Goal: Information Seeking & Learning: Learn about a topic

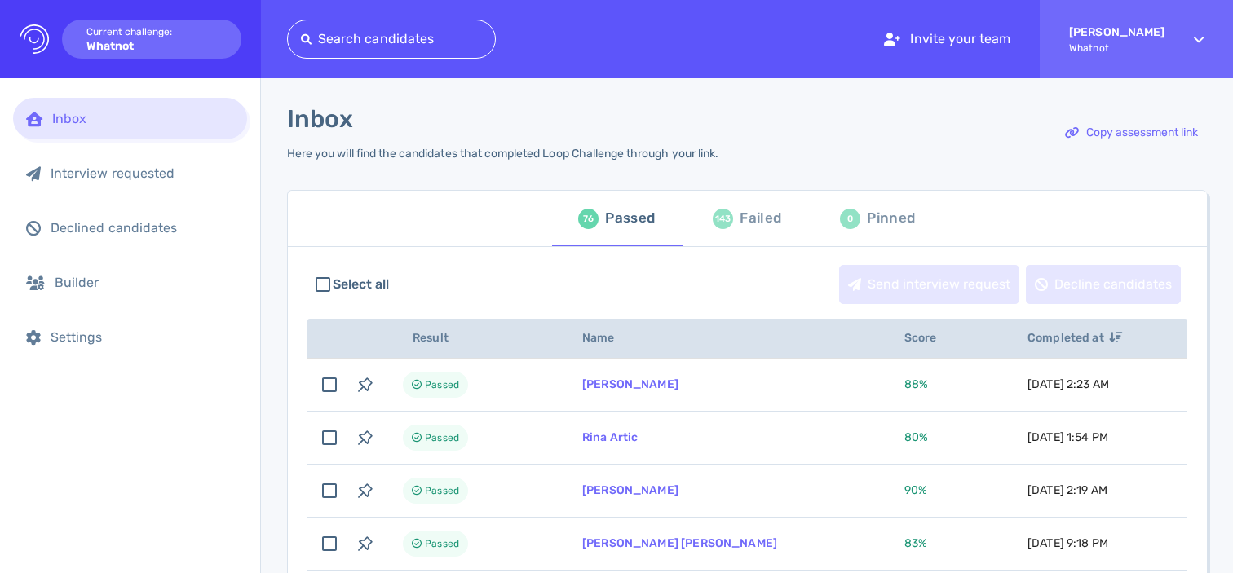
click at [425, 33] on div at bounding box center [391, 39] width 181 height 23
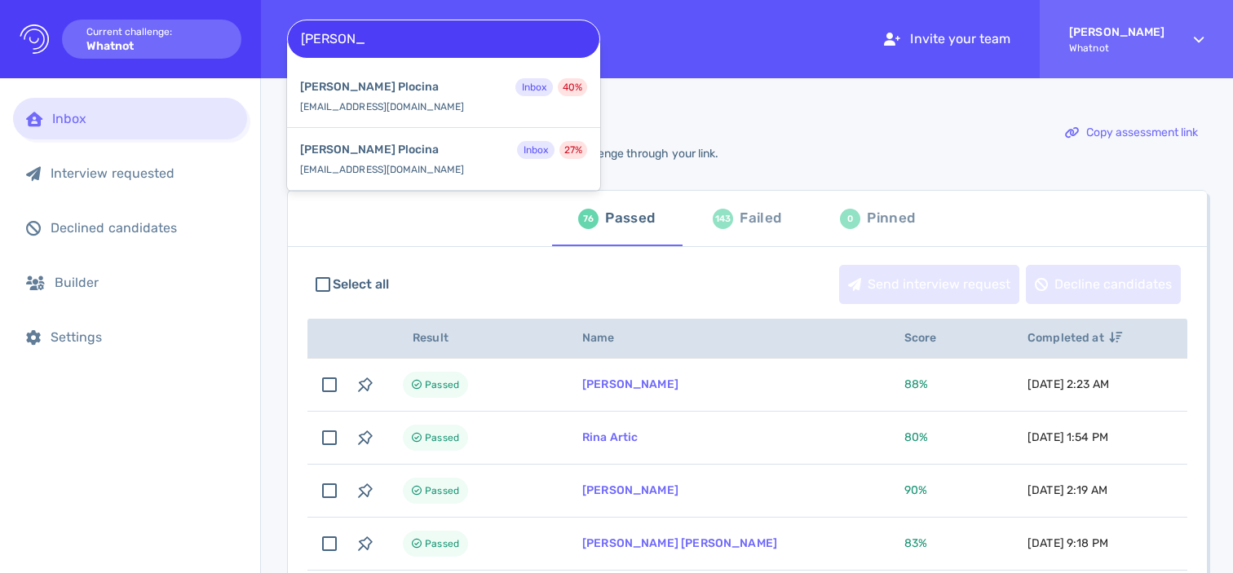
type input "margarita"
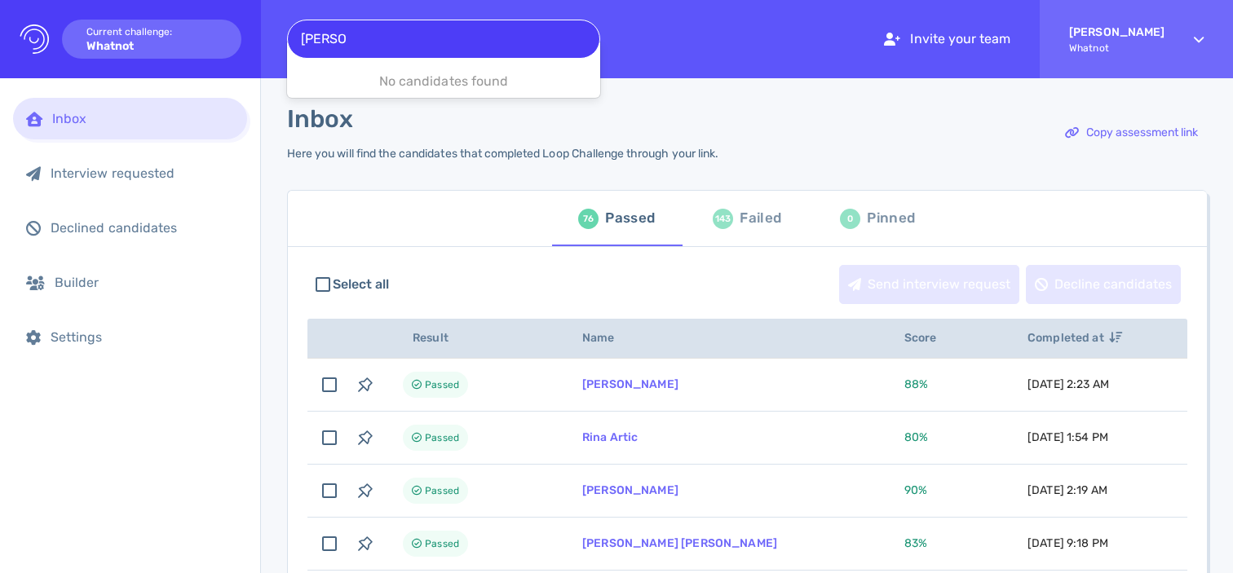
type input "patrick"
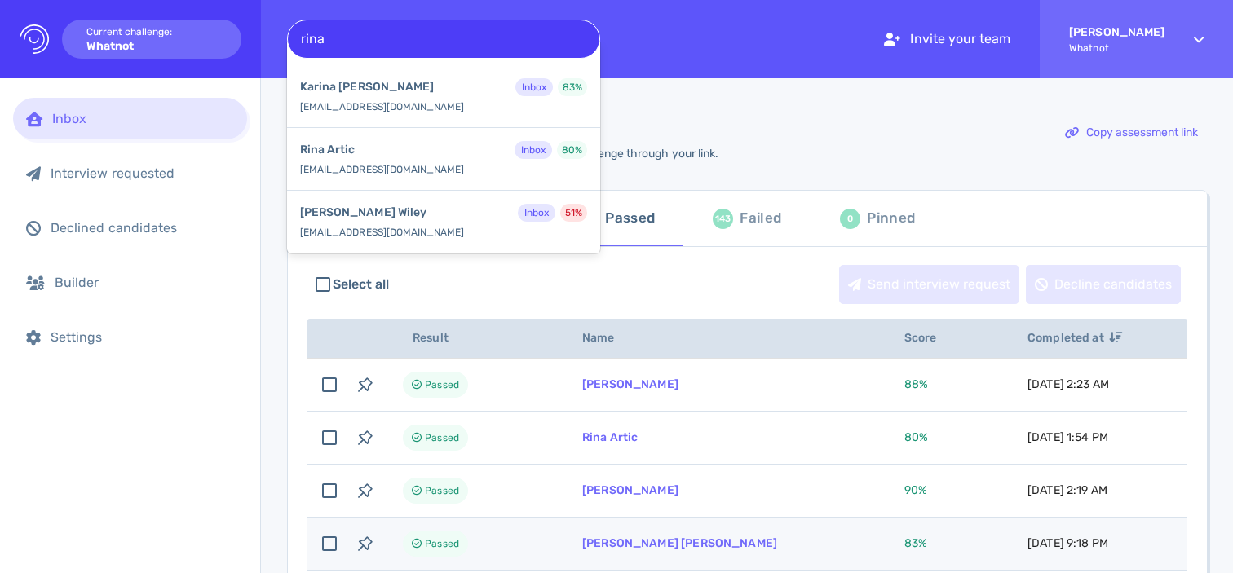
type input "rina"
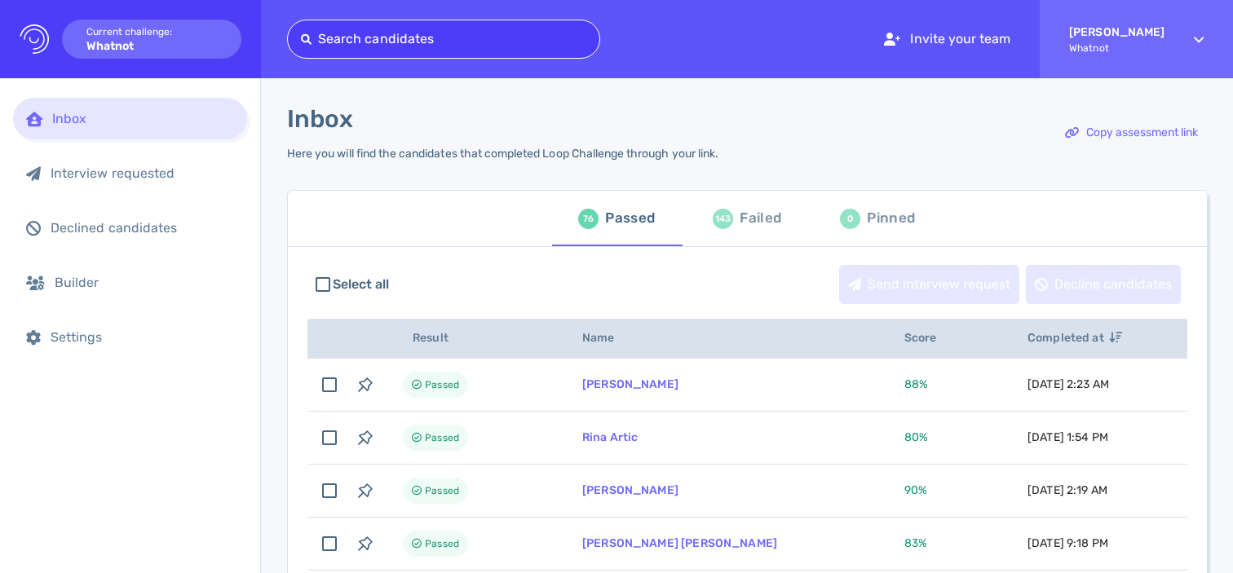
click at [475, 38] on div at bounding box center [443, 39] width 285 height 23
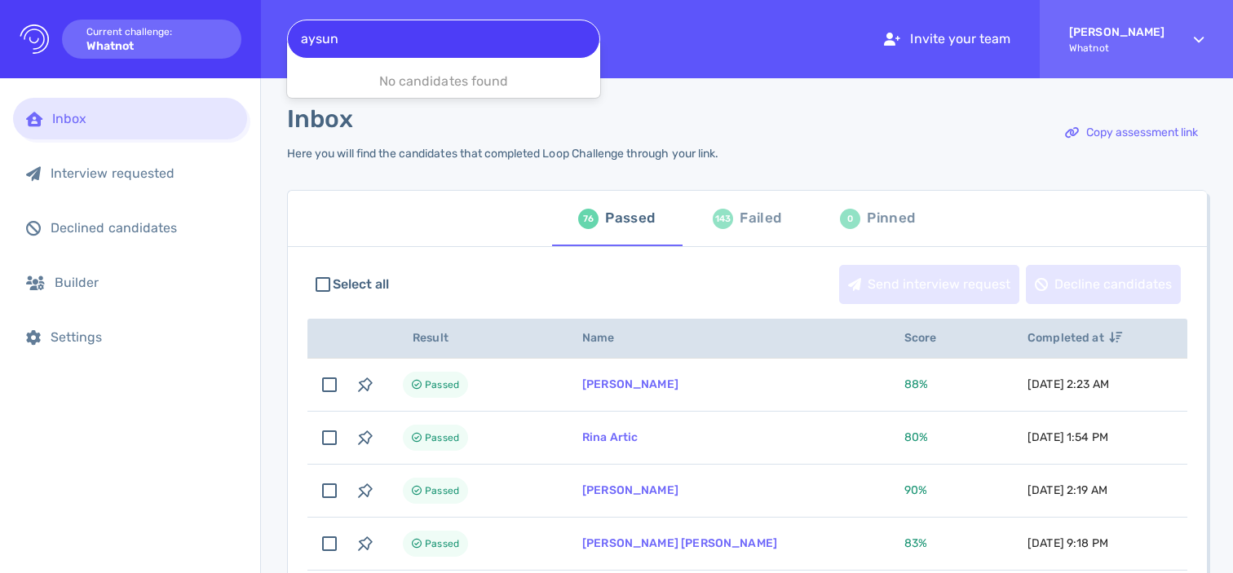
type input "aysun"
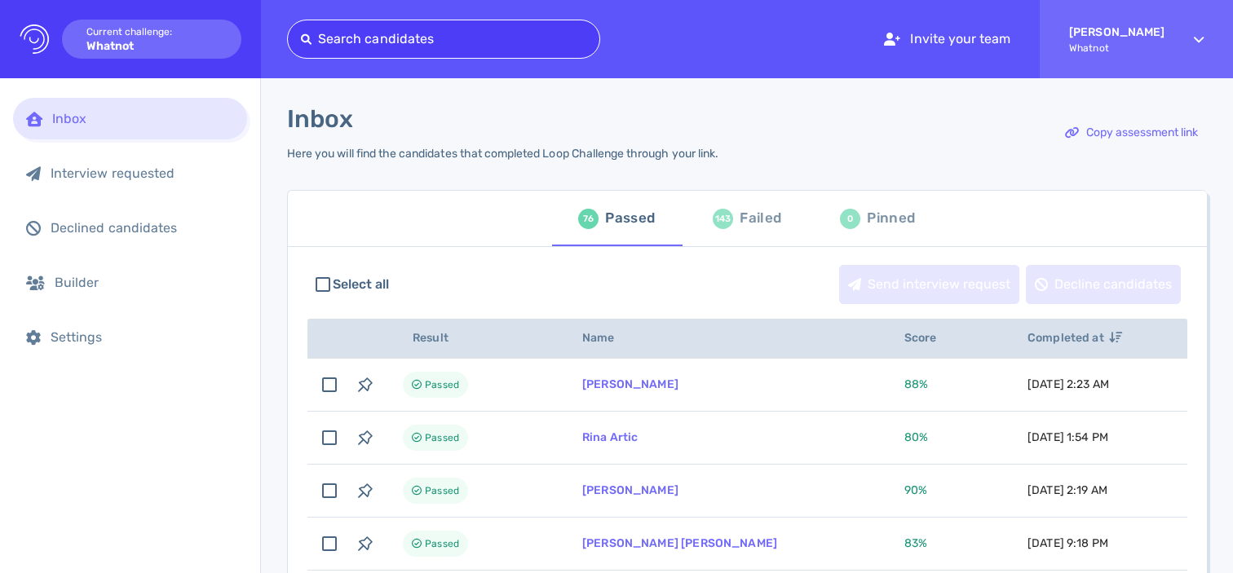
click at [499, 31] on div at bounding box center [443, 39] width 285 height 23
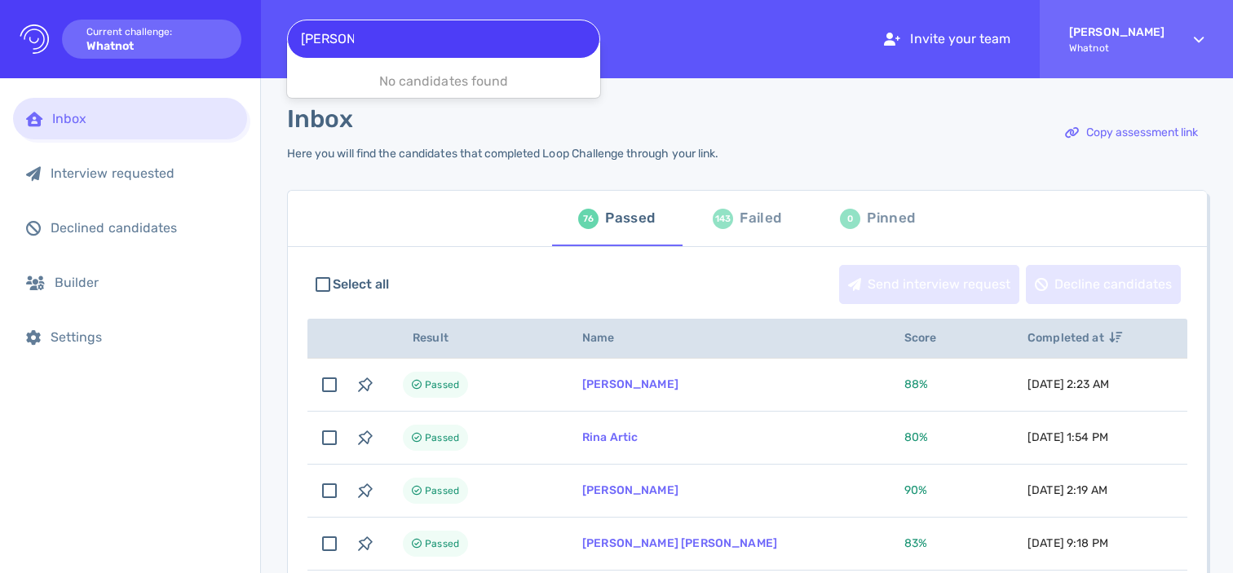
type input "francois"
type input "jenna ra"
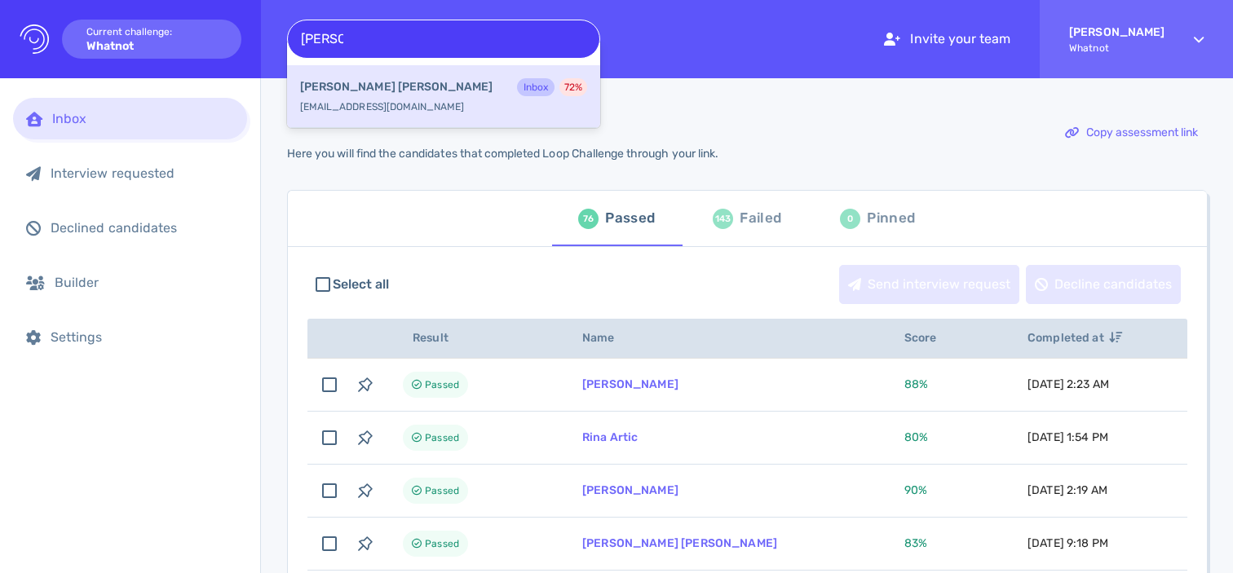
type input "cecilia"
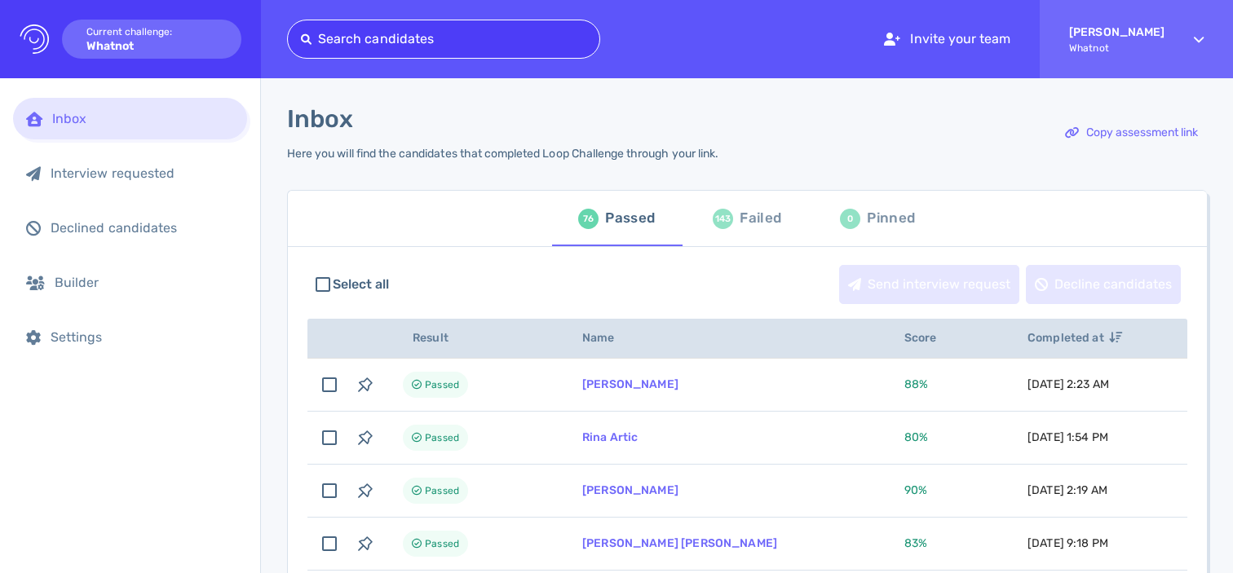
click at [421, 36] on div at bounding box center [443, 39] width 285 height 23
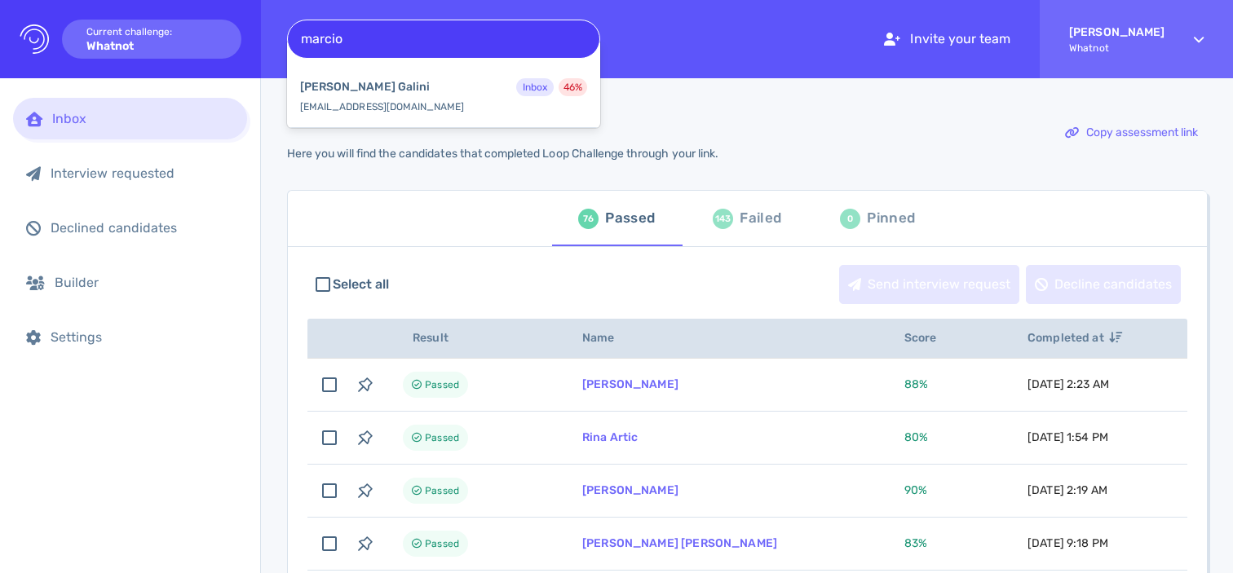
type input "marcio"
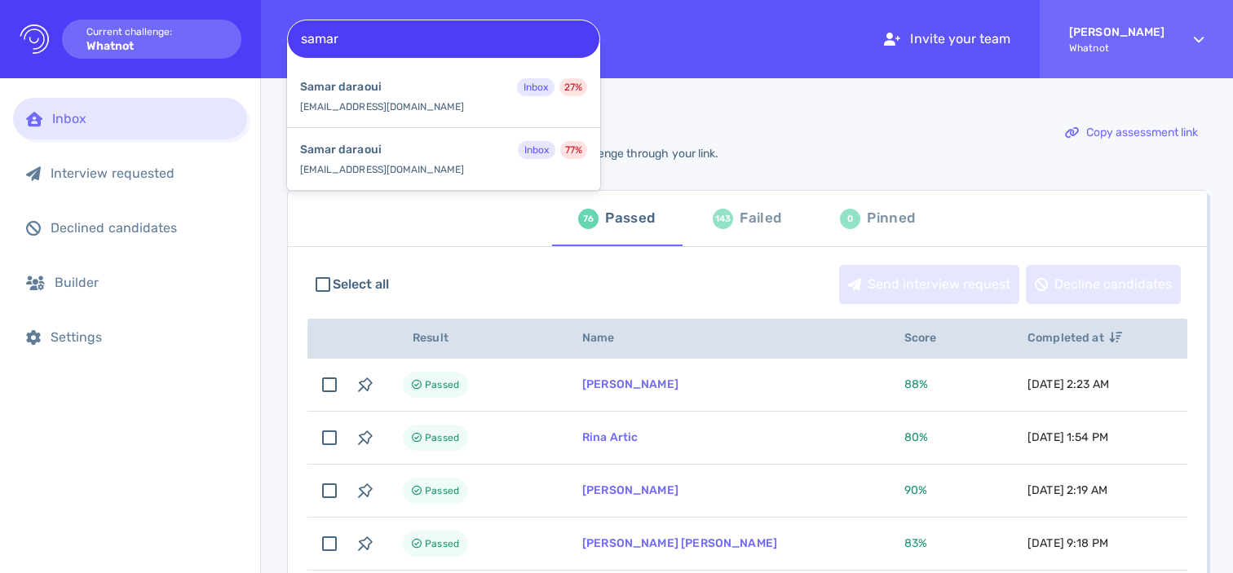
type input "samar"
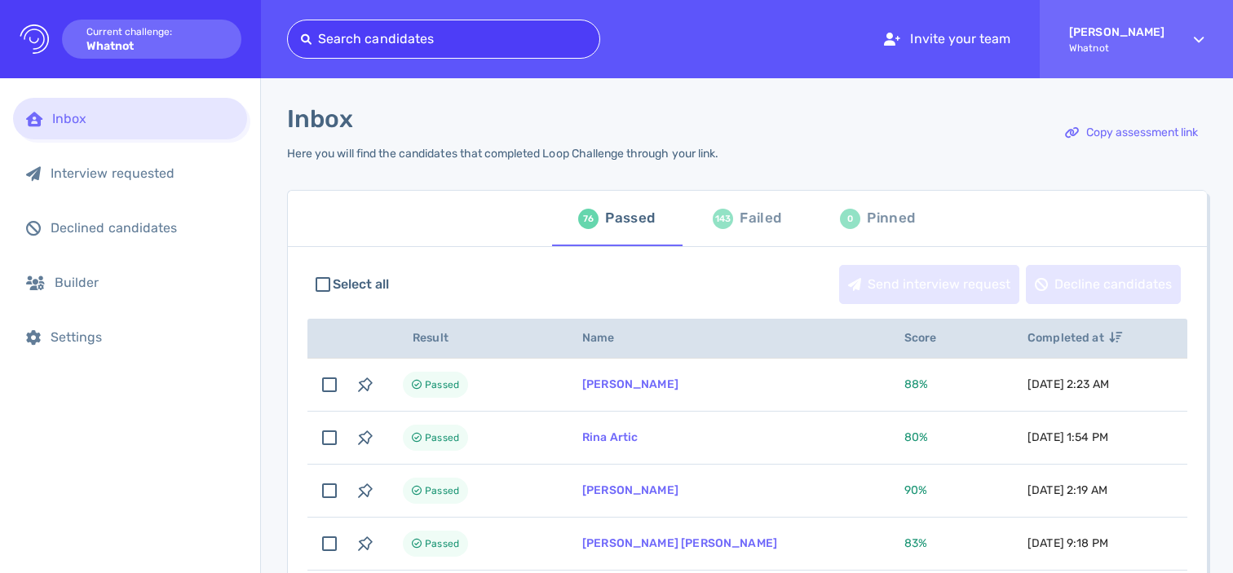
click at [469, 42] on div at bounding box center [443, 39] width 285 height 23
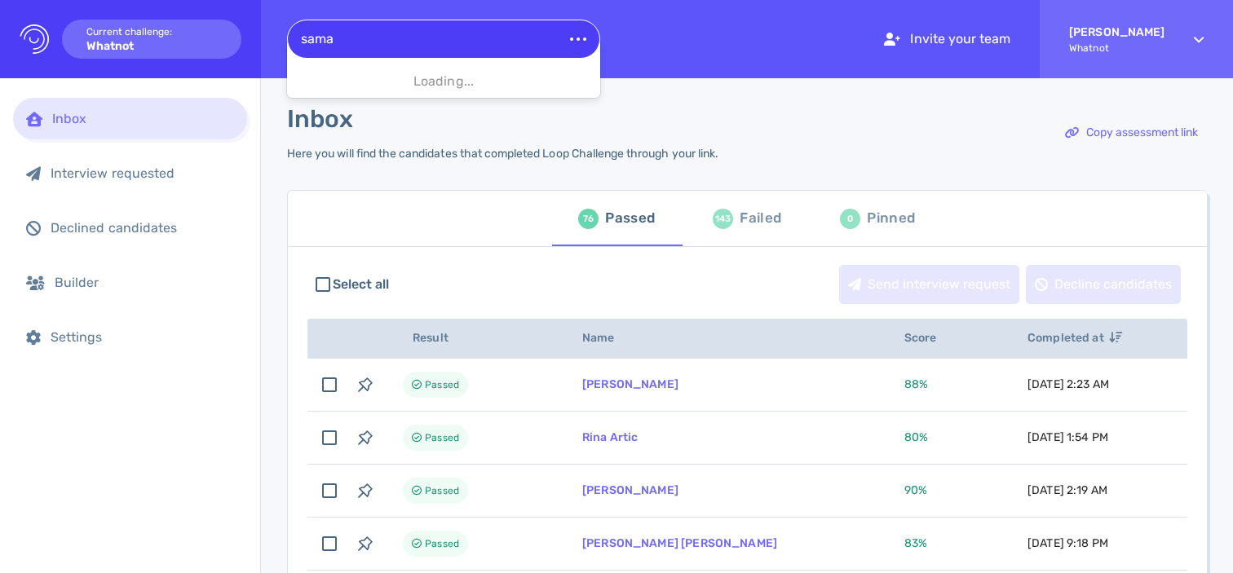
type input "samar"
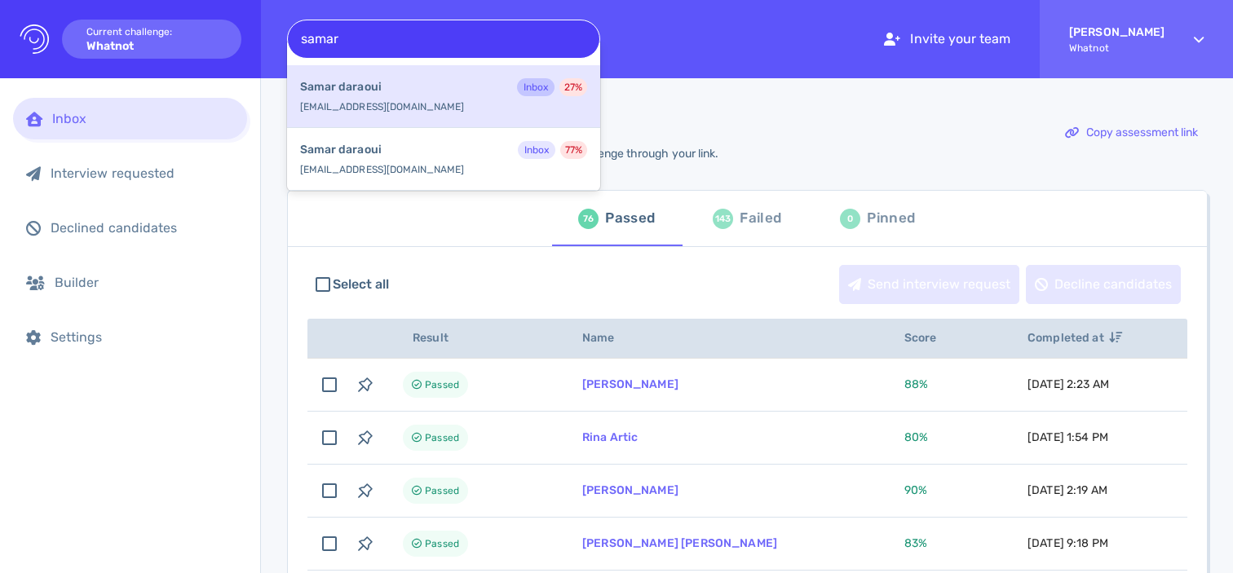
click at [411, 117] on div "Samar daraoui Inbox 27 % daraouisamar@gmail.co" at bounding box center [443, 96] width 313 height 63
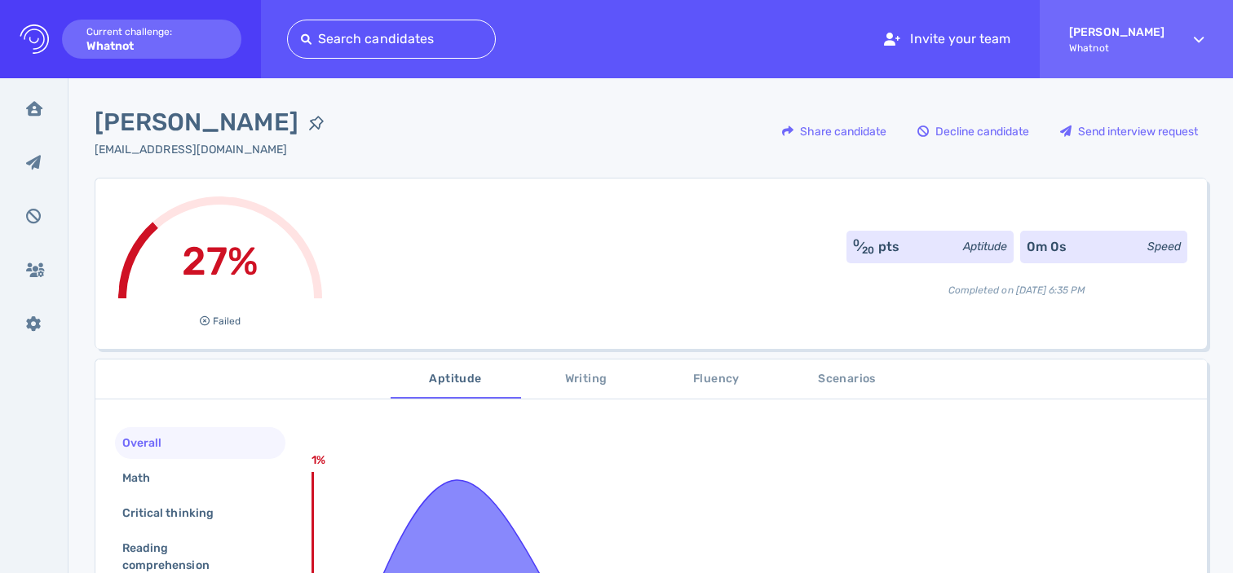
click at [373, 38] on div at bounding box center [391, 39] width 181 height 23
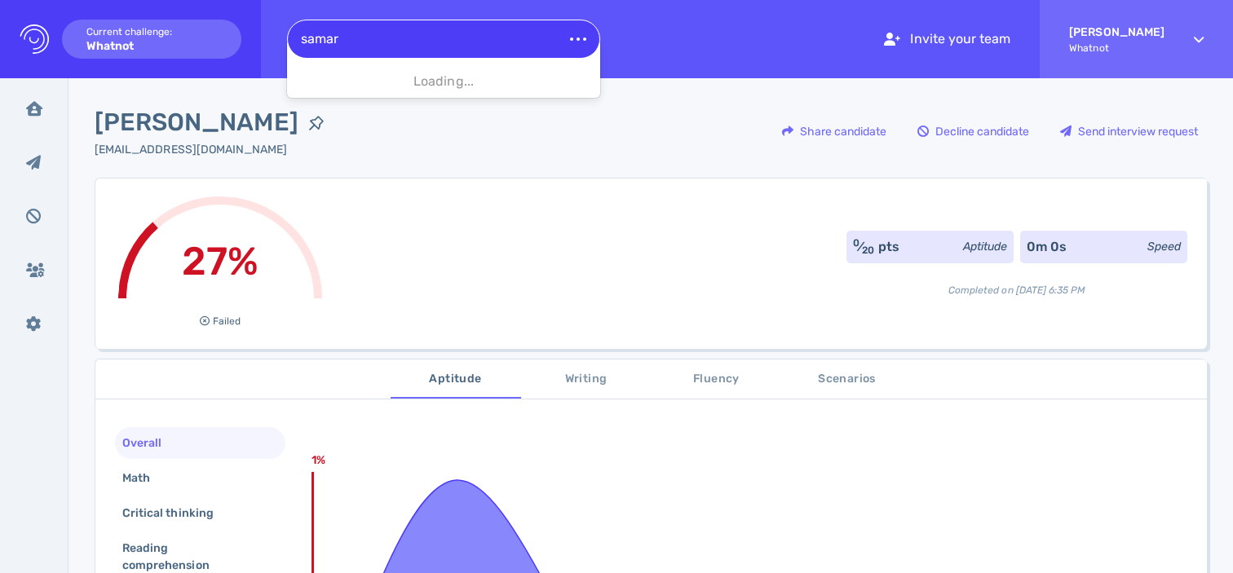
type input "samar"
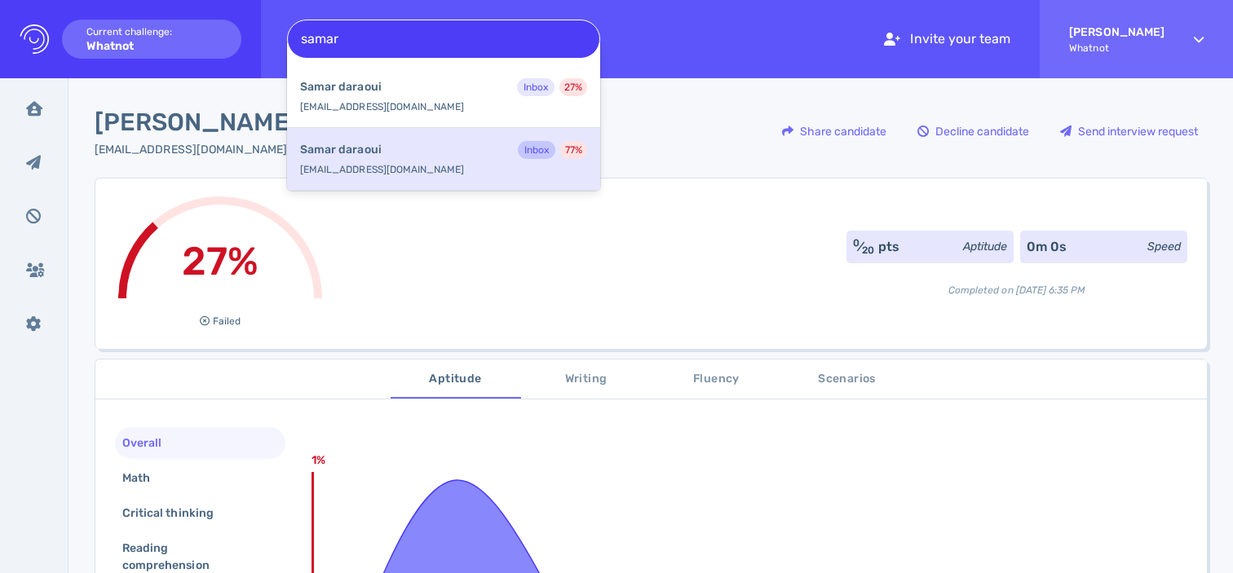
click at [391, 152] on div "Samar daraoui Inbox 77 %" at bounding box center [443, 151] width 287 height 21
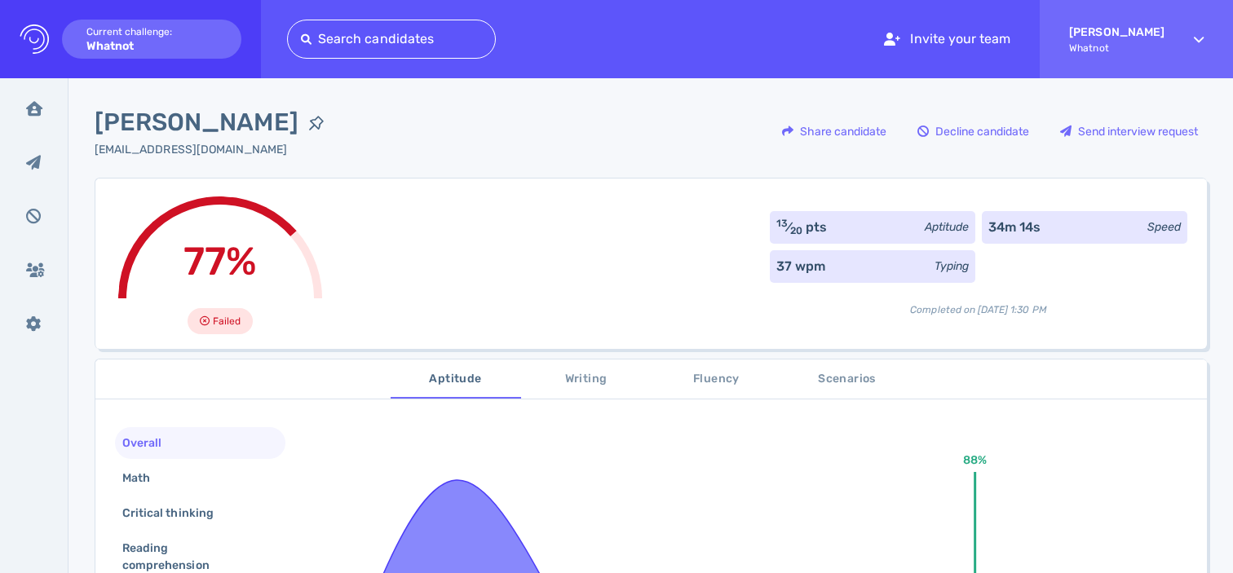
click at [381, 37] on div at bounding box center [391, 39] width 181 height 23
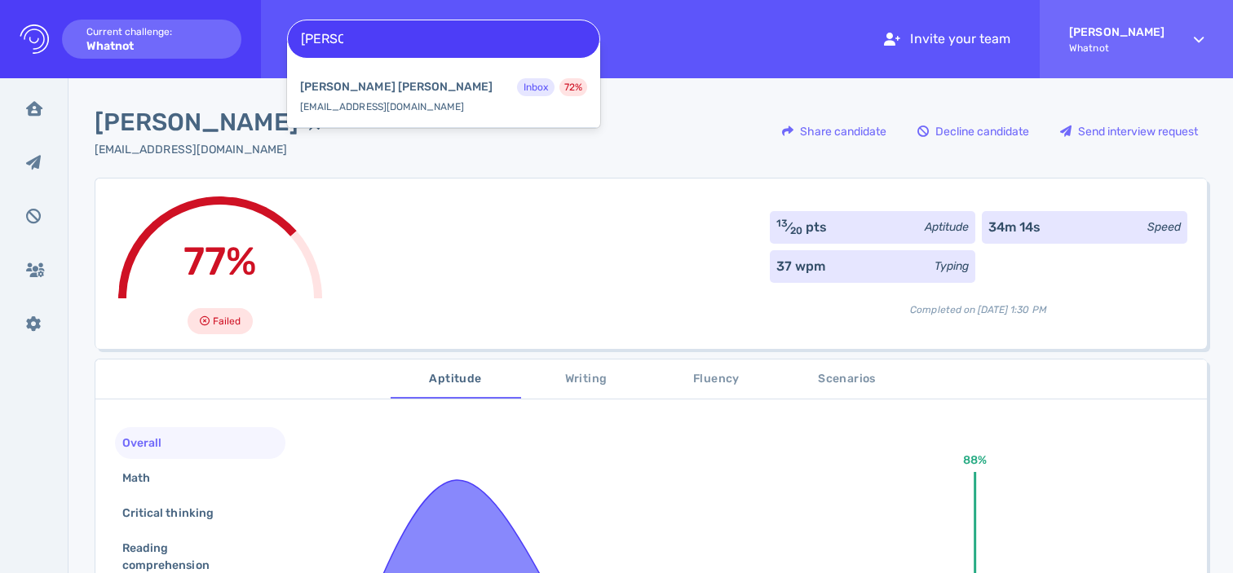
type input "cecilia"
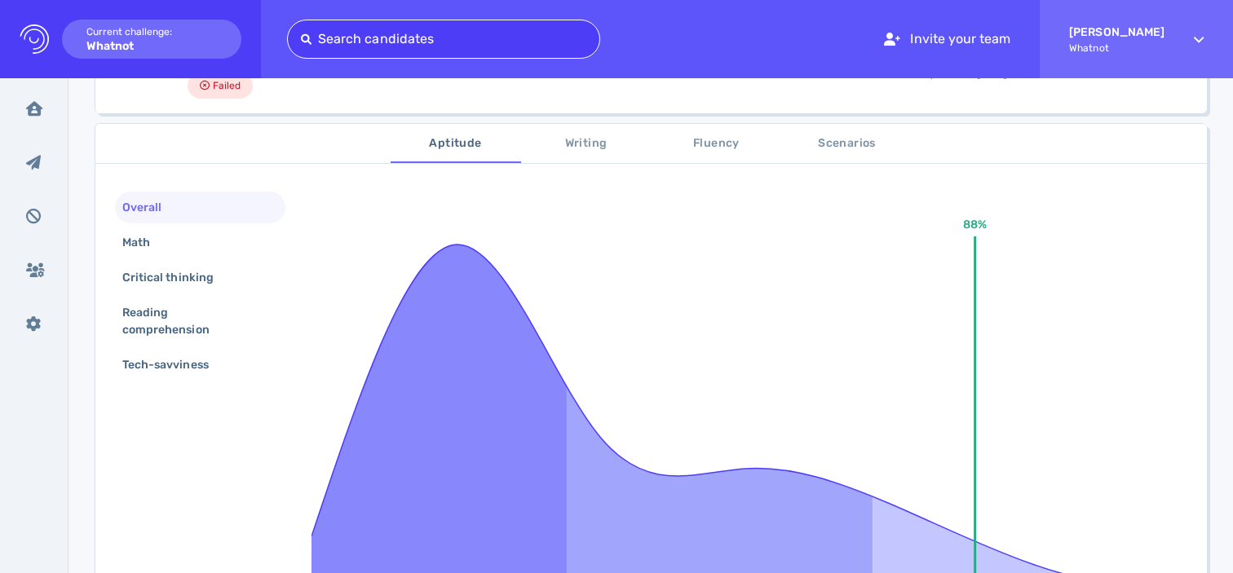
scroll to position [252, 0]
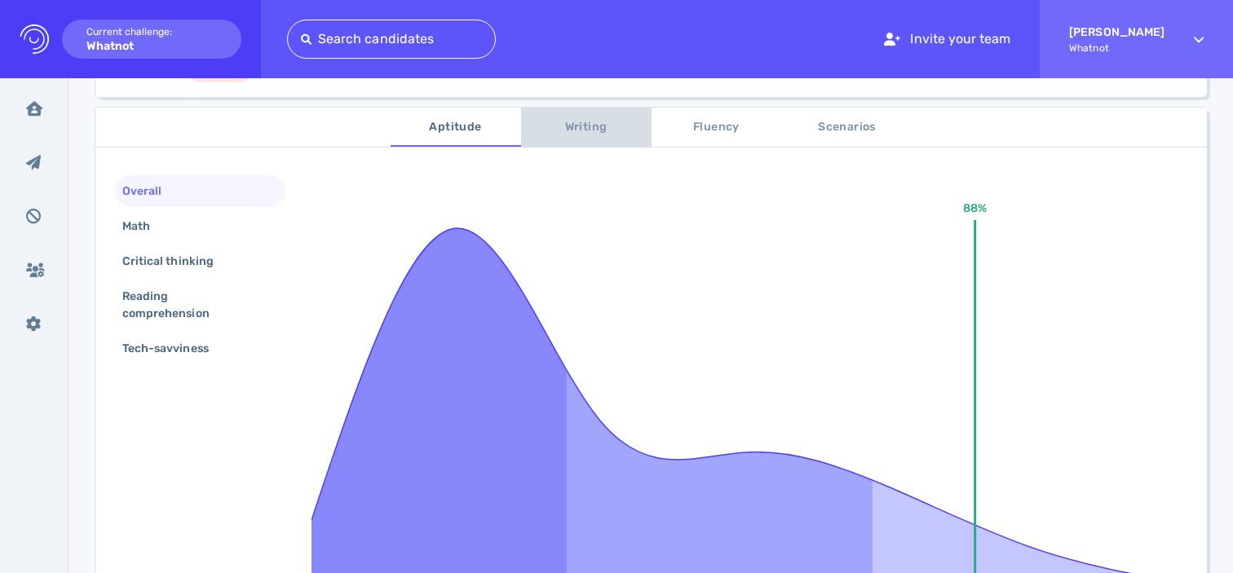
click at [589, 134] on span "Writing" at bounding box center [586, 127] width 111 height 20
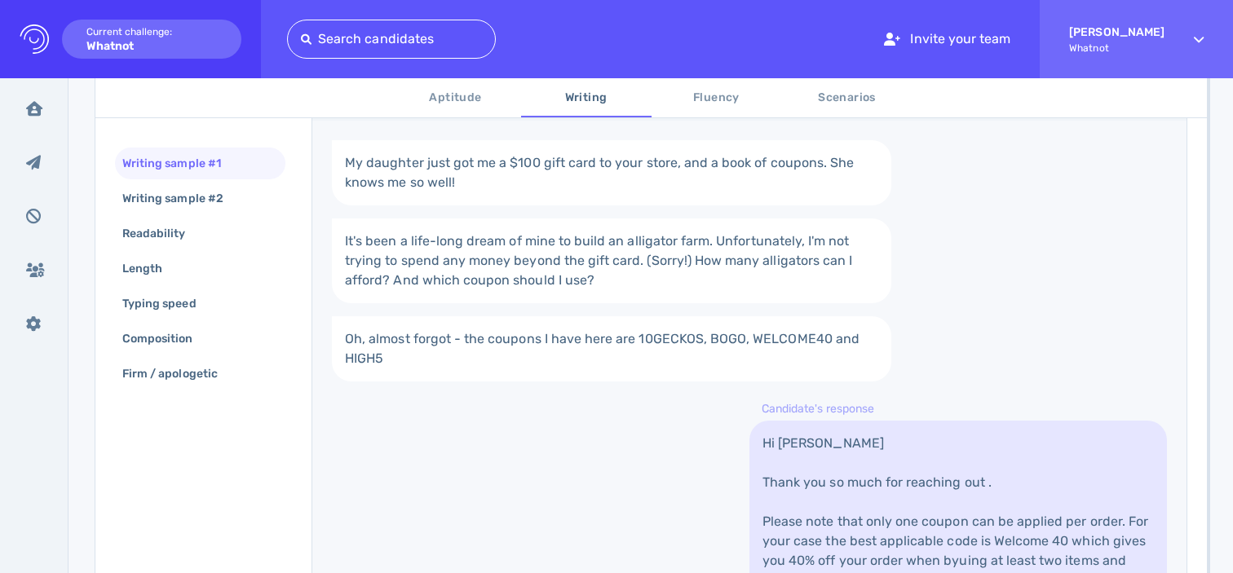
scroll to position [372, 0]
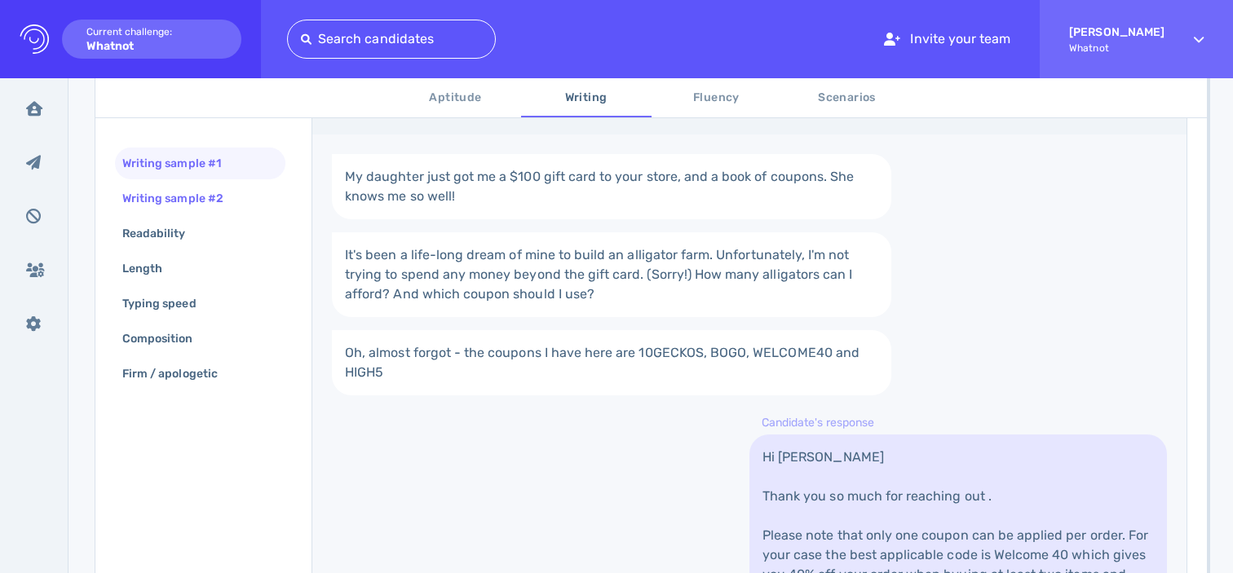
click at [232, 202] on div "Writing sample #2" at bounding box center [181, 199] width 124 height 24
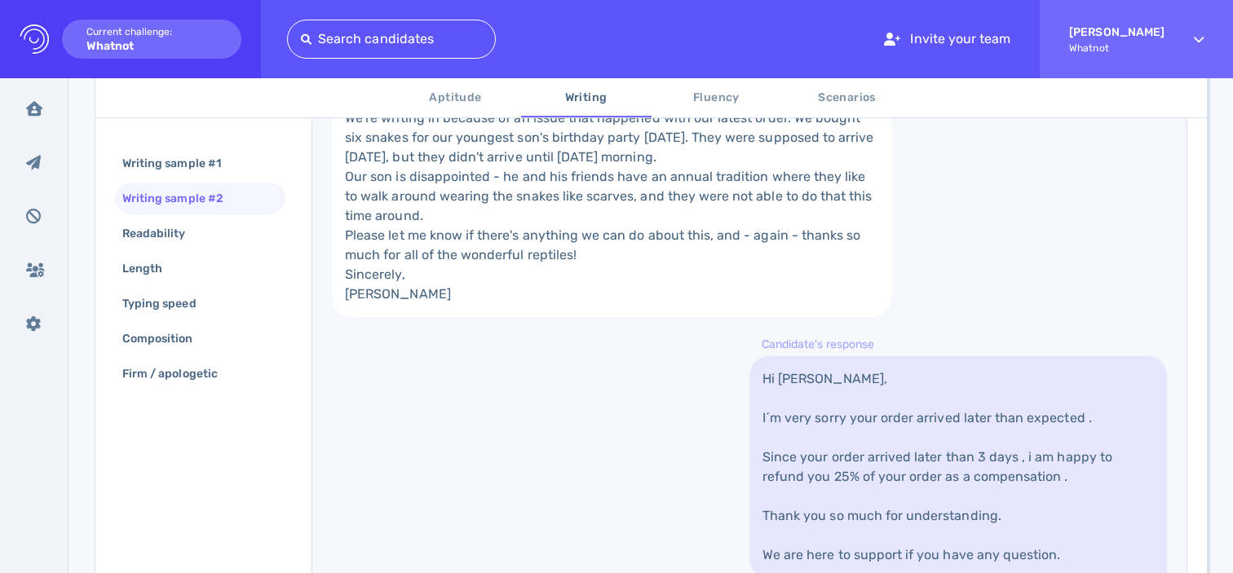
scroll to position [731, 0]
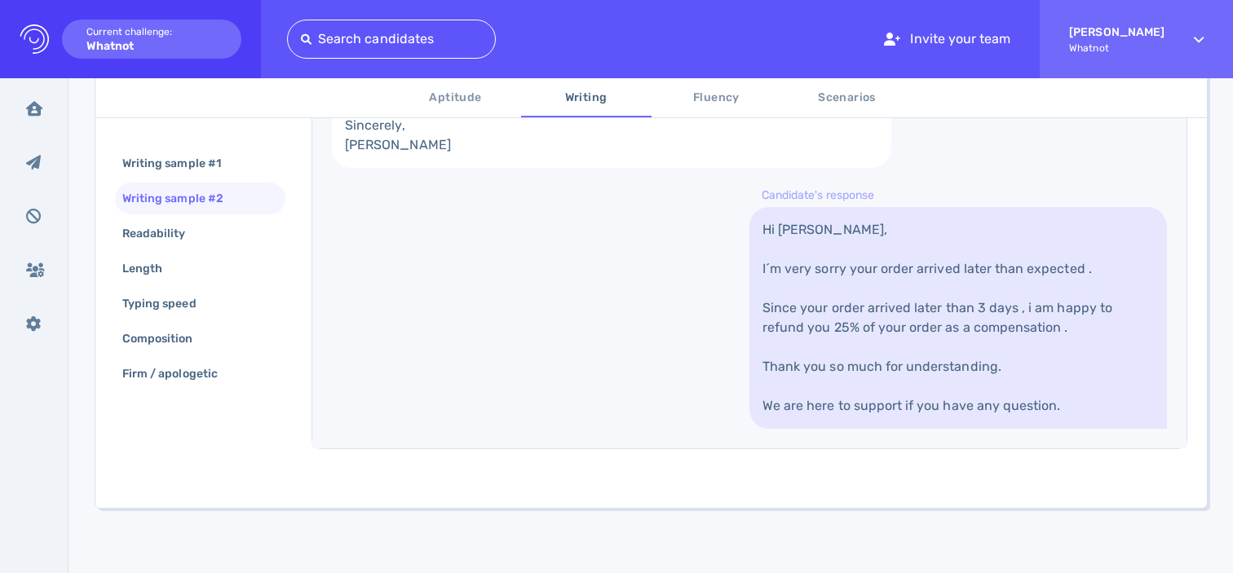
click at [439, 97] on span "Aptitude" at bounding box center [455, 98] width 111 height 20
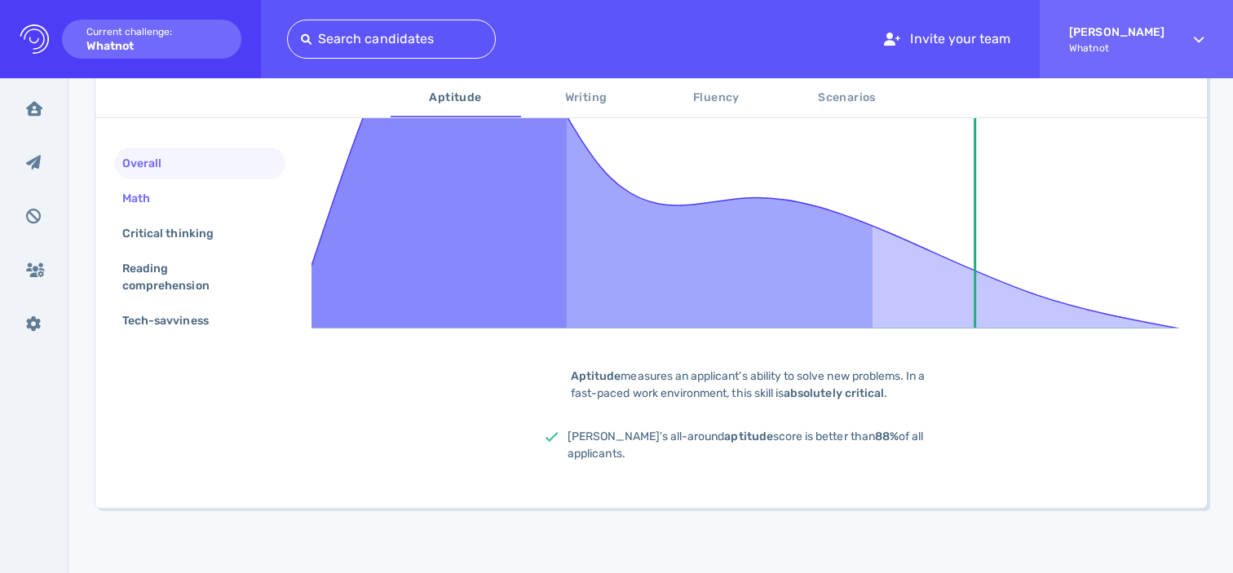
click at [152, 196] on div "Math" at bounding box center [144, 199] width 51 height 24
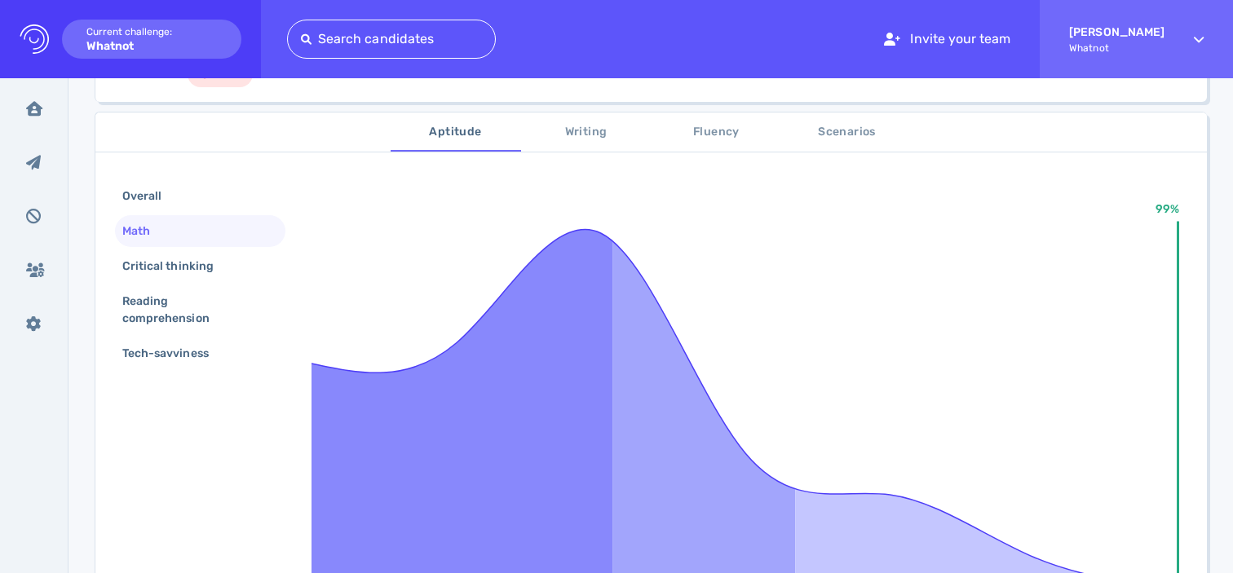
scroll to position [246, 0]
click at [146, 271] on div "Critical thinking" at bounding box center [176, 267] width 114 height 24
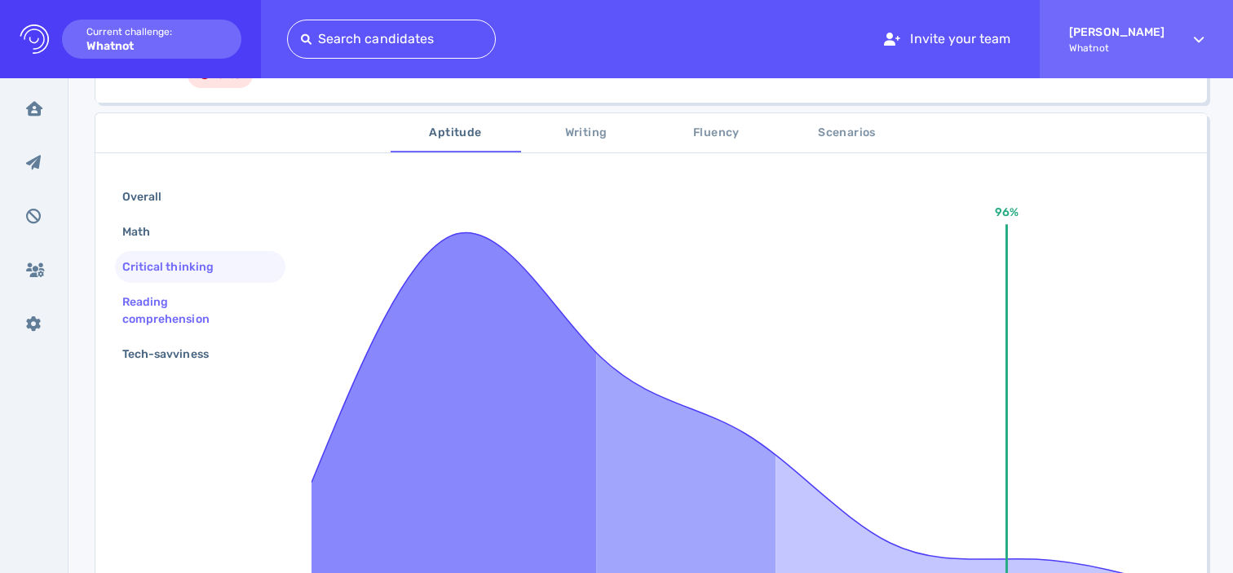
click at [149, 298] on div "Reading comprehension" at bounding box center [193, 310] width 149 height 41
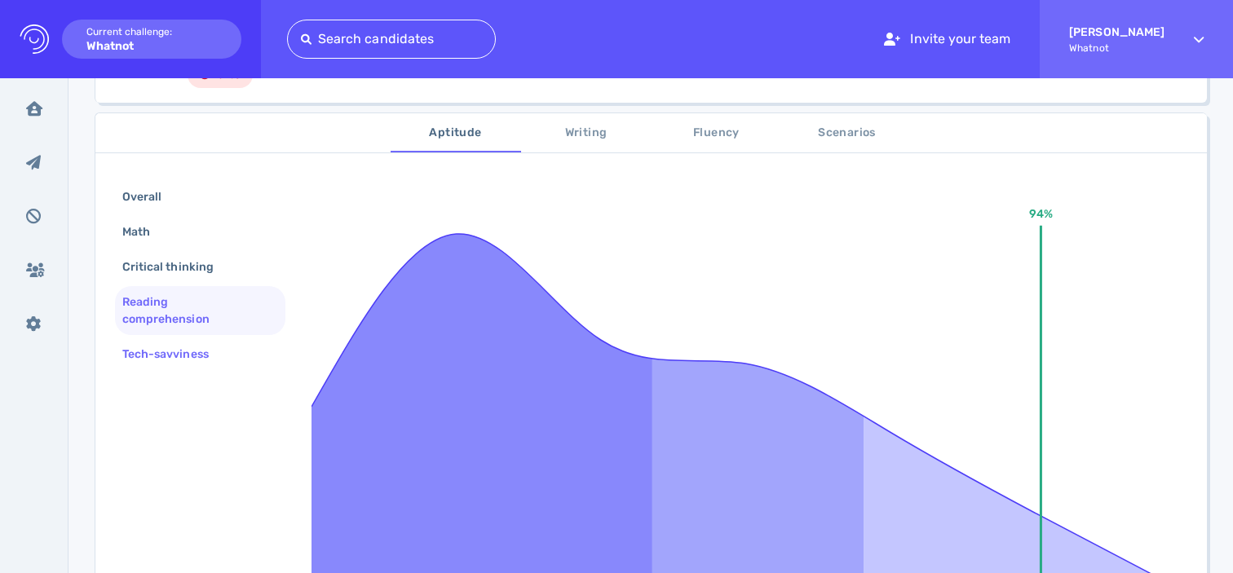
click at [152, 359] on div "Tech-savviness" at bounding box center [173, 354] width 109 height 24
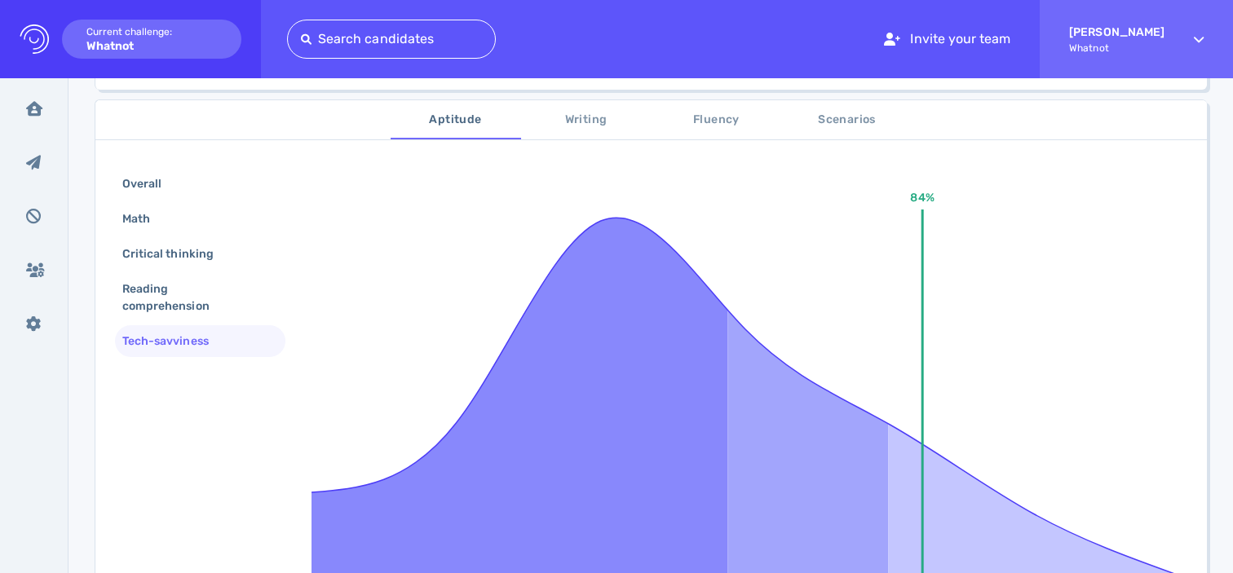
scroll to position [267, 0]
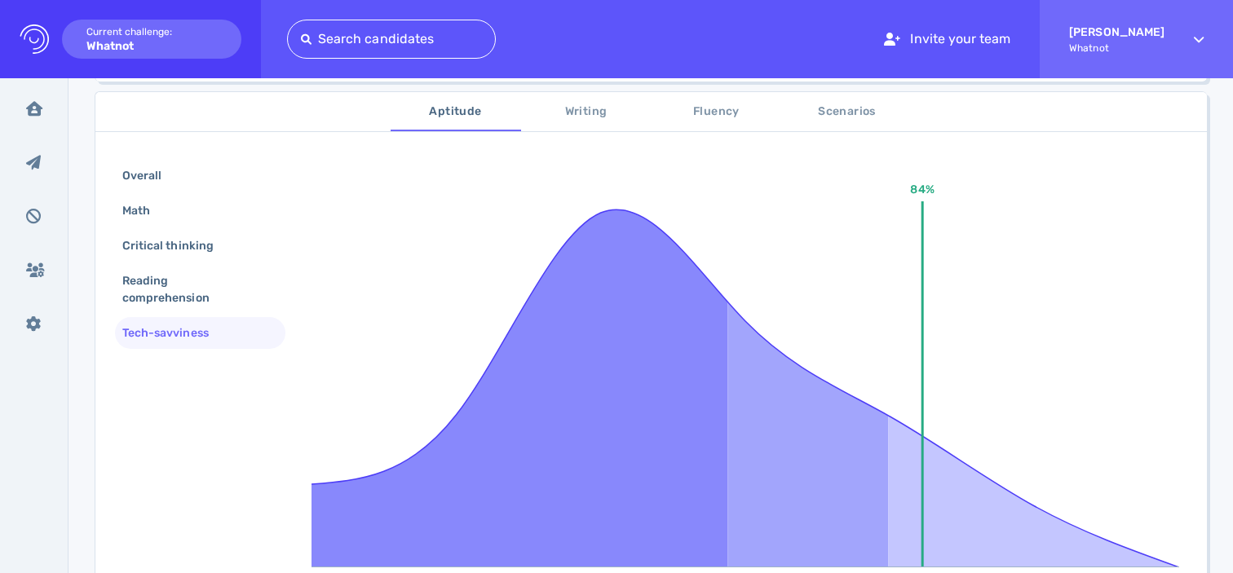
click at [599, 109] on span "Writing" at bounding box center [586, 112] width 111 height 20
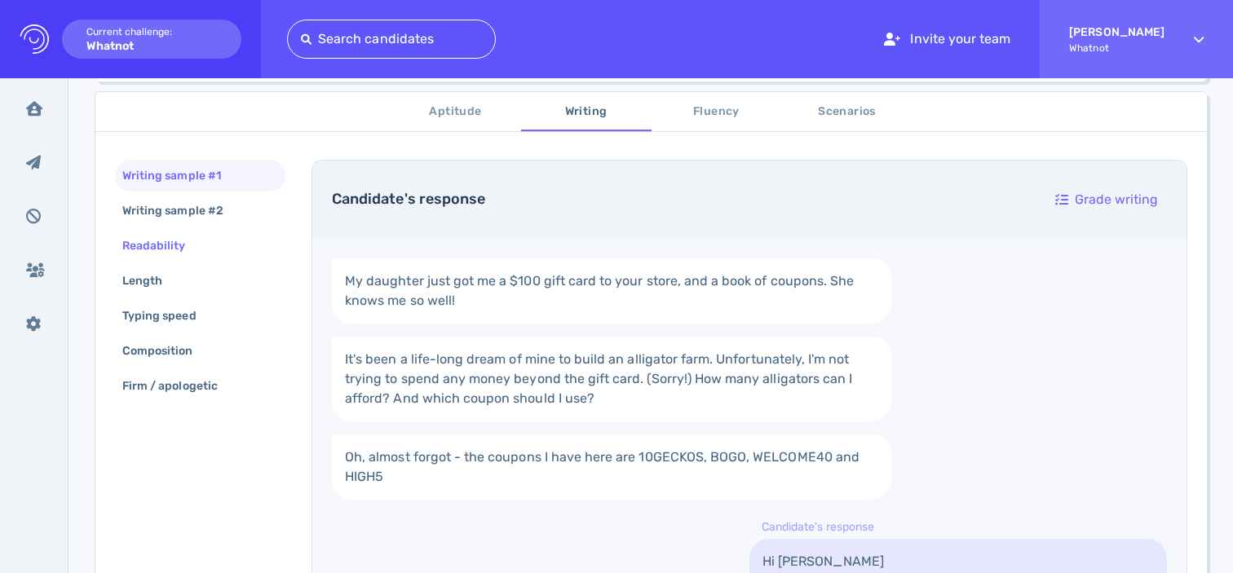
click at [211, 248] on div "Readability" at bounding box center [200, 246] width 170 height 32
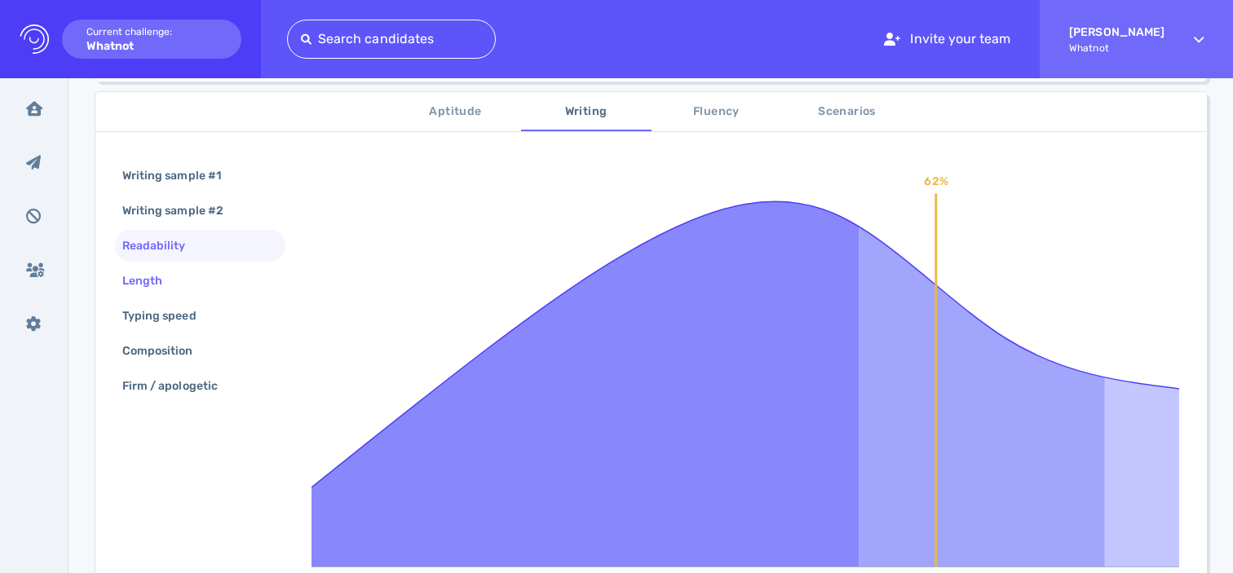
click at [204, 278] on div "Length" at bounding box center [200, 281] width 170 height 32
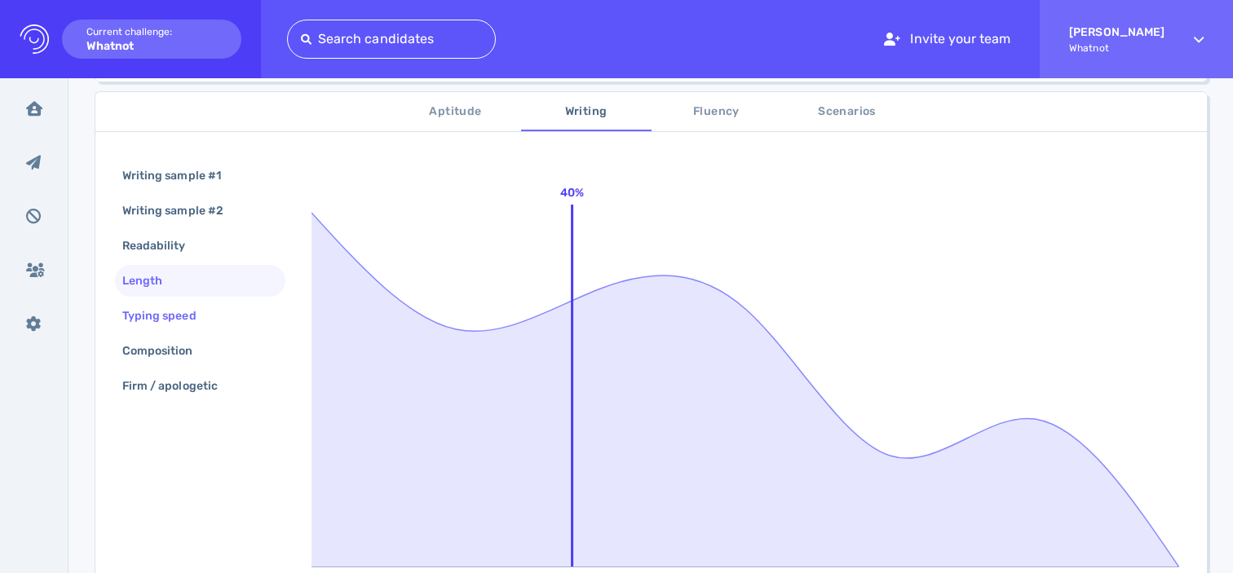
click at [201, 315] on div "Typing speed" at bounding box center [167, 316] width 97 height 24
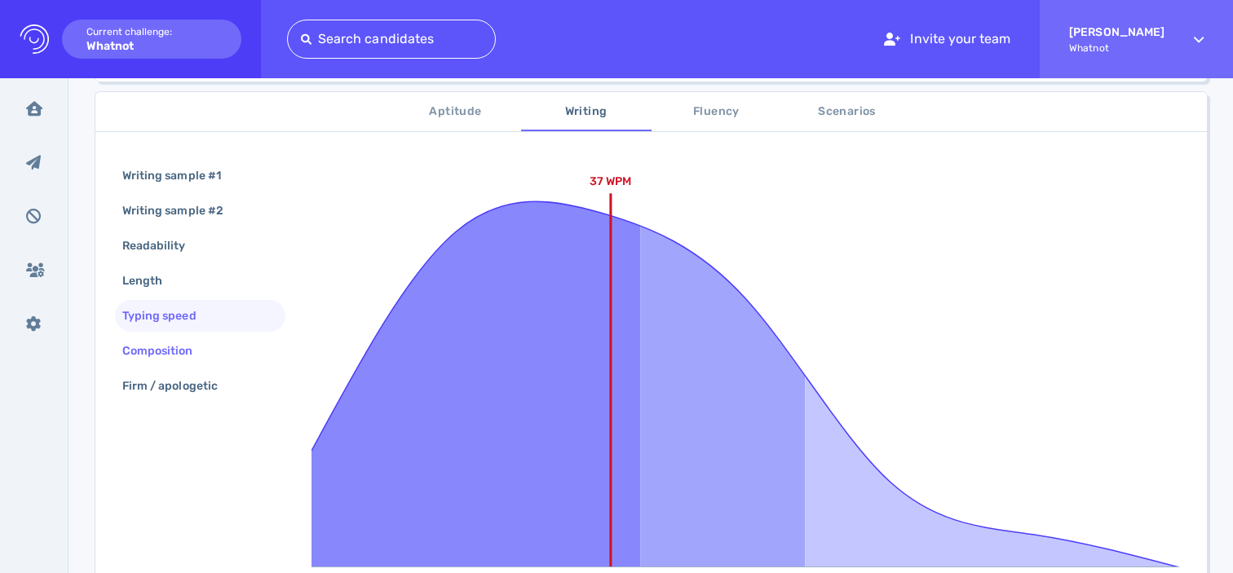
click at [201, 350] on div "Composition" at bounding box center [166, 351] width 94 height 24
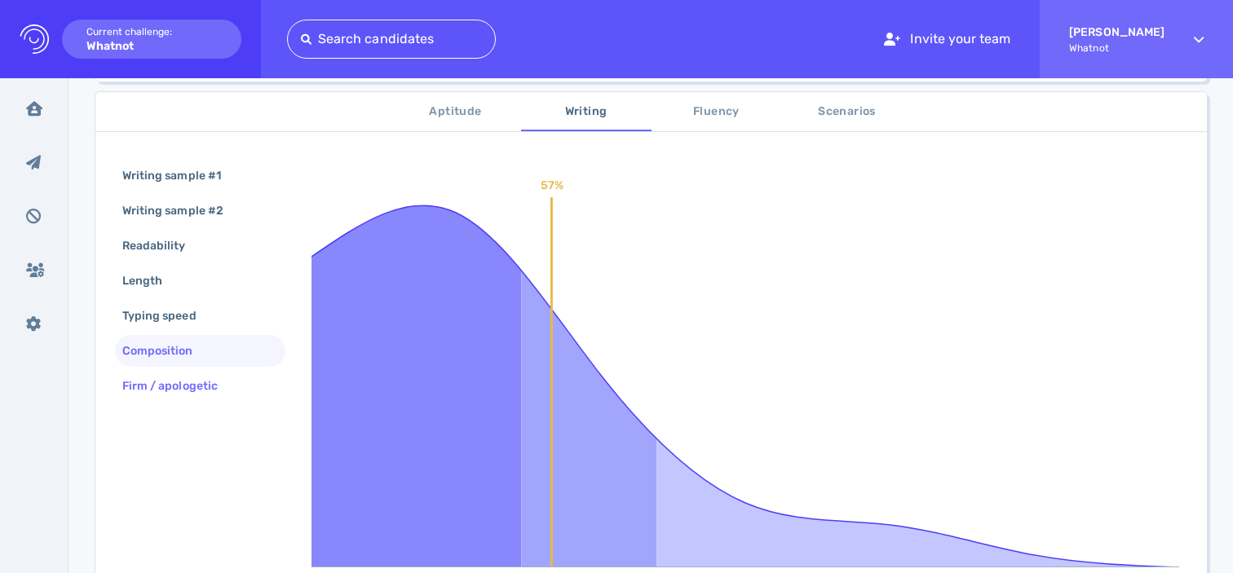
click at [201, 389] on div "Firm / apologetic" at bounding box center [178, 386] width 118 height 24
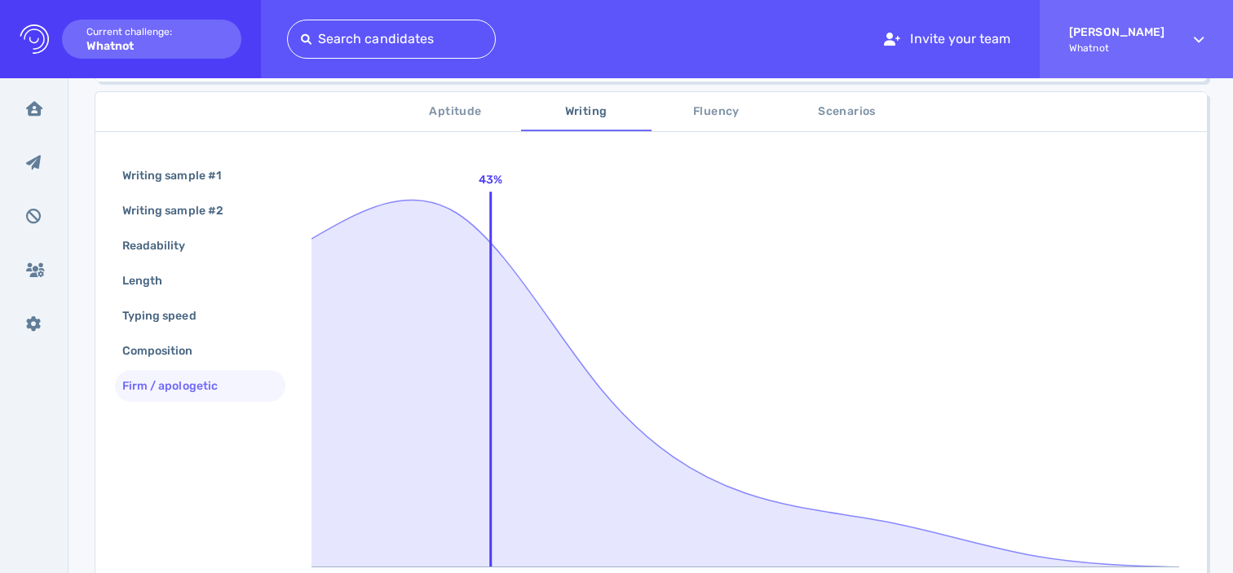
click at [708, 116] on span "Fluency" at bounding box center [716, 112] width 111 height 20
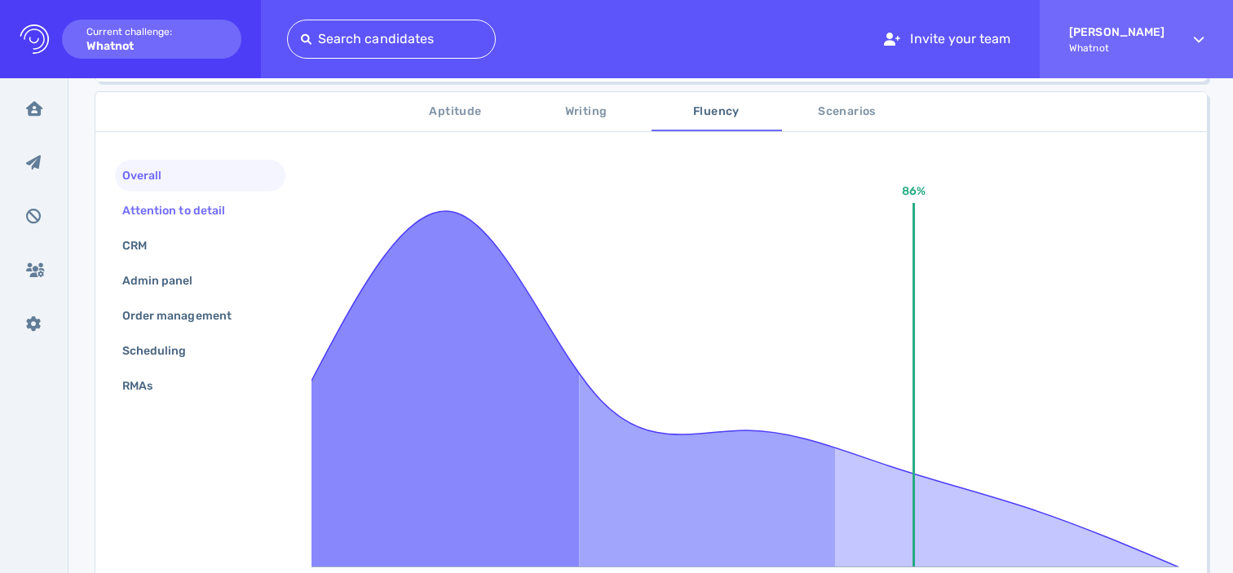
click at [237, 213] on div "Attention to detail" at bounding box center [182, 211] width 126 height 24
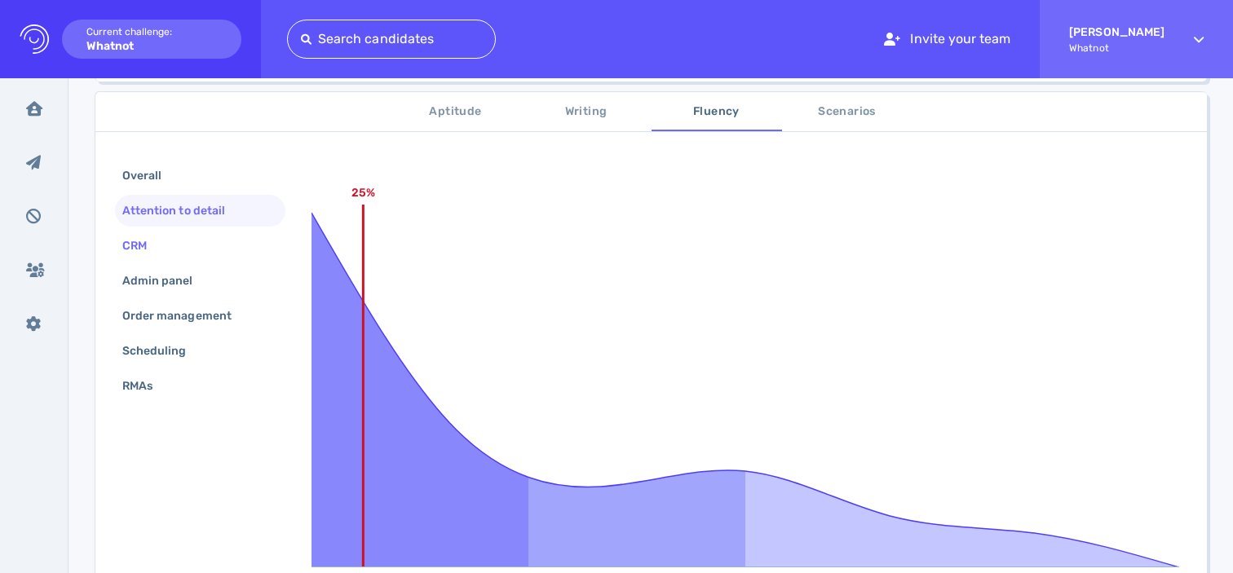
click at [203, 247] on div "CRM" at bounding box center [200, 246] width 170 height 32
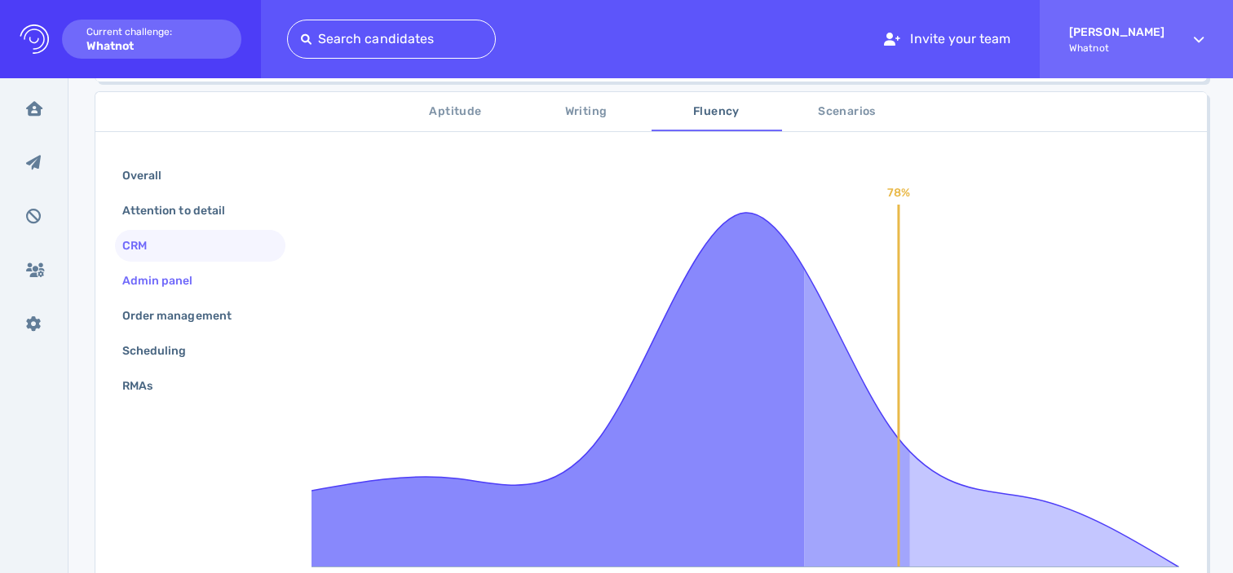
click at [204, 280] on div "Admin panel" at bounding box center [166, 281] width 94 height 24
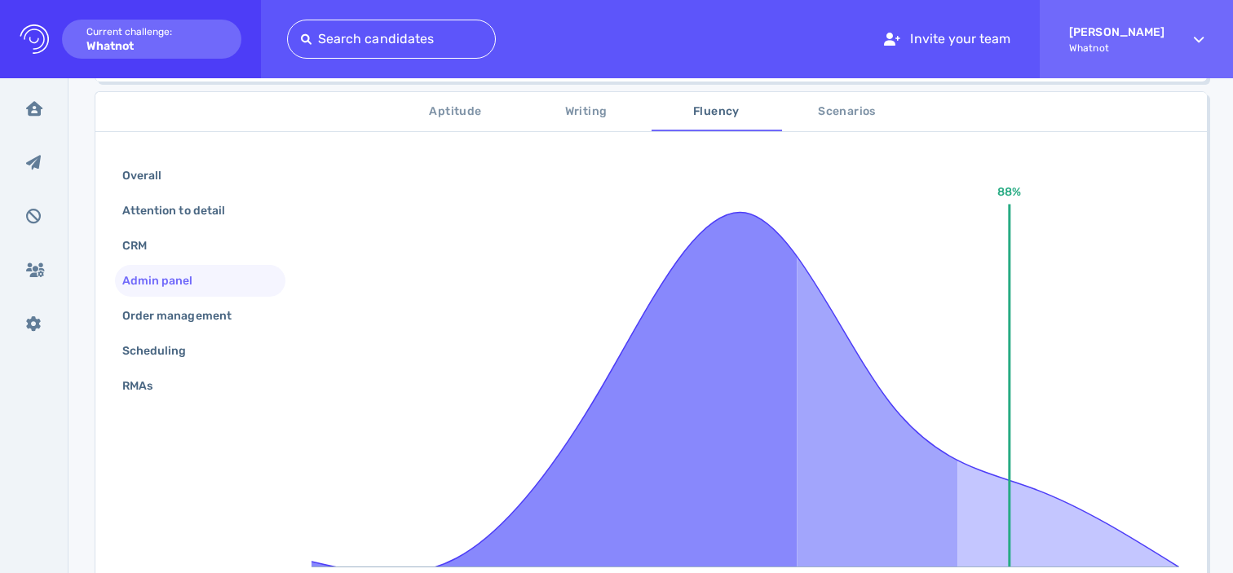
click at [207, 333] on div "Overall Attention to detail CRM Admin panel Order management Scheduling RMAs" at bounding box center [200, 282] width 170 height 245
click at [207, 319] on div "Order management" at bounding box center [185, 316] width 132 height 24
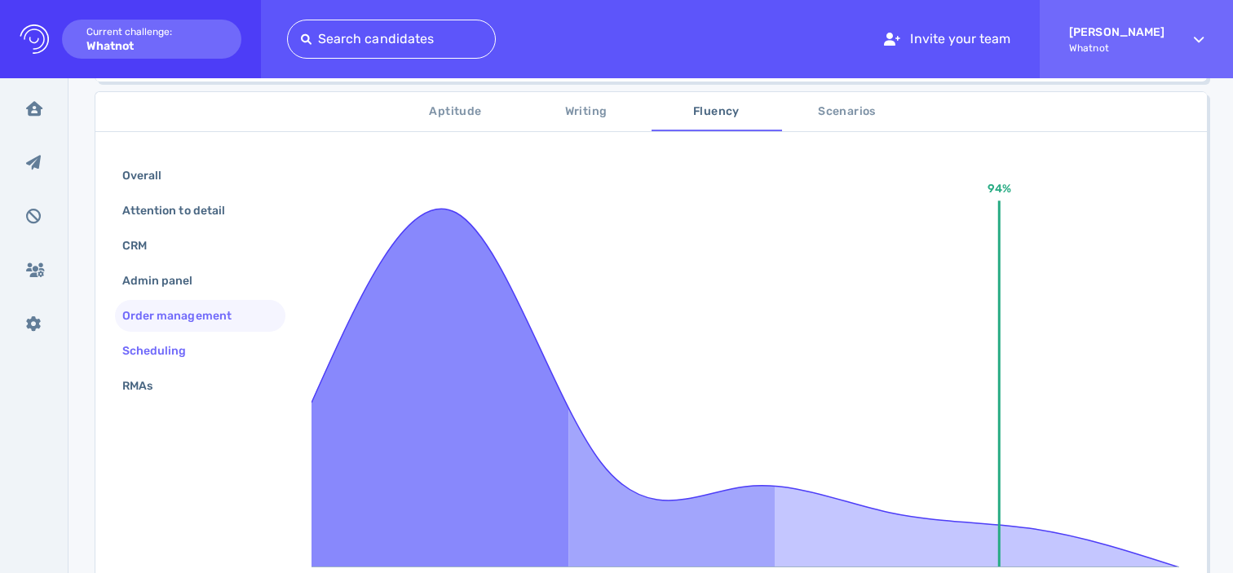
click at [169, 342] on div "Scheduling" at bounding box center [162, 351] width 87 height 24
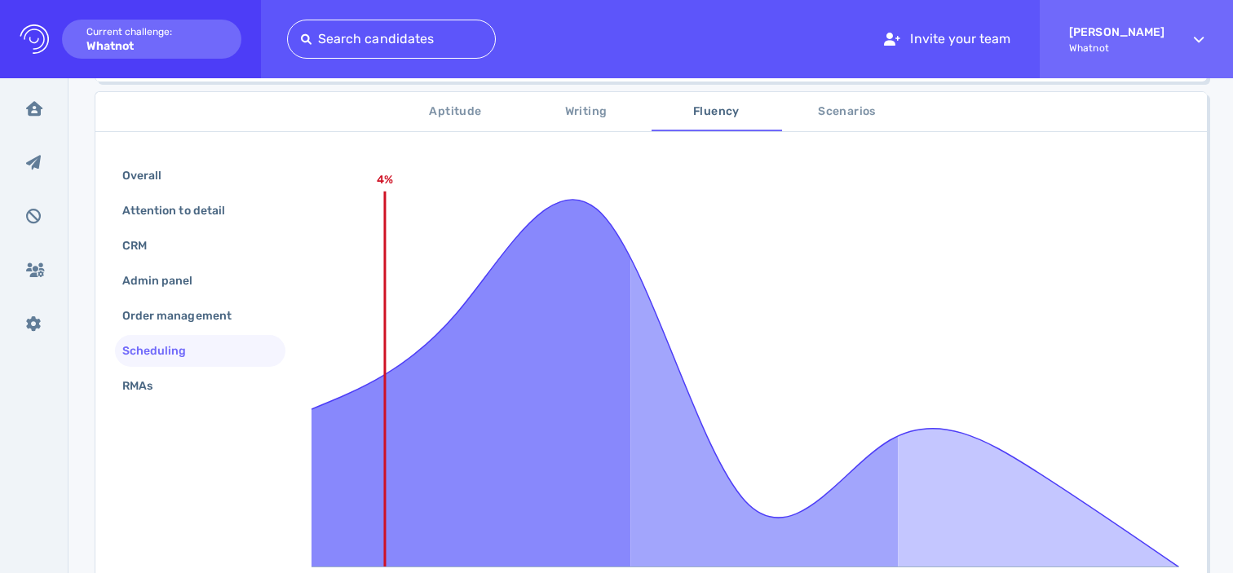
click at [160, 364] on div "Scheduling" at bounding box center [200, 351] width 170 height 32
click at [160, 381] on div "RMAs" at bounding box center [145, 386] width 53 height 24
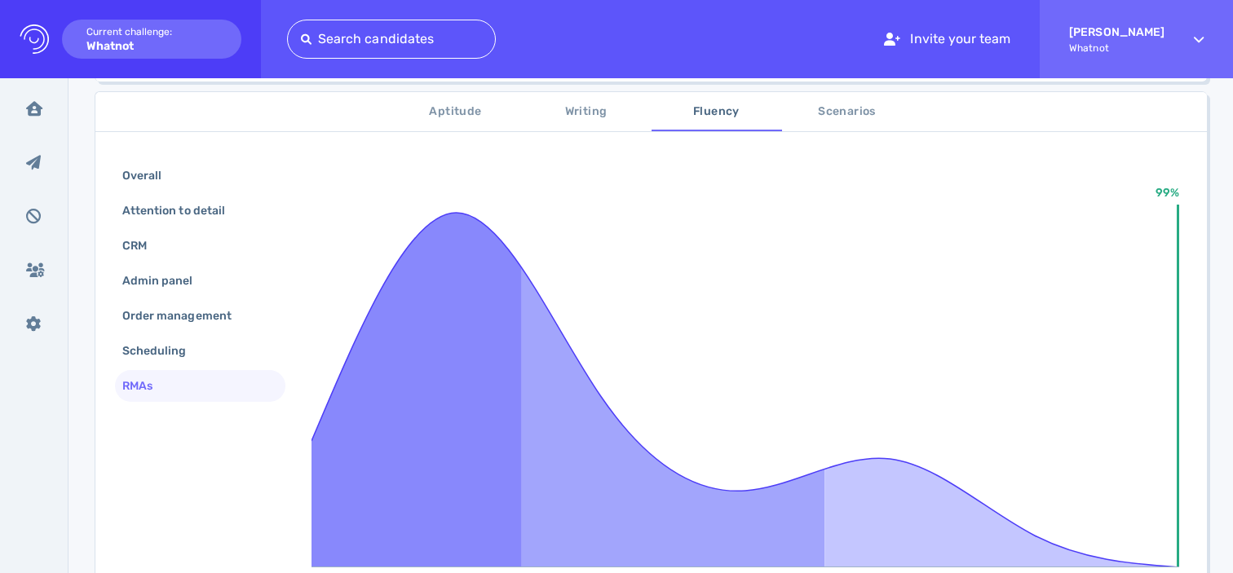
click at [881, 87] on div "Aptitude Writing Fluency Scenarios Overall Attention to detail CRM Admin panel …" at bounding box center [651, 427] width 1112 height 691
click at [843, 111] on span "Scenarios" at bounding box center [847, 112] width 111 height 20
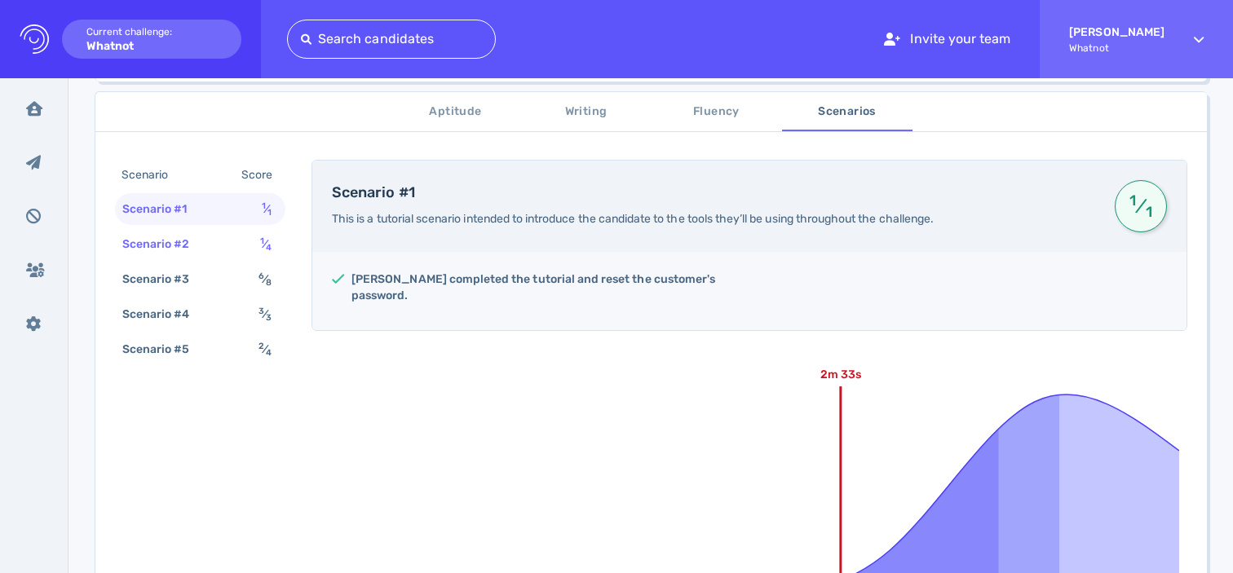
click at [275, 241] on div "1 ⁄ 4" at bounding box center [269, 244] width 24 height 24
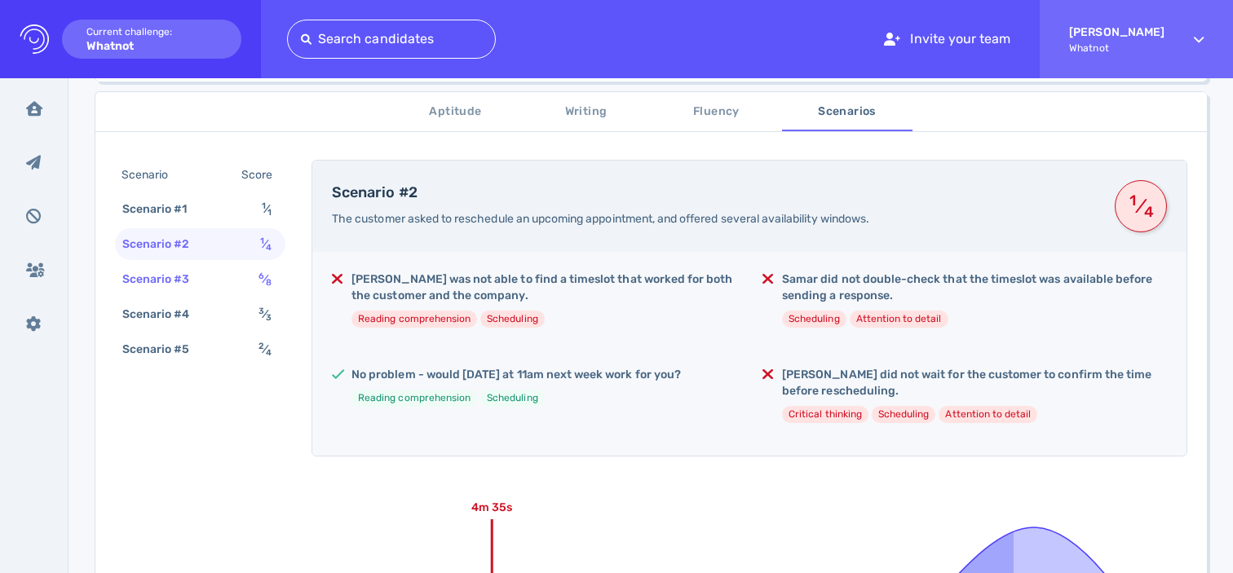
click at [255, 267] on div "6 ⁄ 8" at bounding box center [268, 279] width 26 height 24
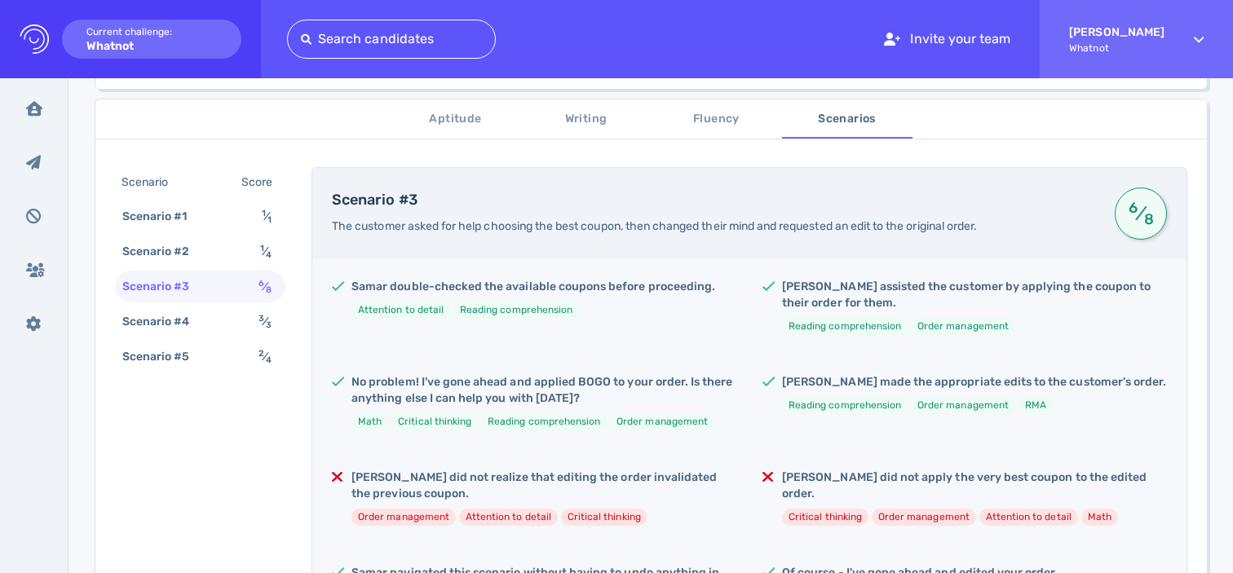
scroll to position [241, 0]
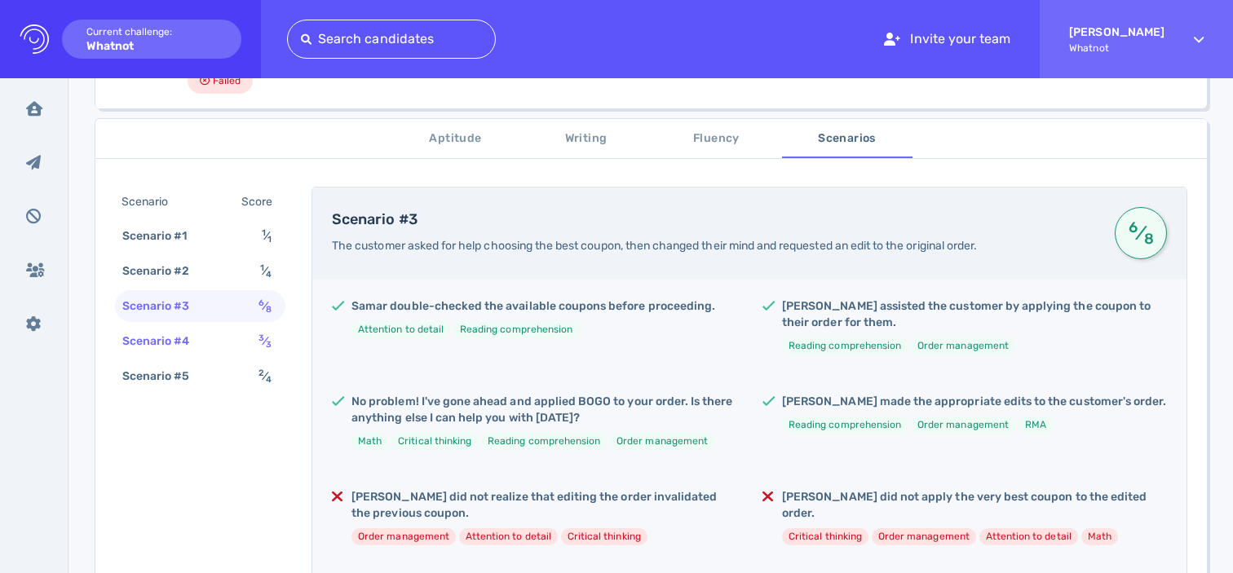
click at [237, 338] on div "Scenario #4 3 ⁄ 3" at bounding box center [200, 341] width 170 height 32
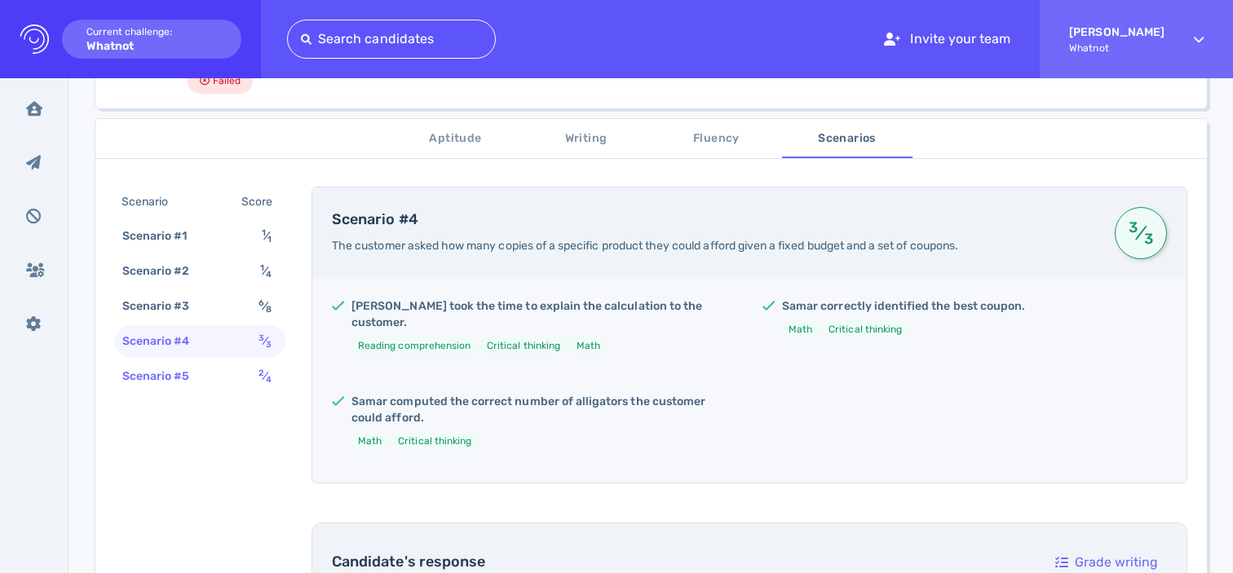
click at [234, 384] on div "Scenario #5 2 ⁄ 4" at bounding box center [200, 376] width 170 height 32
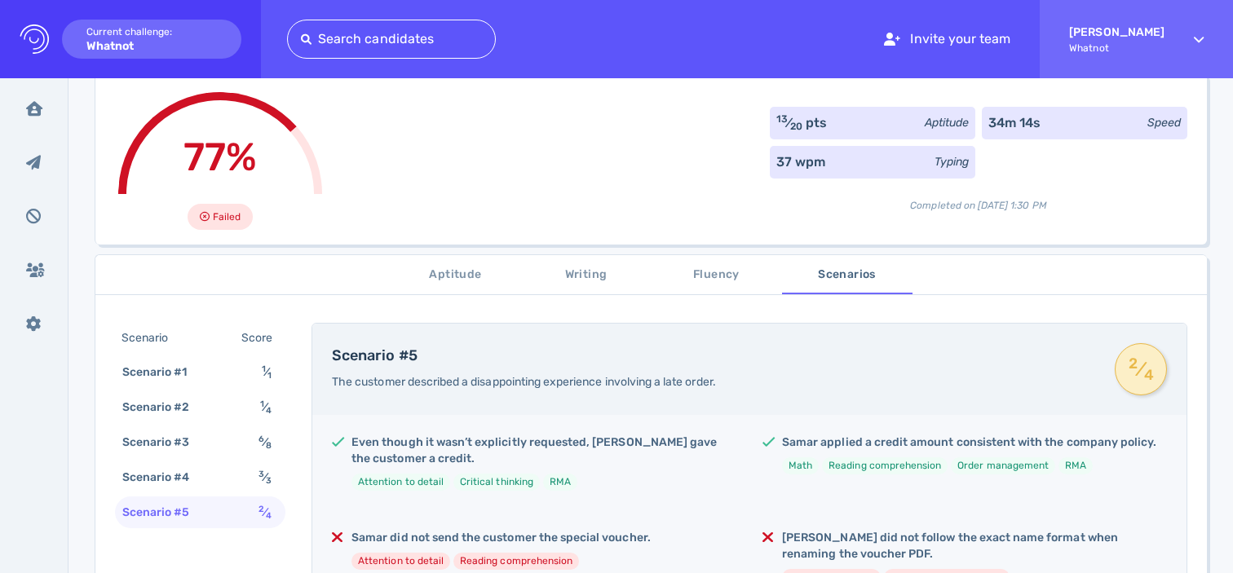
scroll to position [229, 0]
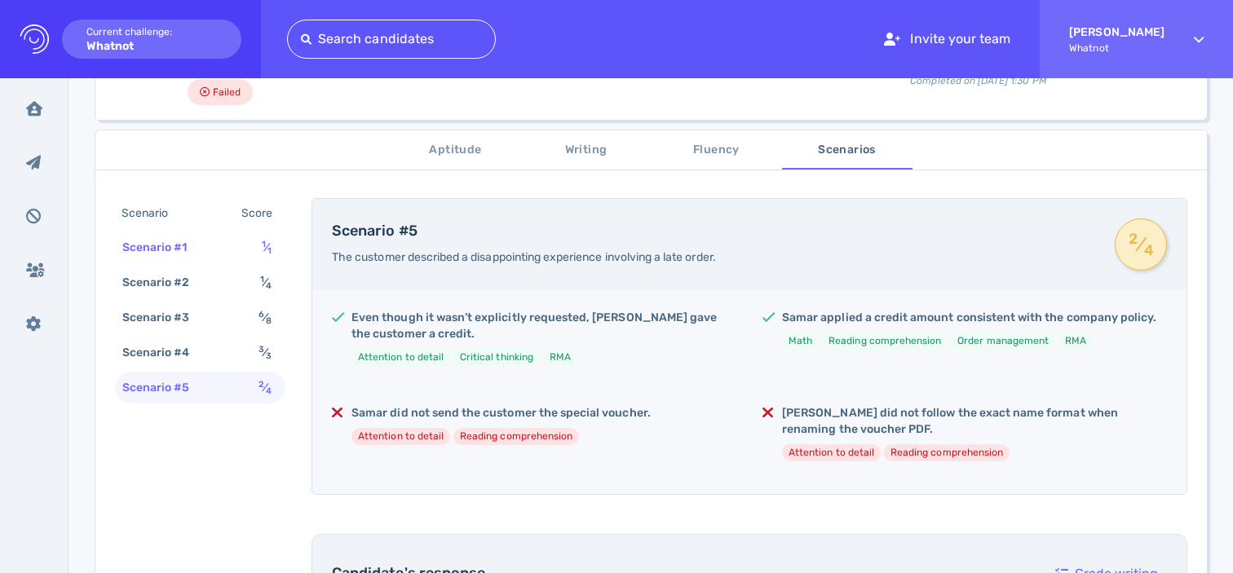
click at [244, 249] on div "Scenario #1 1 ⁄ 1" at bounding box center [200, 248] width 170 height 32
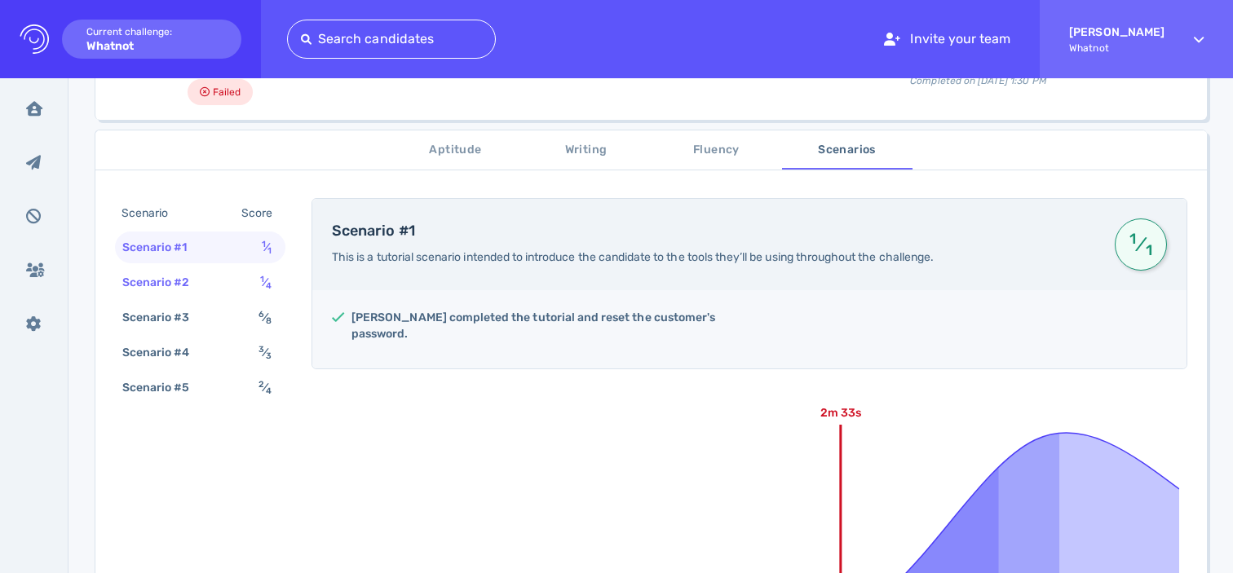
click at [240, 287] on div "Scenario #2 1 ⁄ 4" at bounding box center [200, 283] width 170 height 32
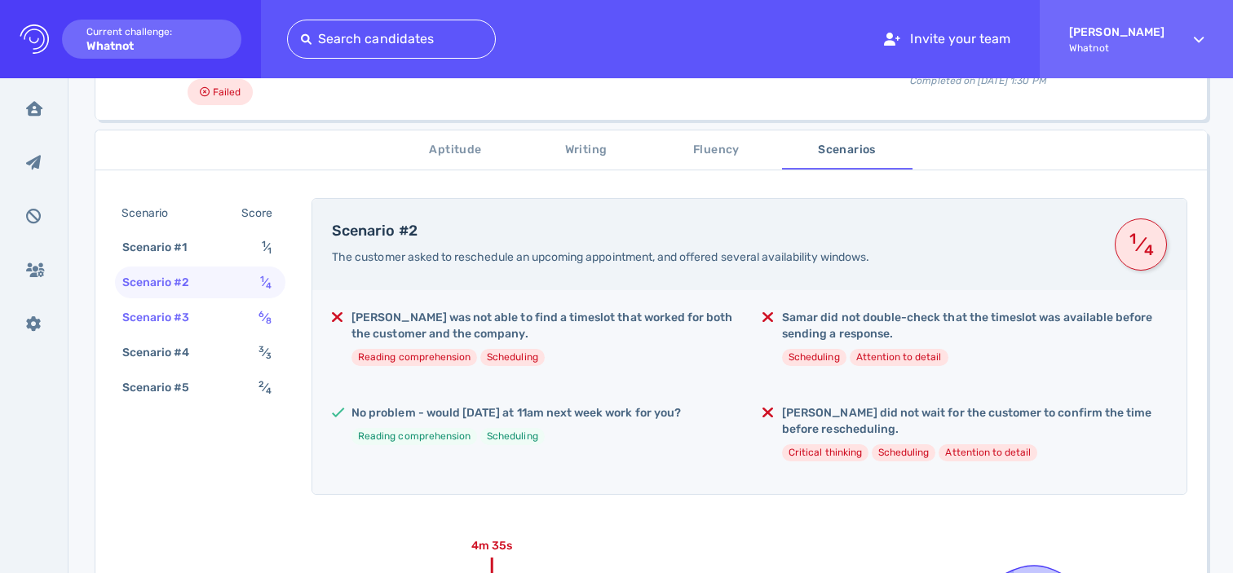
click at [219, 307] on div "Scenario #3 6 ⁄ 8" at bounding box center [200, 318] width 170 height 32
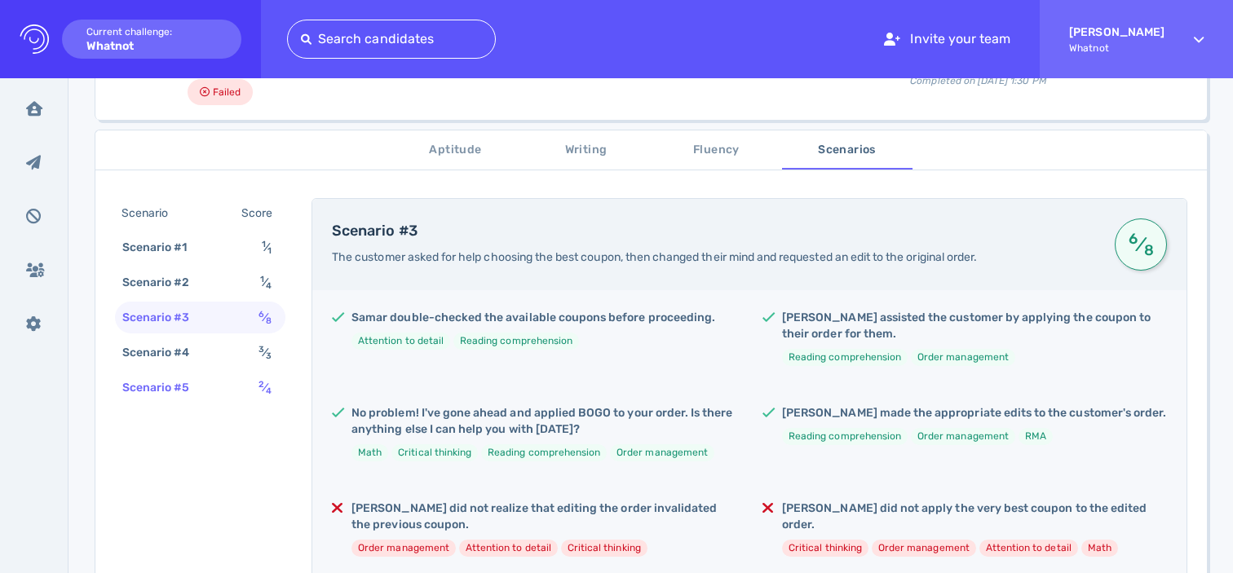
click at [214, 382] on div "Scenario #5 2 ⁄ 4" at bounding box center [200, 388] width 170 height 32
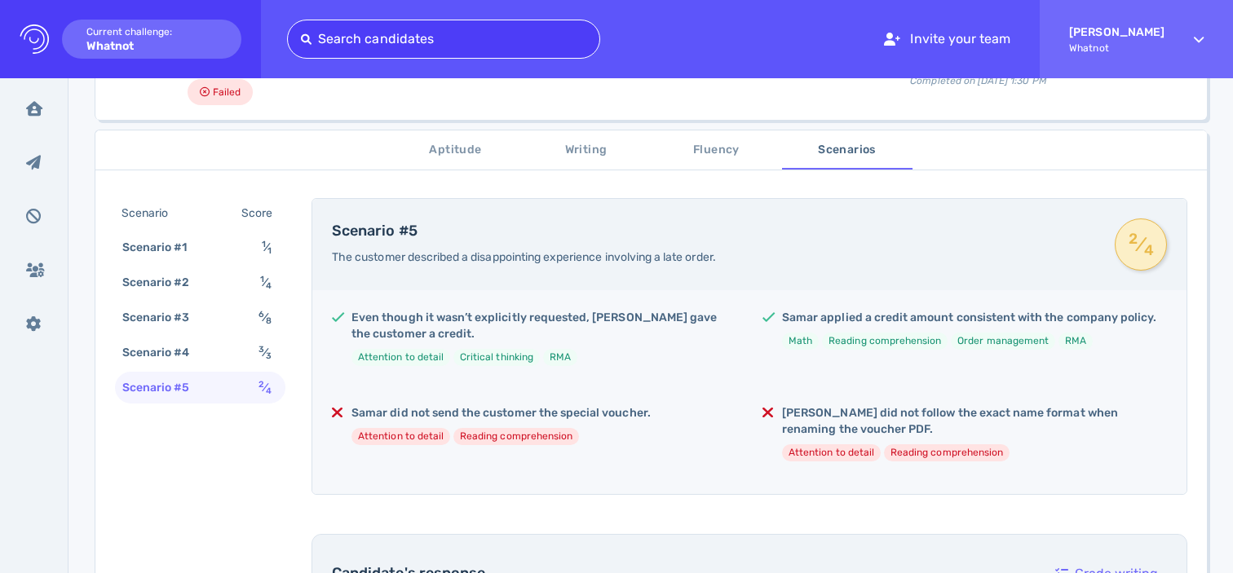
click at [474, 32] on div at bounding box center [443, 39] width 285 height 23
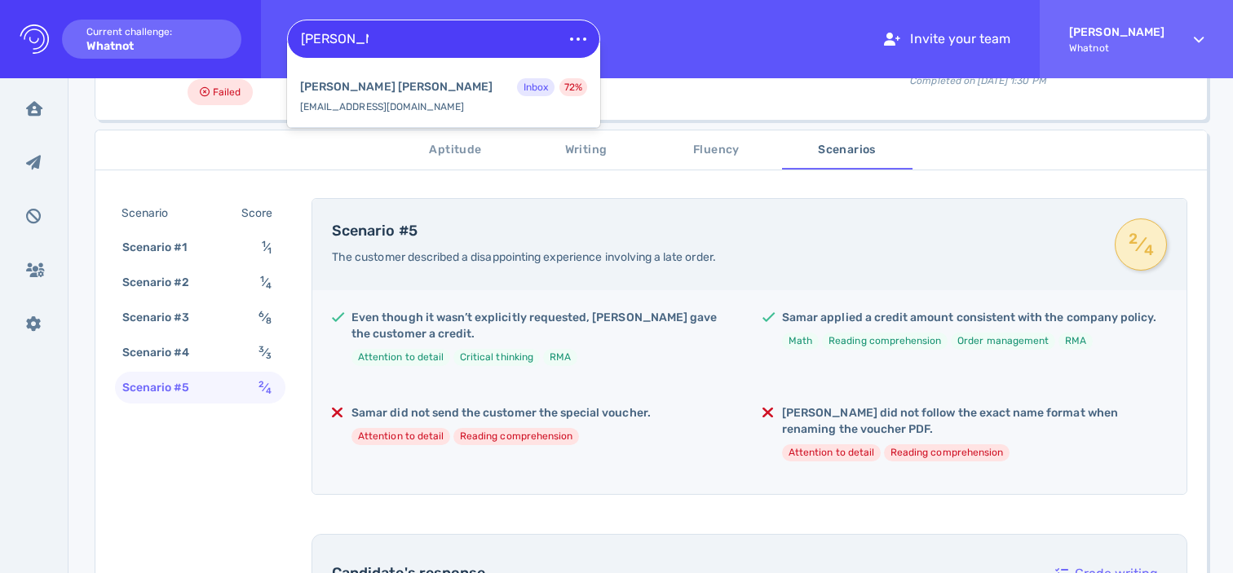
type input "cecilia susi"
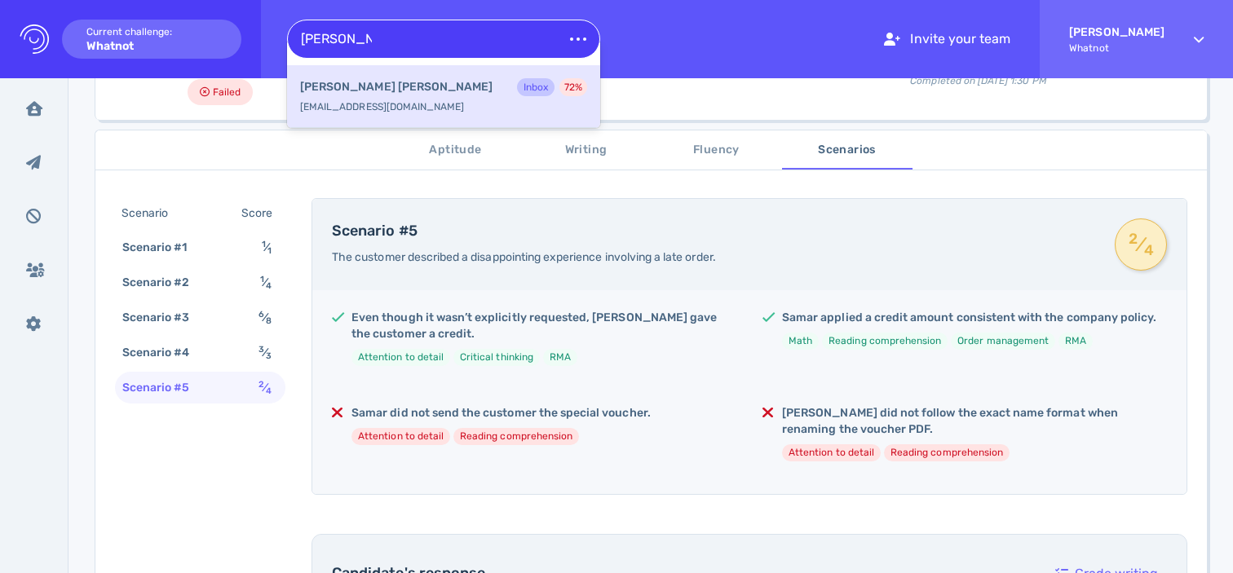
click at [411, 97] on div "Cecilia Susino Inbox 72 %" at bounding box center [443, 88] width 287 height 21
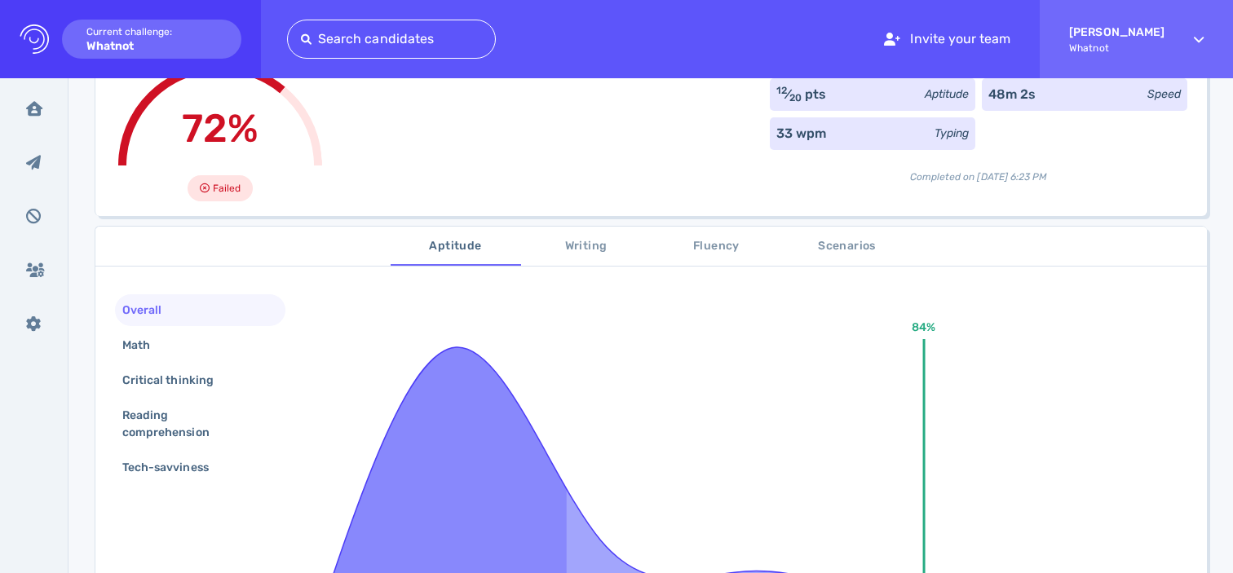
scroll to position [131, 0]
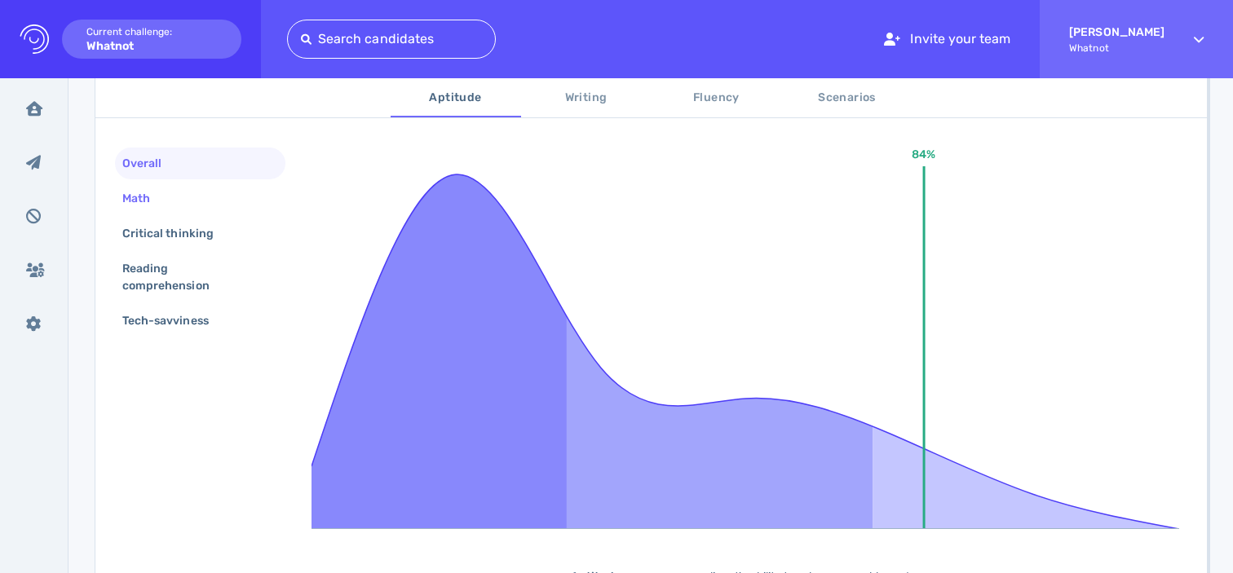
click at [179, 209] on div "Math" at bounding box center [200, 199] width 170 height 32
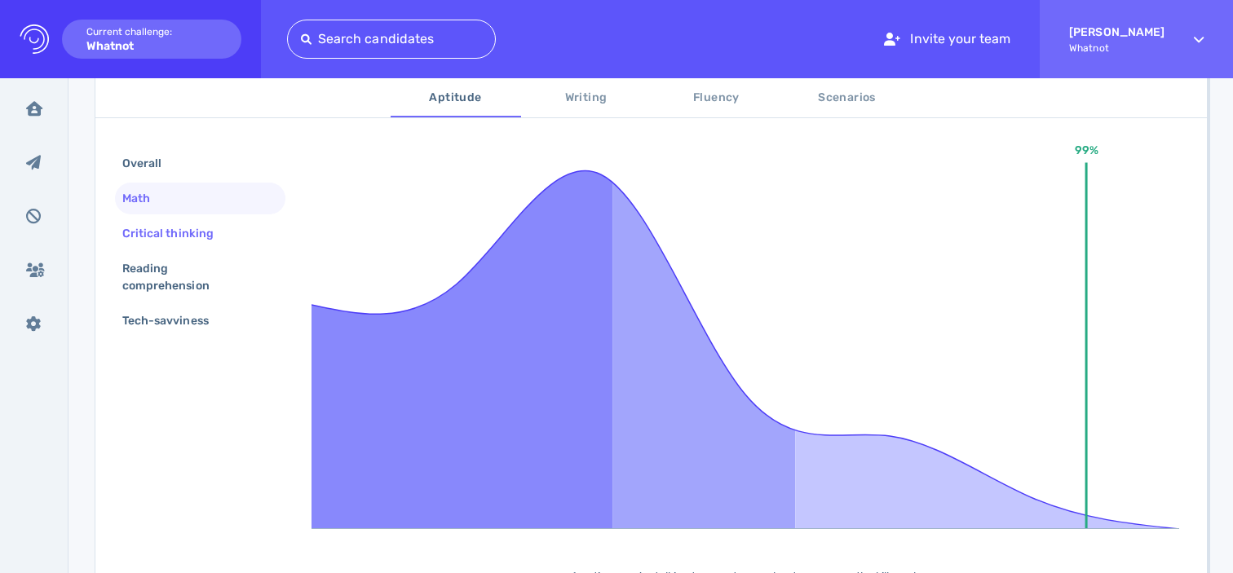
click at [179, 231] on div "Critical thinking" at bounding box center [176, 234] width 114 height 24
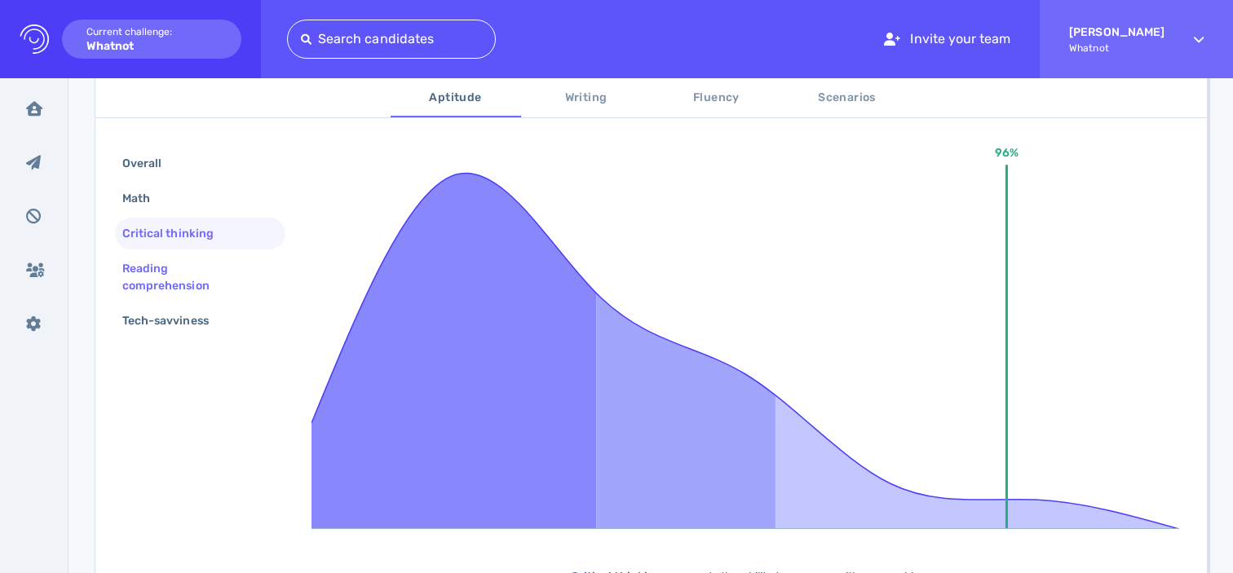
click at [175, 265] on div "Reading comprehension" at bounding box center [193, 277] width 149 height 41
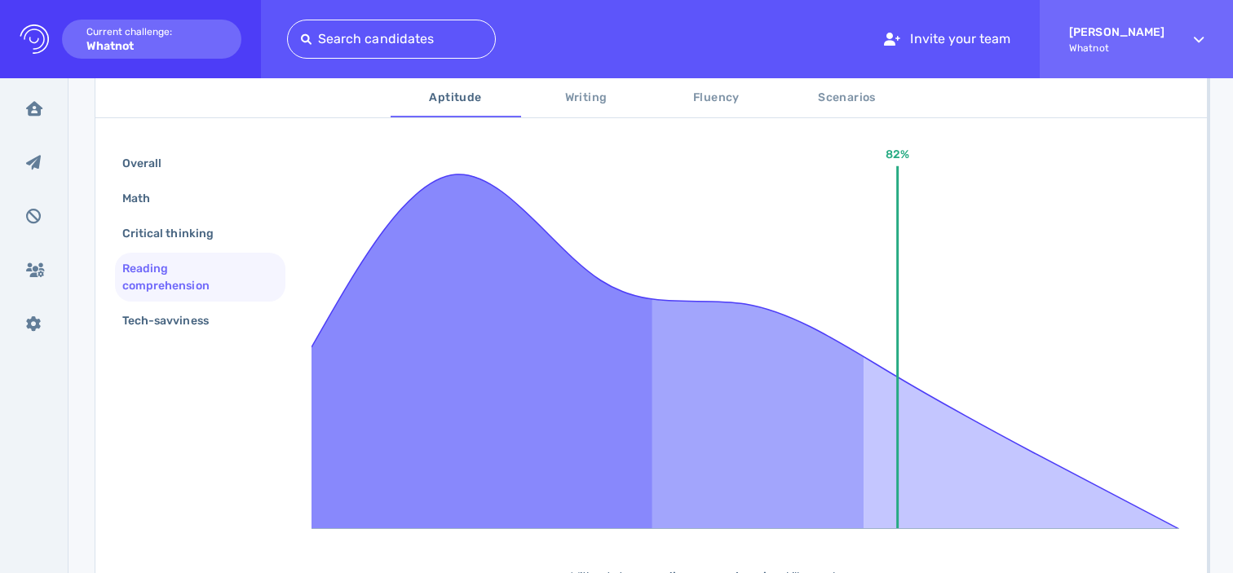
scroll to position [306, 0]
click at [181, 342] on div "Overall Math Critical thinking Reading comprehension Tech-savviness 82% Without…" at bounding box center [650, 405] width 1111 height 607
click at [181, 325] on div "Tech-savviness" at bounding box center [173, 321] width 109 height 24
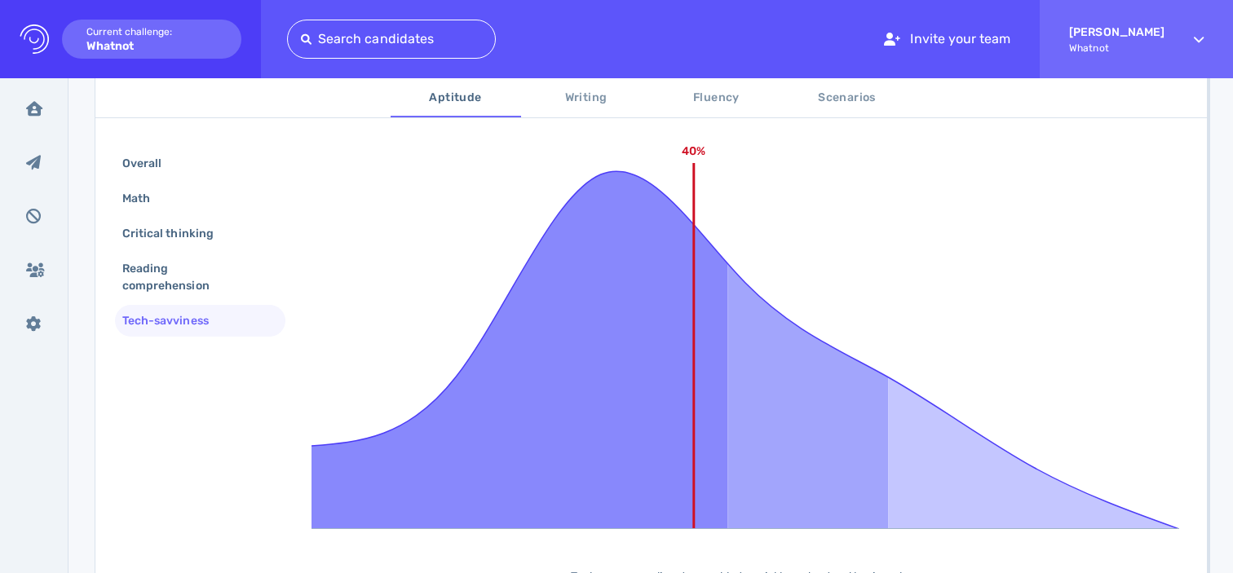
click at [587, 99] on span "Writing" at bounding box center [586, 98] width 111 height 20
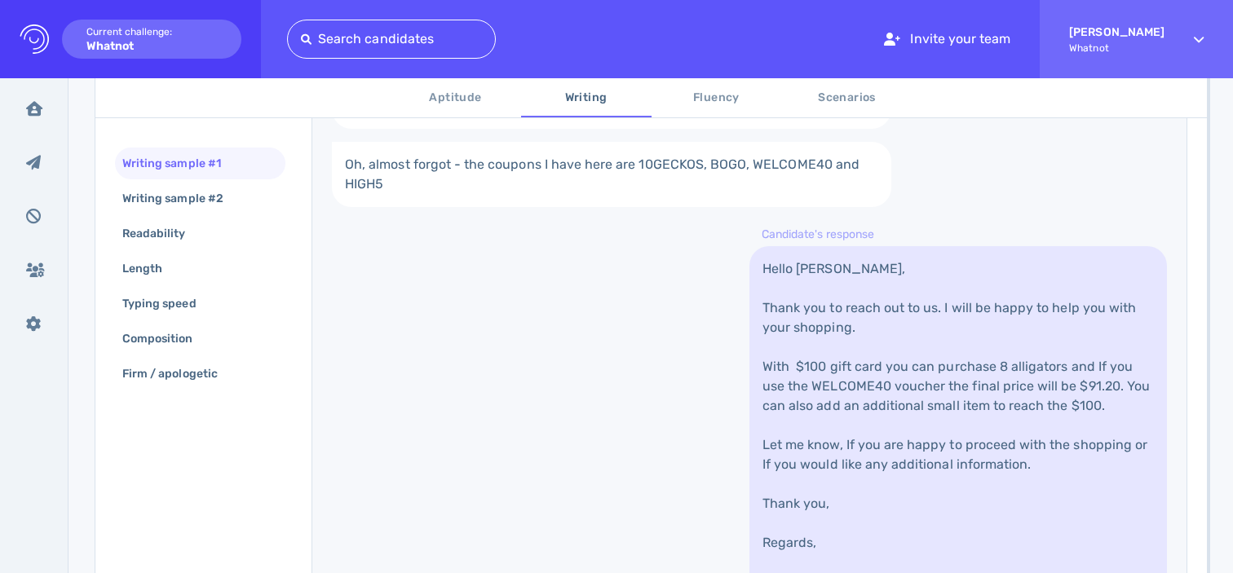
scroll to position [629, 0]
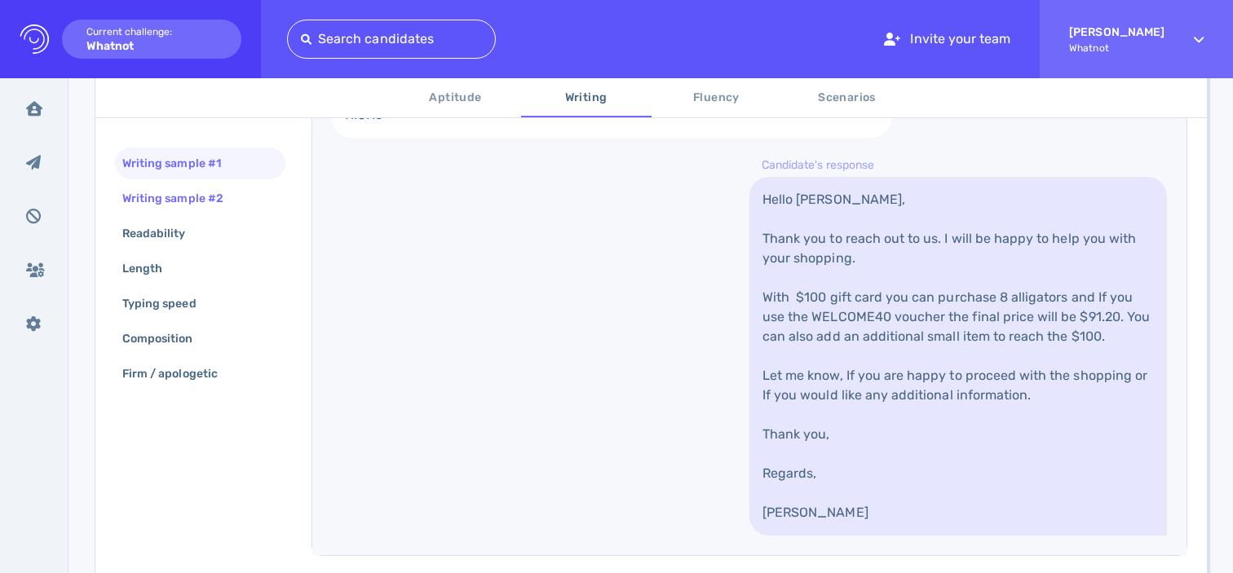
click at [250, 191] on div "Writing sample #2" at bounding box center [200, 199] width 170 height 32
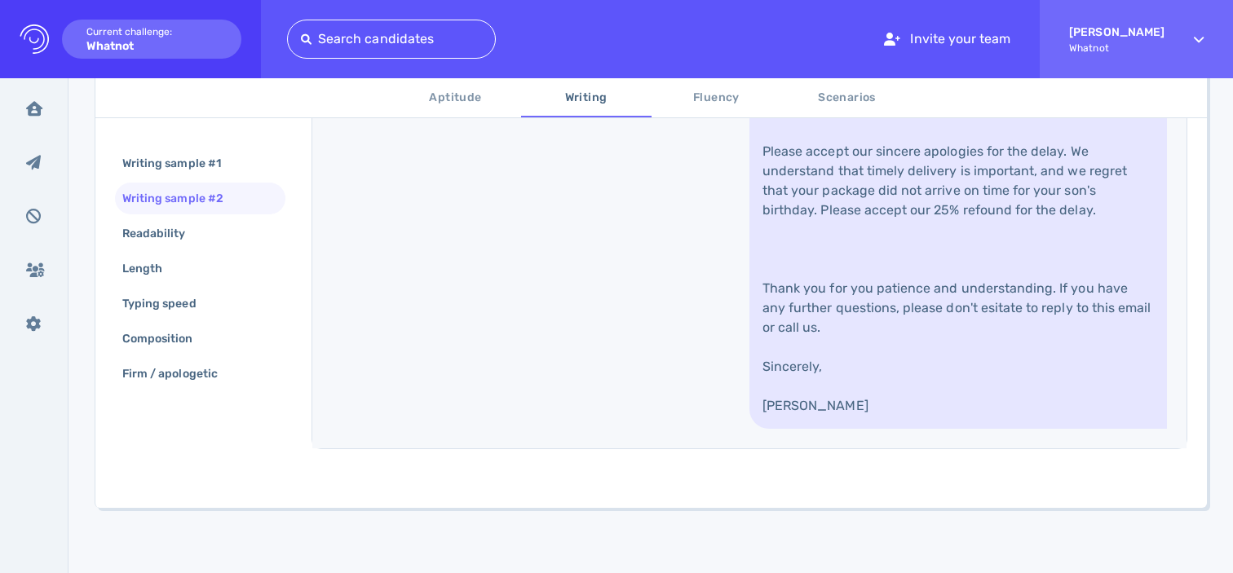
scroll to position [971, 0]
click at [167, 234] on div "Readability" at bounding box center [162, 234] width 86 height 24
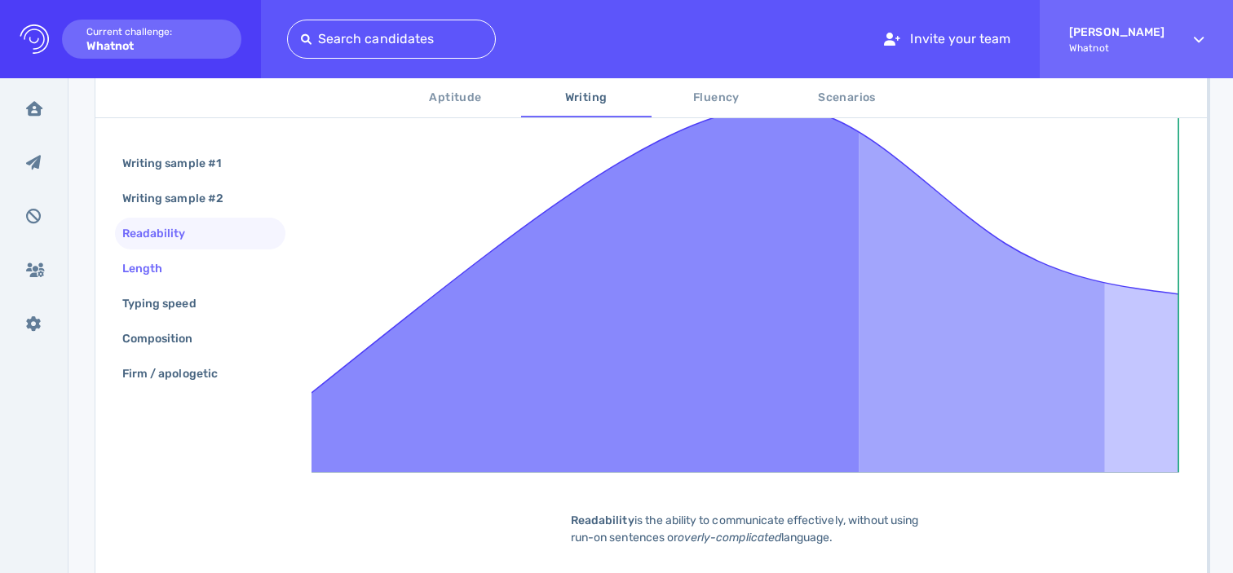
click at [159, 263] on div "Length" at bounding box center [150, 269] width 63 height 24
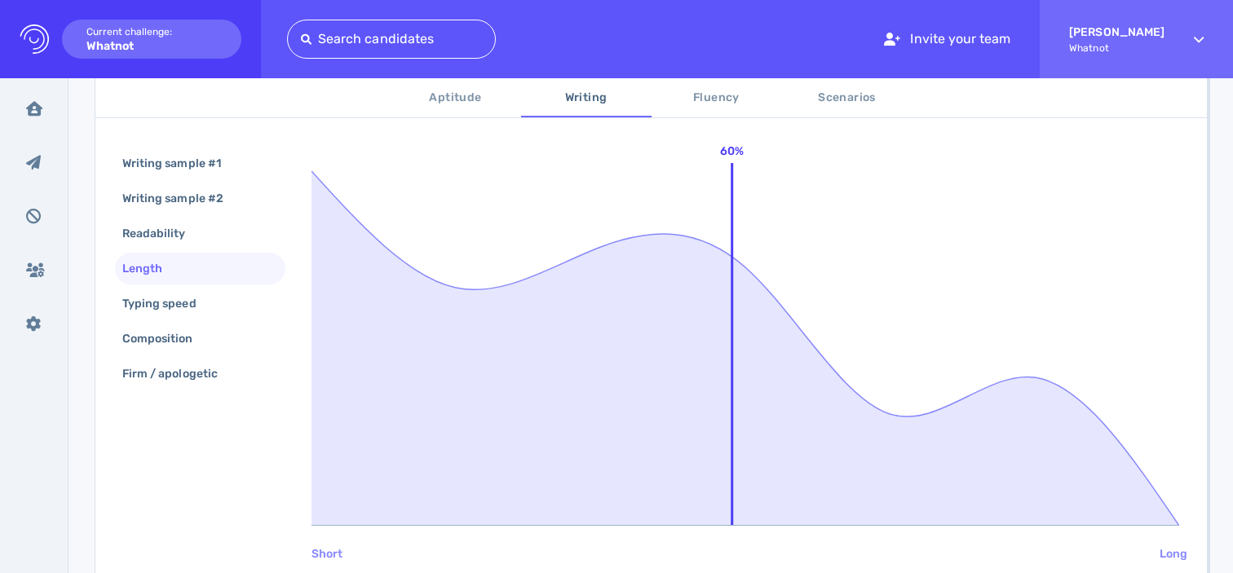
click at [170, 280] on div "Length" at bounding box center [200, 269] width 170 height 32
click at [170, 302] on div "Typing speed" at bounding box center [167, 304] width 97 height 24
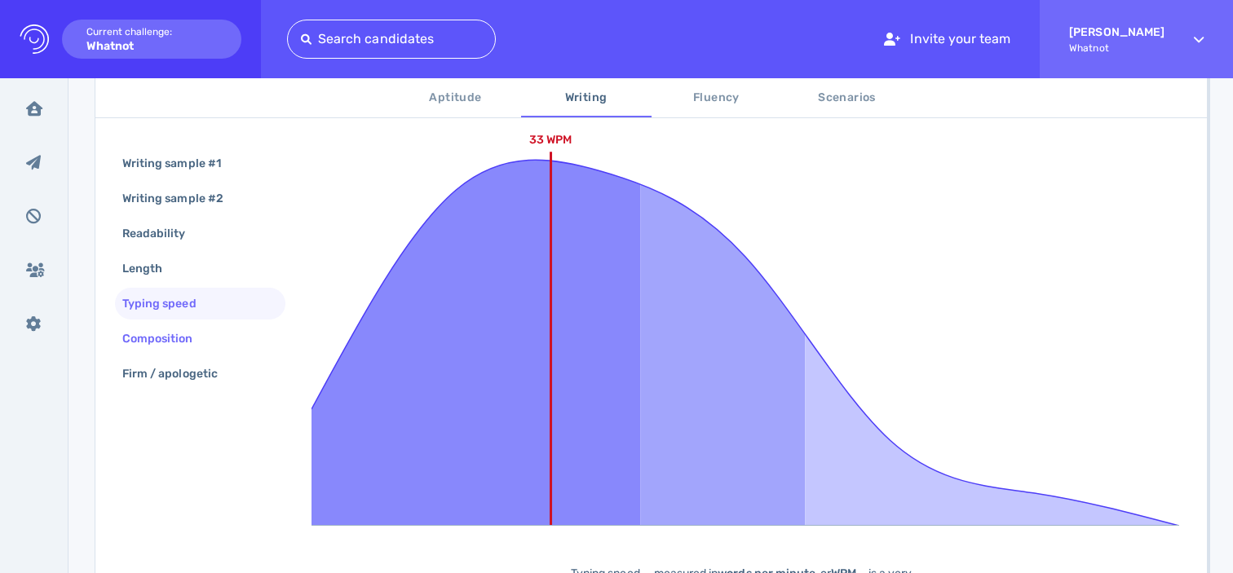
click at [166, 350] on div "Composition" at bounding box center [166, 339] width 94 height 24
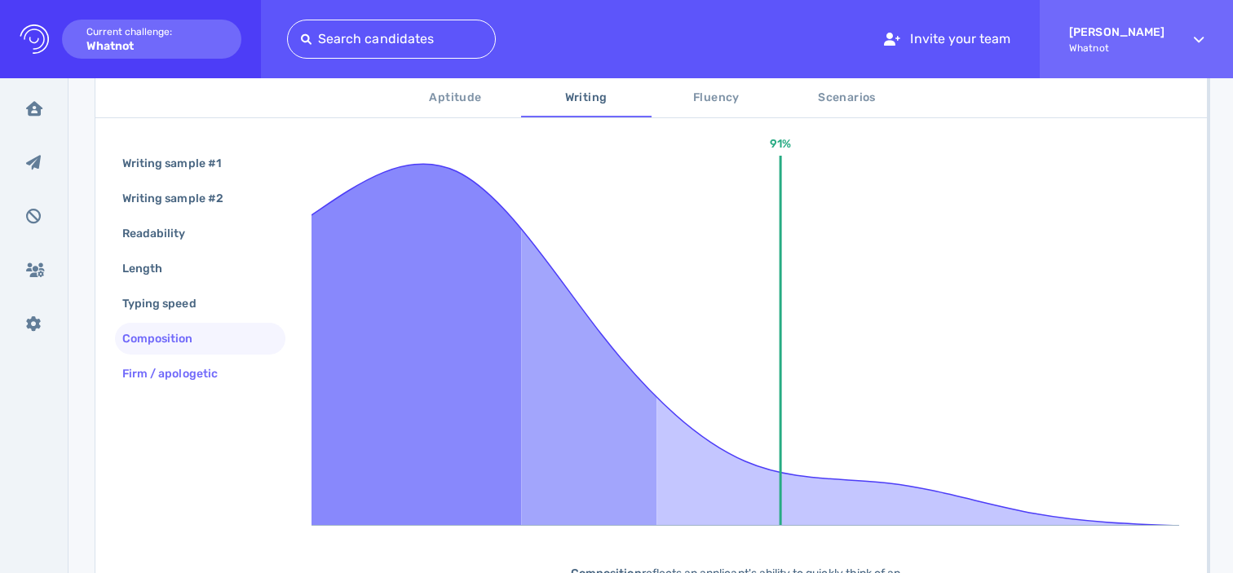
click at [170, 383] on div "Firm / apologetic" at bounding box center [178, 374] width 118 height 24
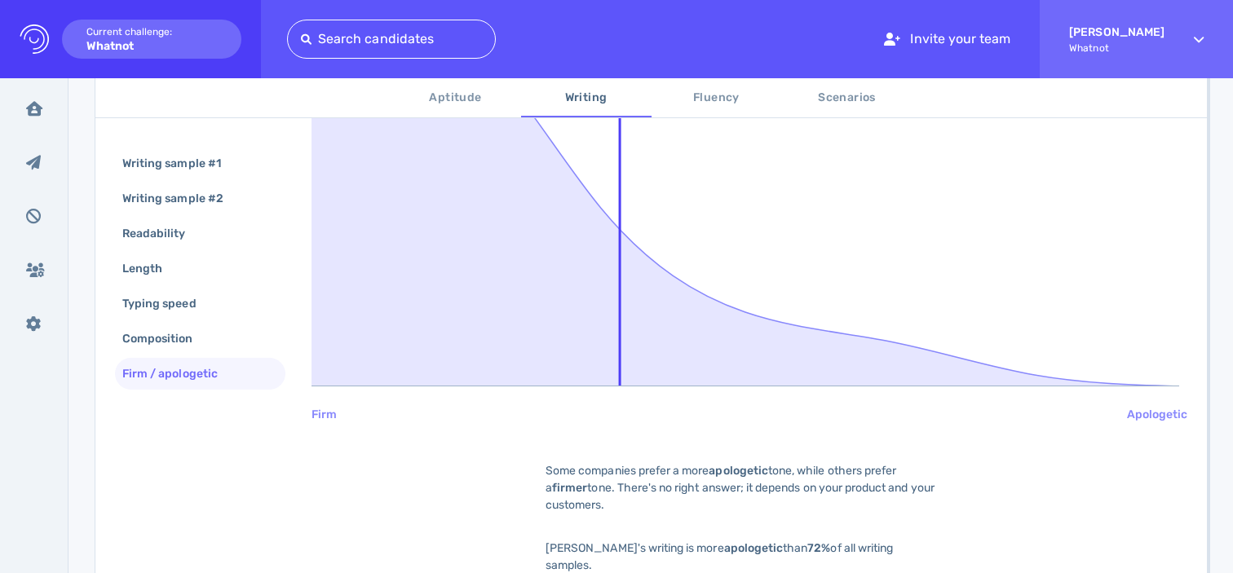
scroll to position [543, 0]
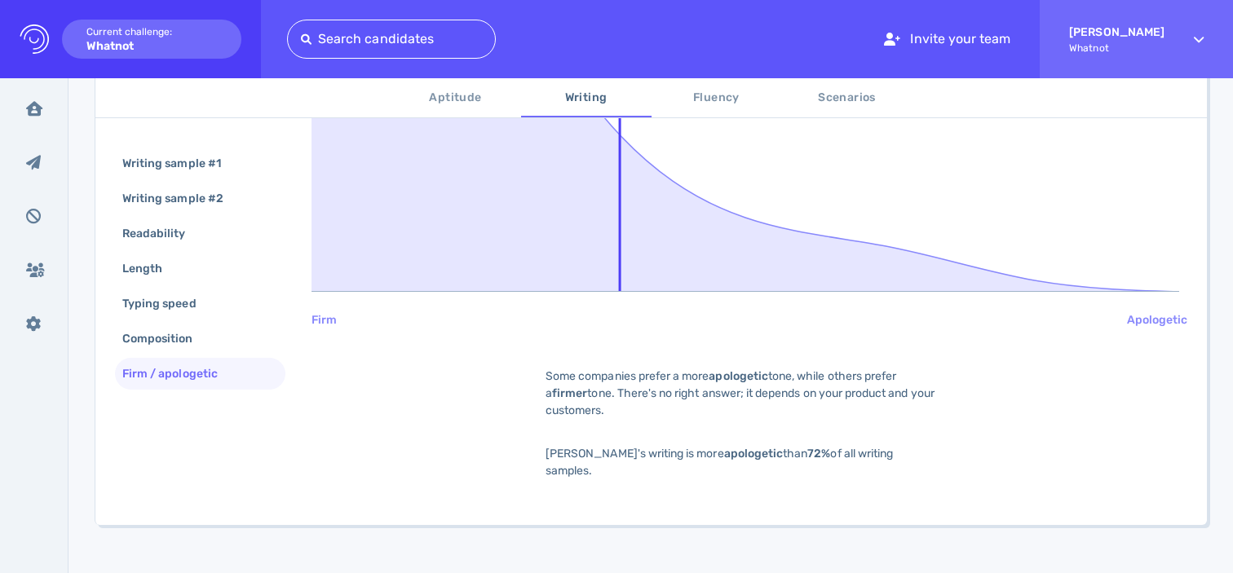
click at [681, 83] on button "Fluency" at bounding box center [716, 97] width 130 height 39
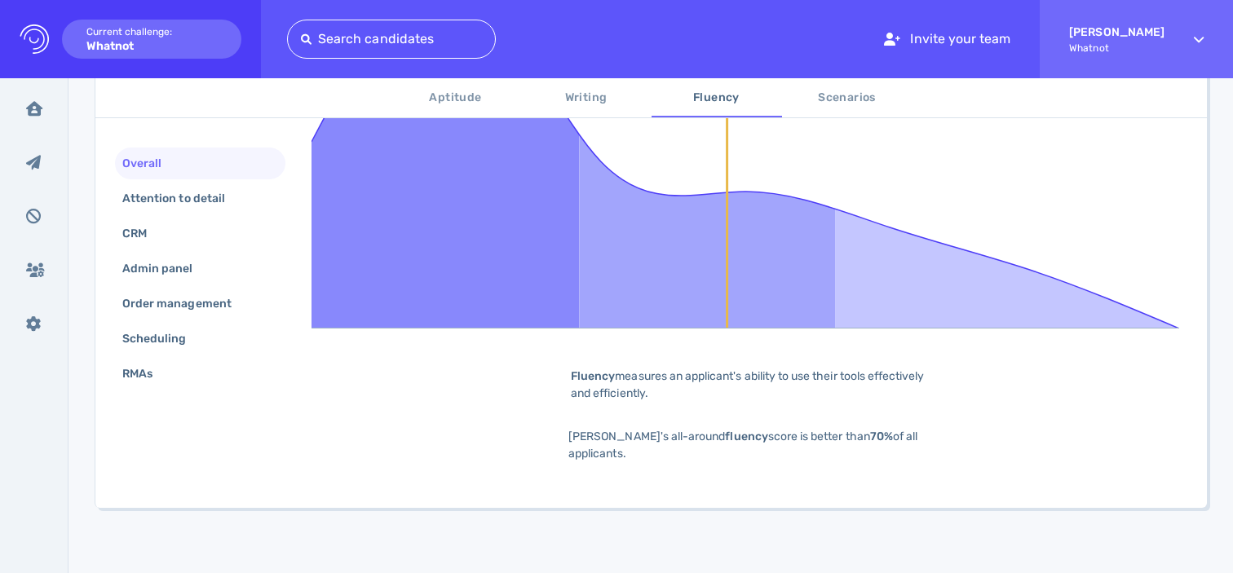
scroll to position [506, 0]
click at [210, 189] on div "Attention to detail" at bounding box center [182, 199] width 126 height 24
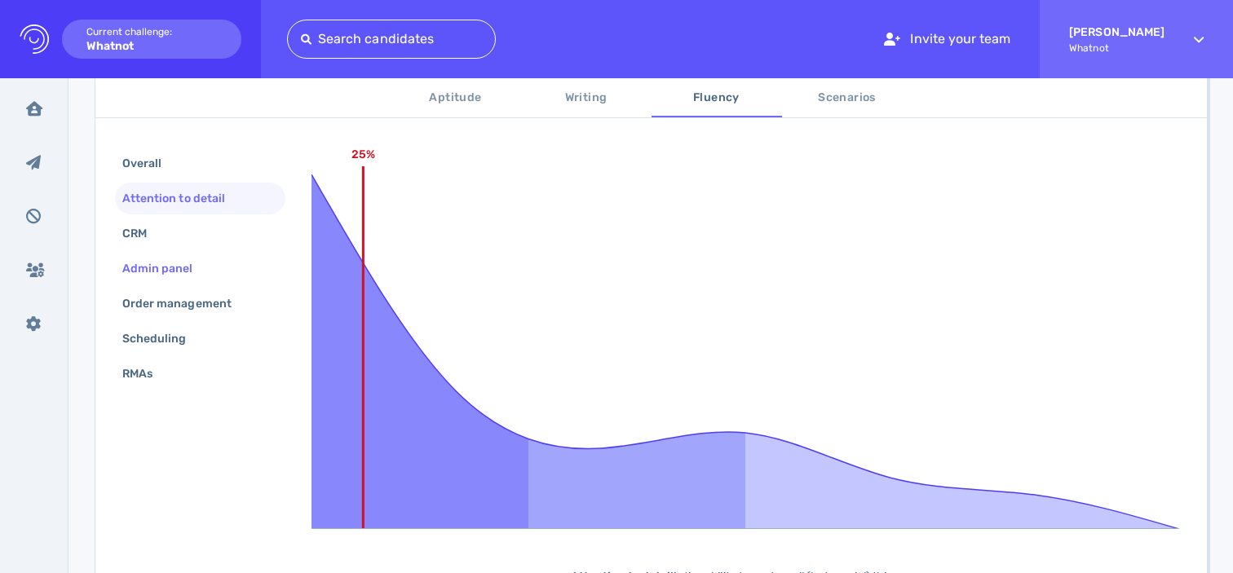
click at [179, 258] on div "Admin panel" at bounding box center [166, 269] width 94 height 24
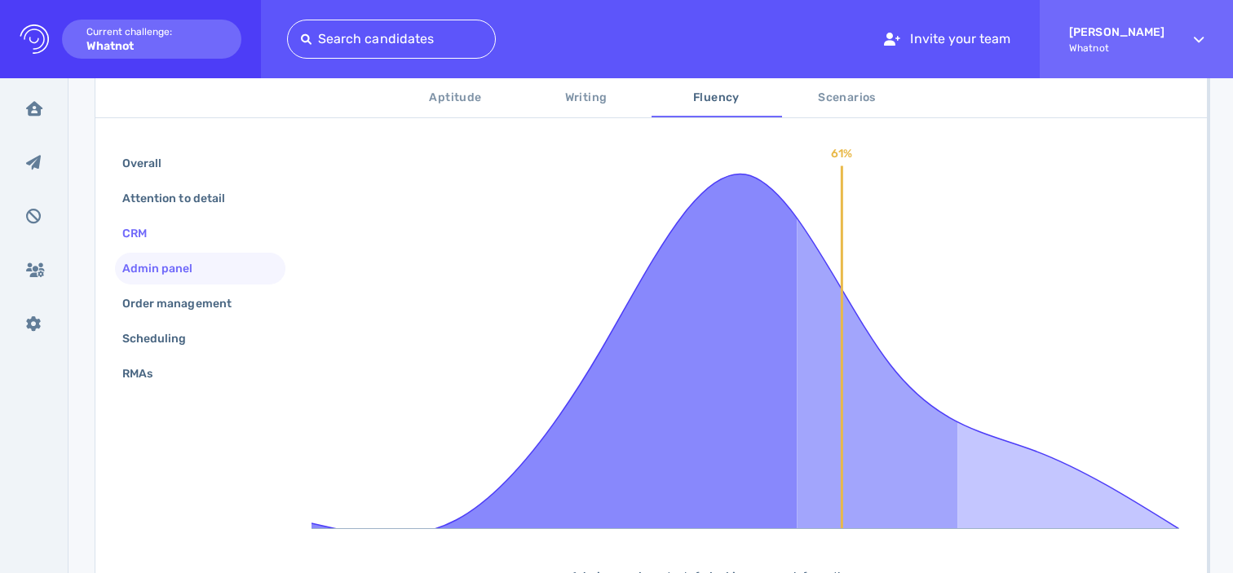
click at [163, 241] on div "CRM" at bounding box center [142, 234] width 47 height 24
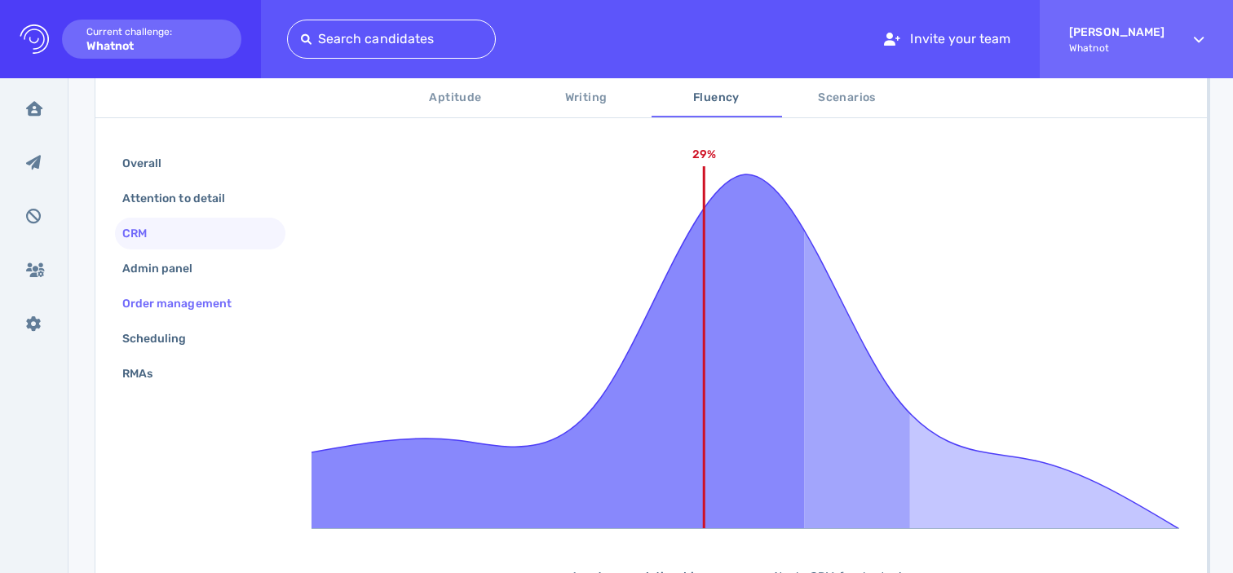
click at [179, 298] on div "Order management" at bounding box center [185, 304] width 132 height 24
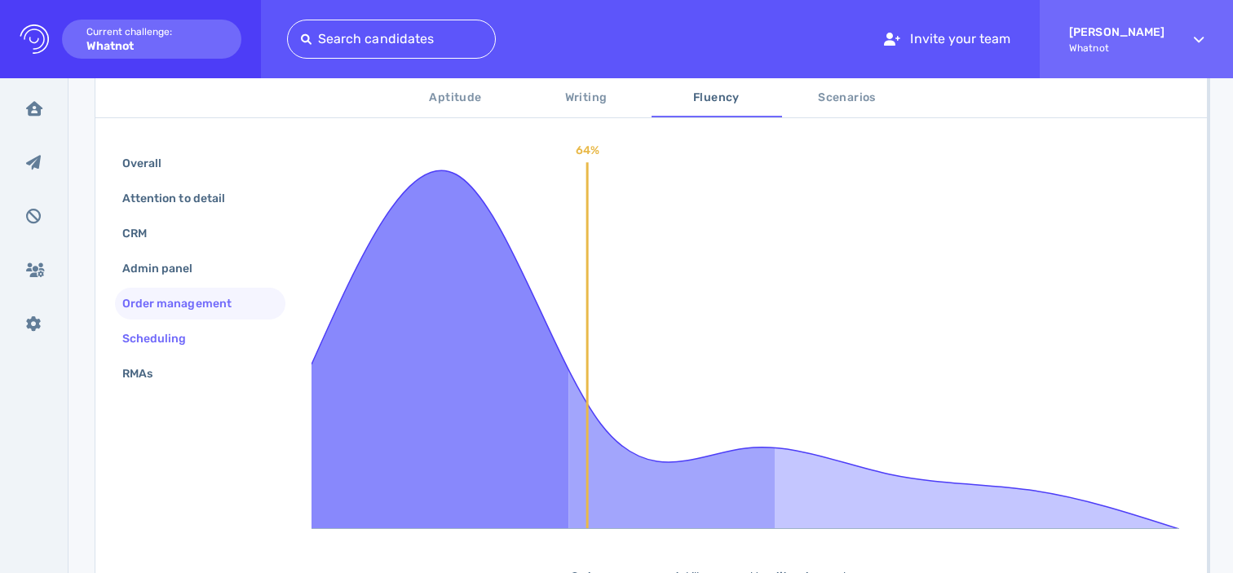
click at [174, 324] on div "Scheduling" at bounding box center [200, 339] width 170 height 32
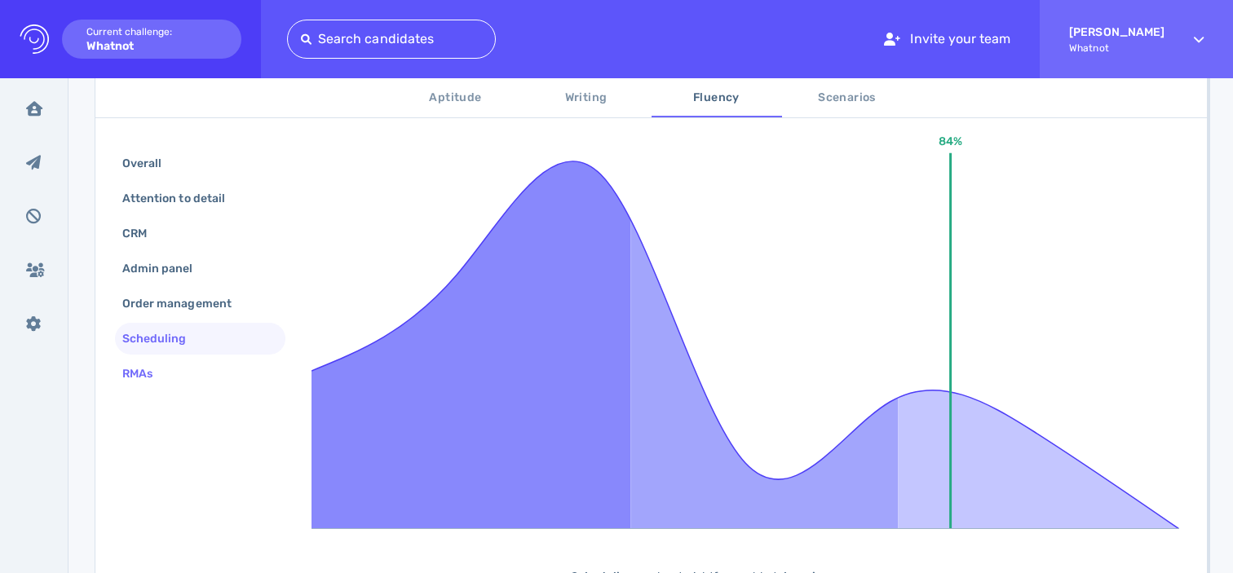
click at [161, 366] on div "RMAs" at bounding box center [145, 374] width 53 height 24
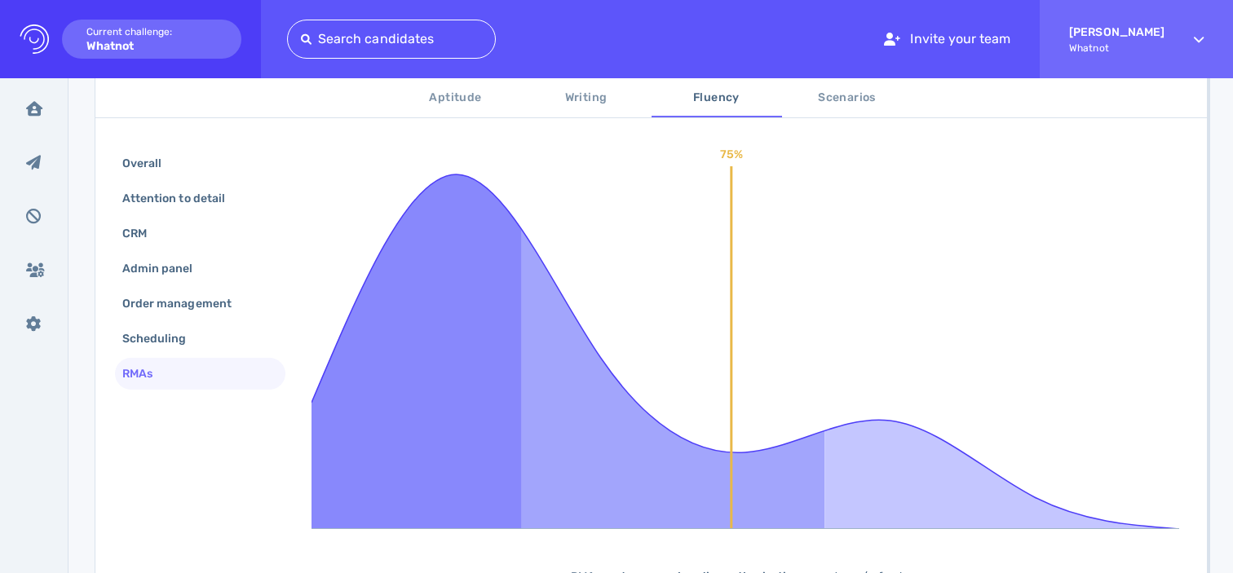
scroll to position [306, 0]
click at [823, 113] on button "Scenarios" at bounding box center [847, 97] width 130 height 39
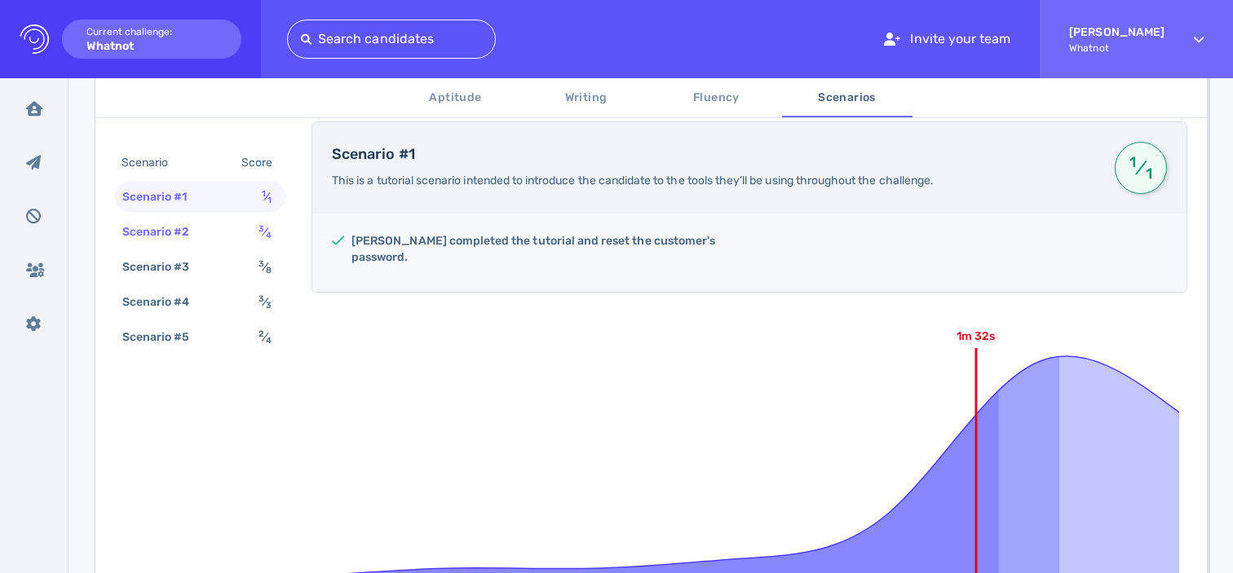
click at [233, 231] on div "Scenario #2 3 ⁄ 4" at bounding box center [200, 232] width 170 height 32
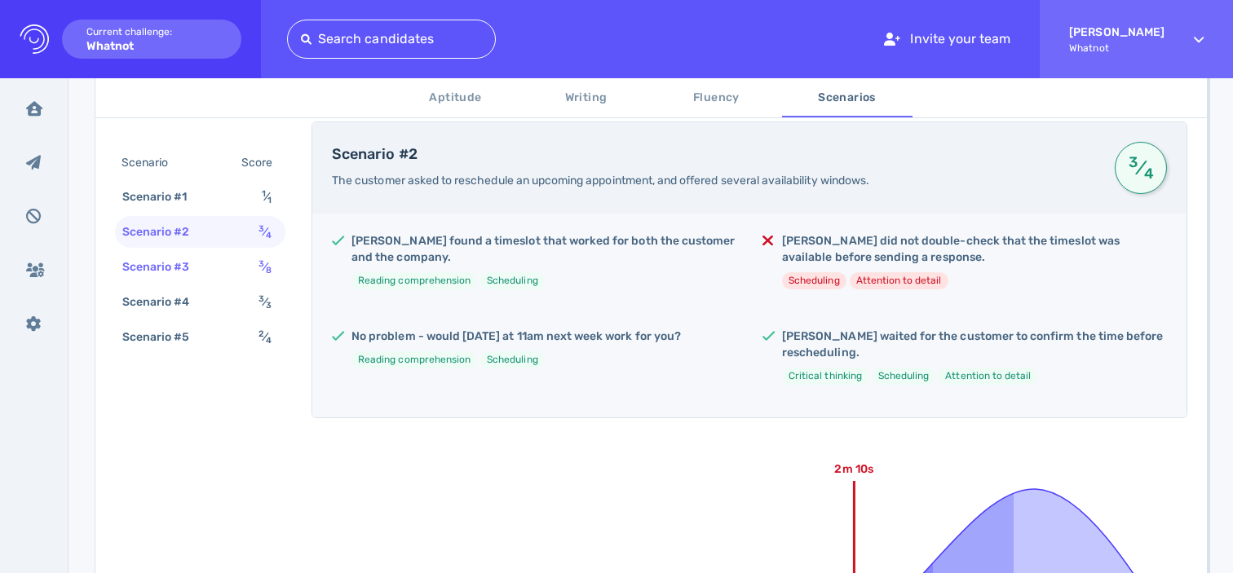
click at [224, 264] on div "Scenario #3 3 ⁄ 8" at bounding box center [200, 267] width 170 height 32
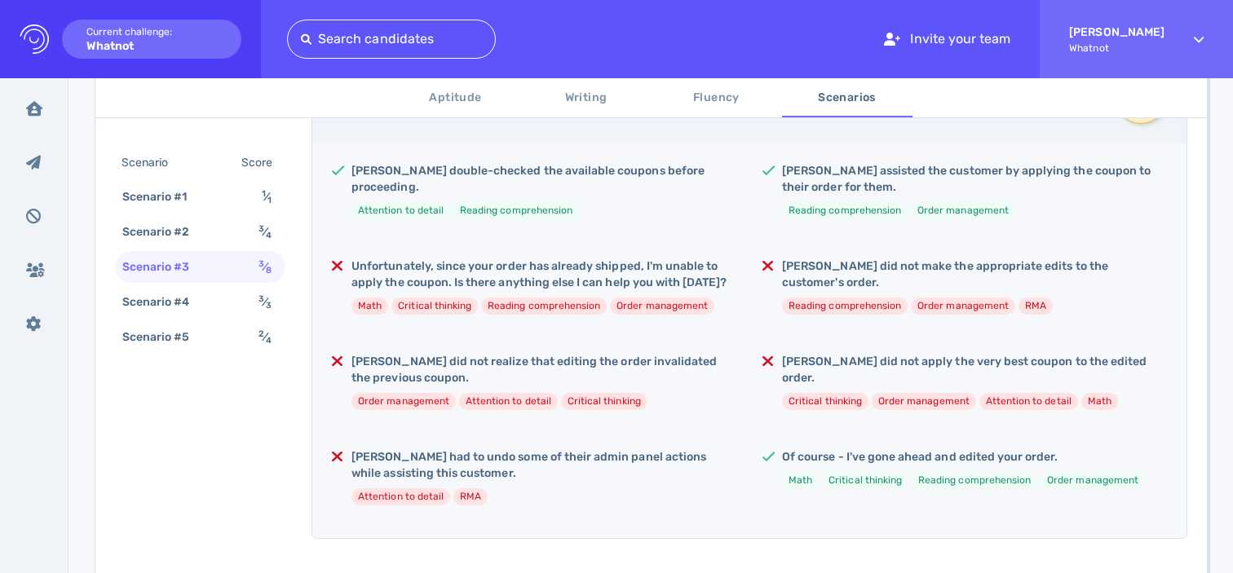
scroll to position [377, 0]
click at [192, 310] on div "Scenario #4" at bounding box center [164, 302] width 91 height 24
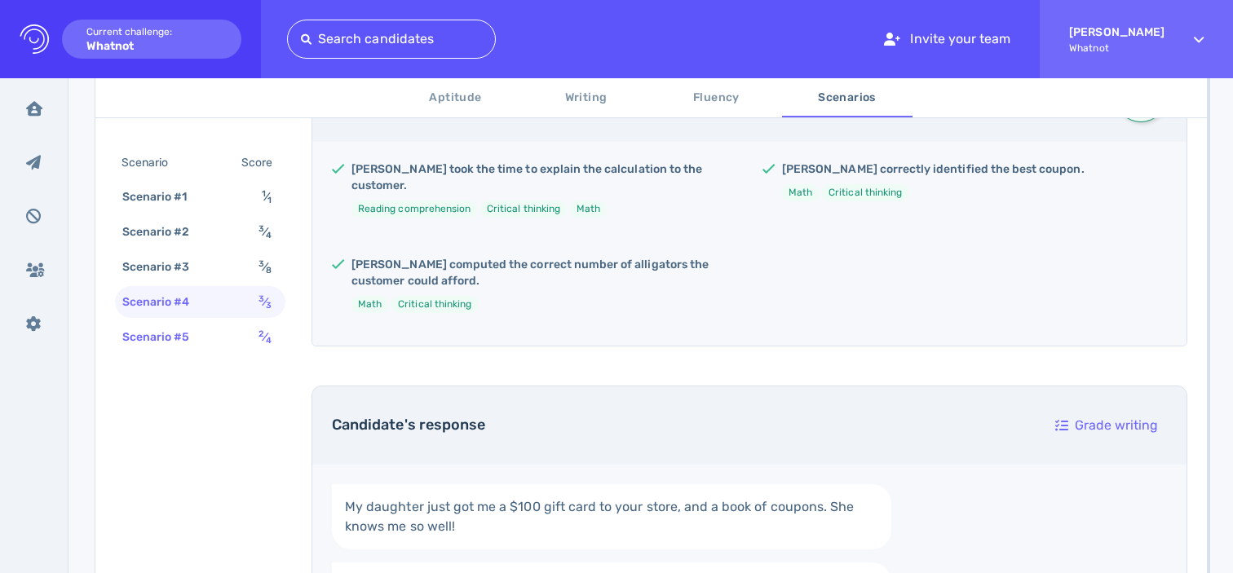
click at [190, 329] on div "Scenario #5" at bounding box center [164, 337] width 91 height 24
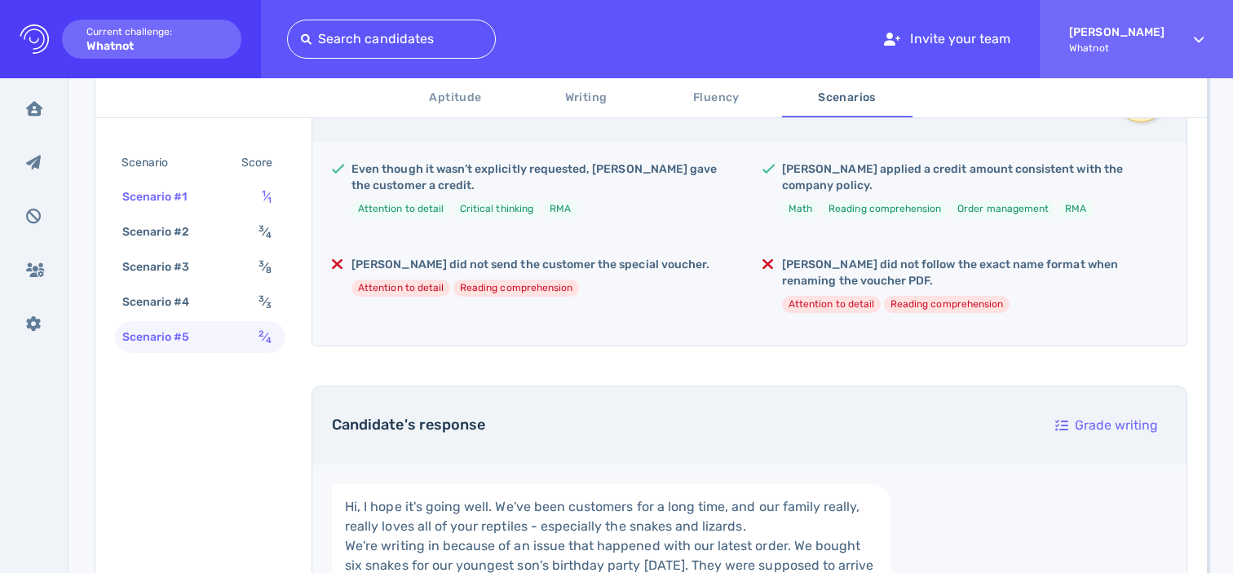
click at [195, 199] on div "Scenario #1" at bounding box center [163, 197] width 88 height 24
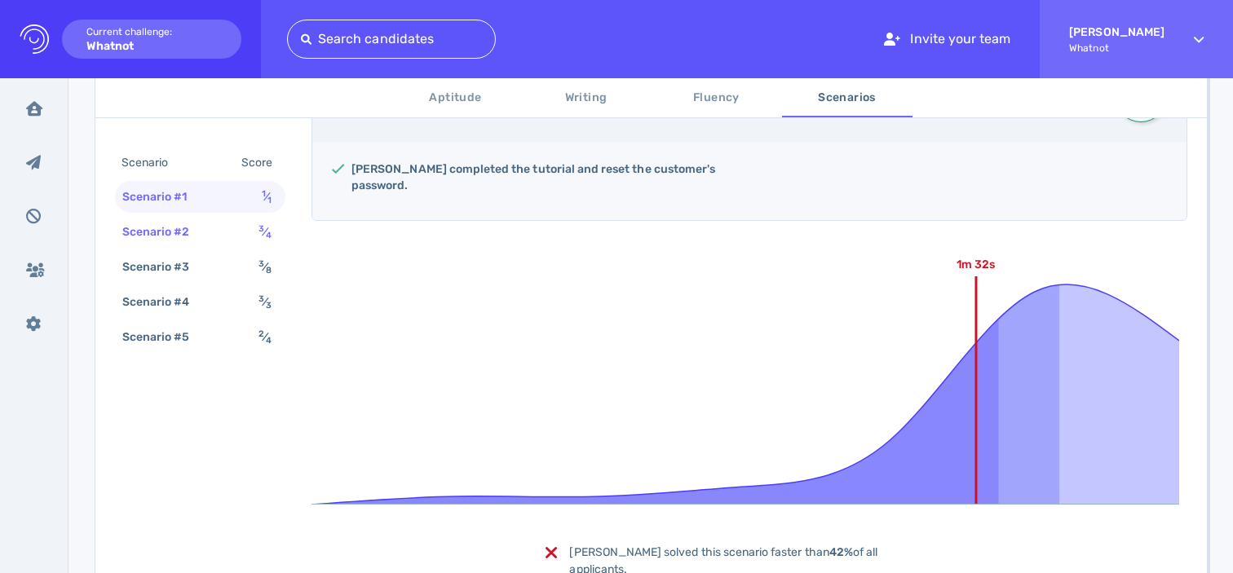
click at [195, 227] on div "Scenario #2" at bounding box center [164, 232] width 91 height 24
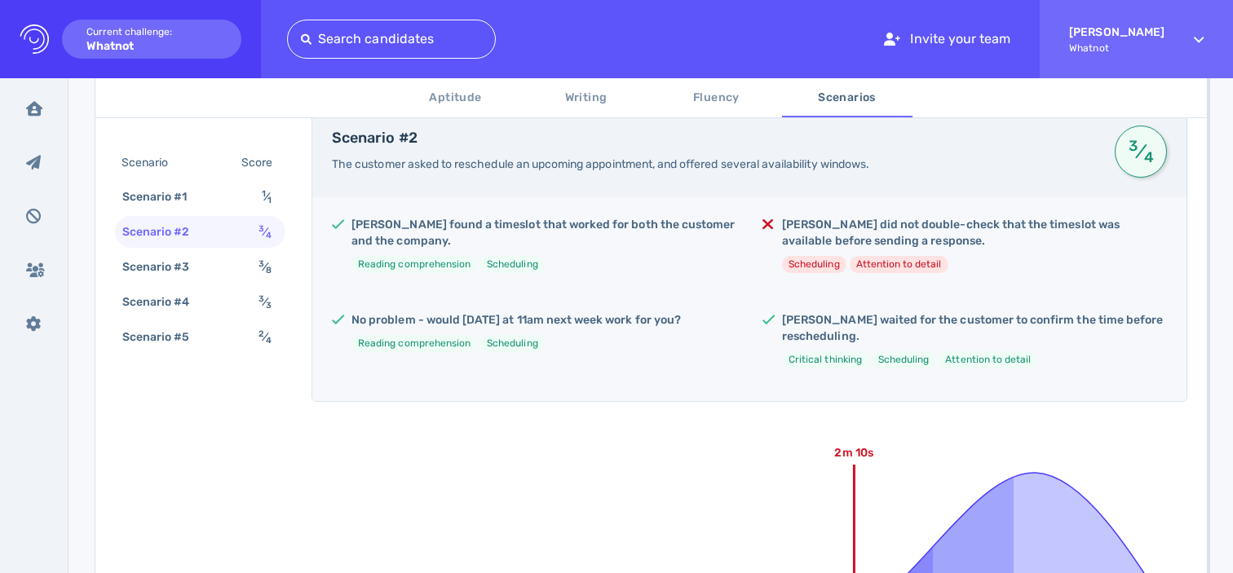
scroll to position [320, 0]
click at [182, 275] on div "Scenario #3" at bounding box center [164, 267] width 91 height 24
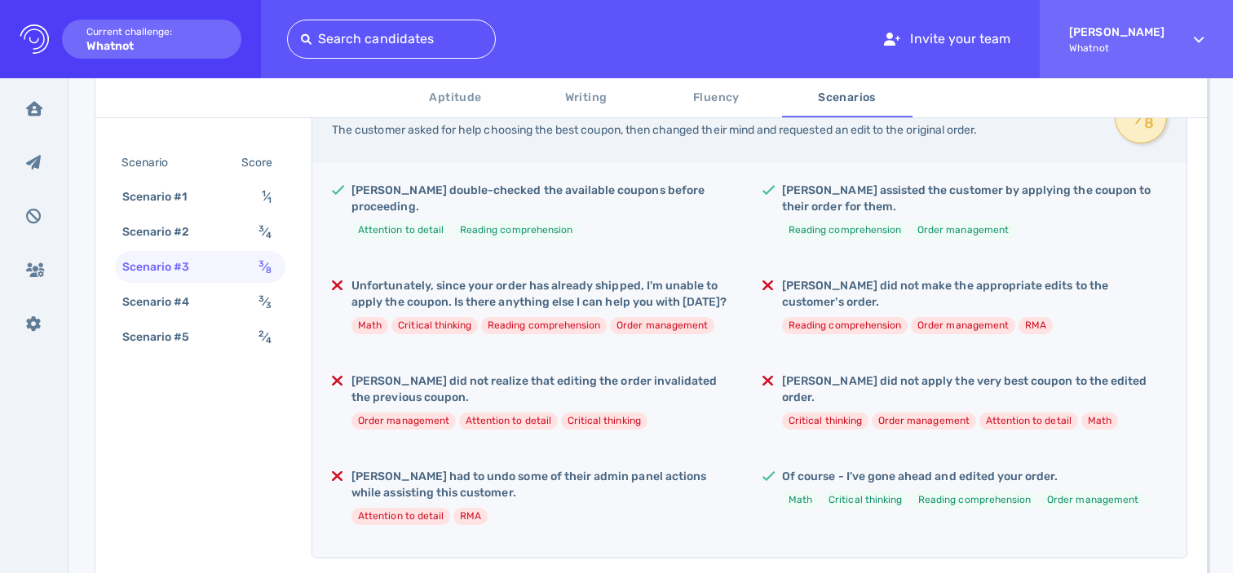
scroll to position [361, 0]
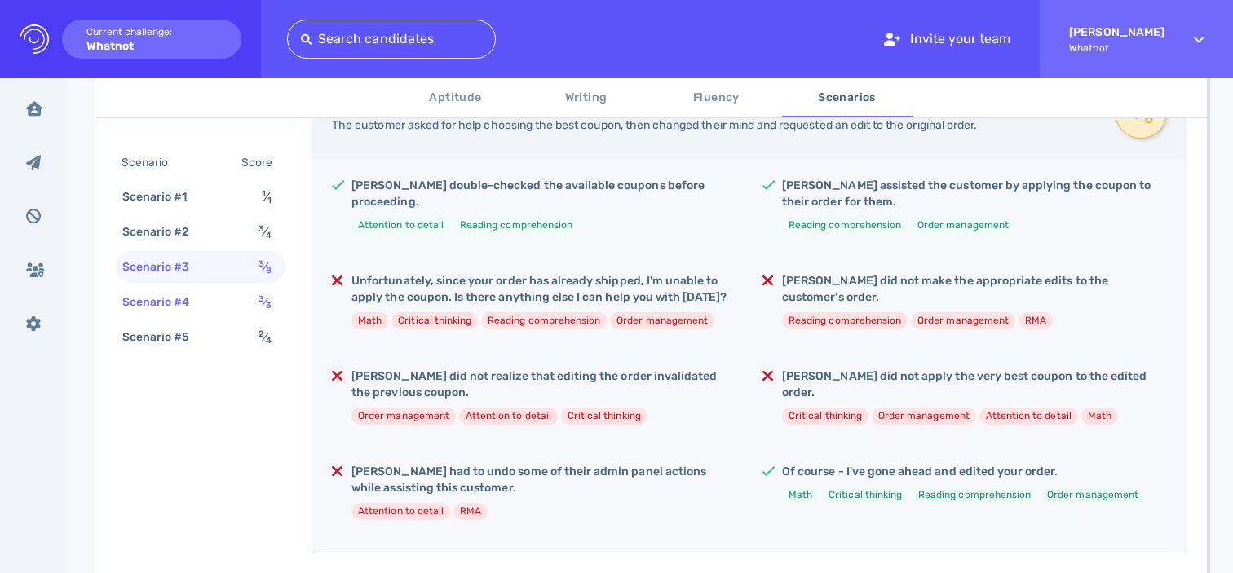
click at [183, 298] on div "Scenario #4" at bounding box center [164, 302] width 91 height 24
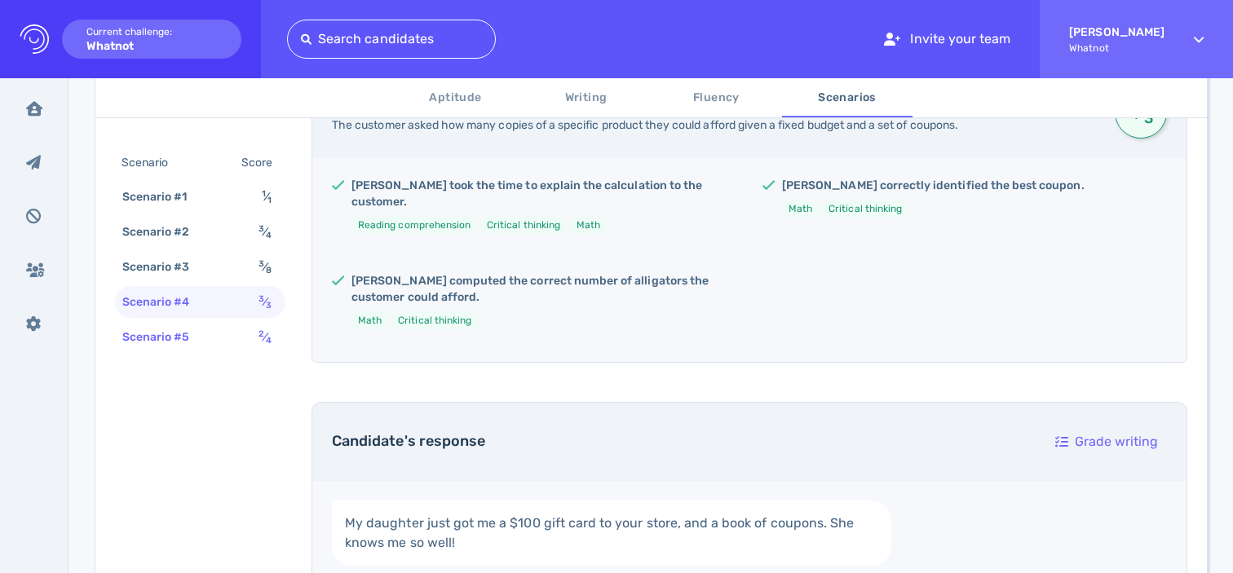
click at [186, 338] on div "Scenario #5" at bounding box center [164, 337] width 91 height 24
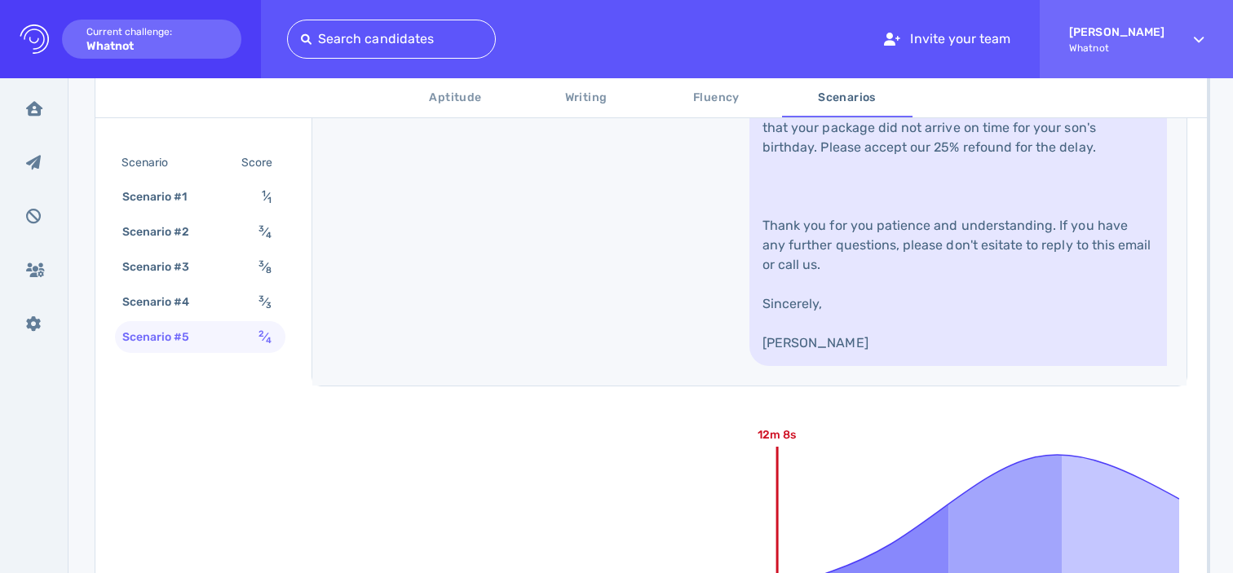
scroll to position [1198, 0]
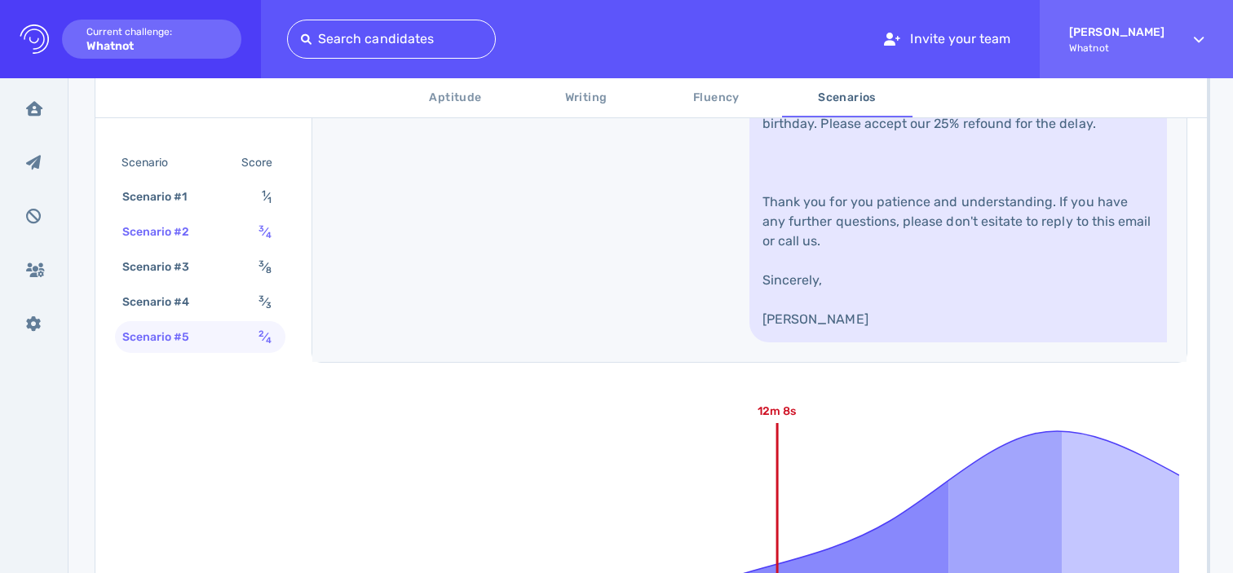
click at [236, 220] on div "Scenario #2 3 ⁄ 4" at bounding box center [200, 232] width 170 height 32
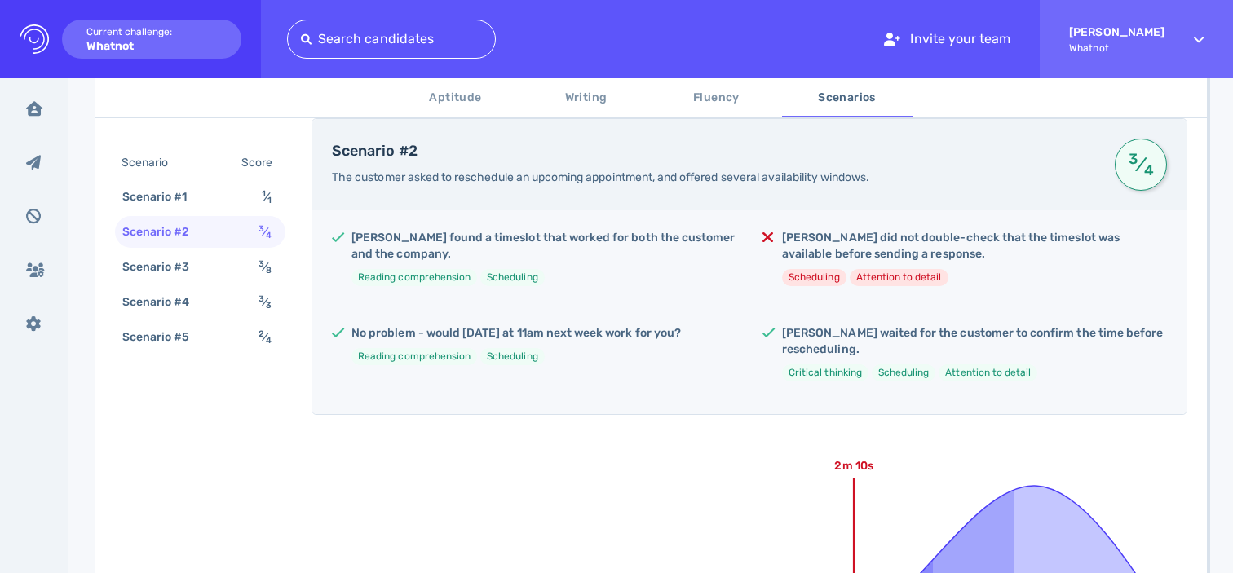
scroll to position [307, 0]
click at [227, 270] on div "Scenario #3 3 ⁄ 8" at bounding box center [200, 267] width 170 height 32
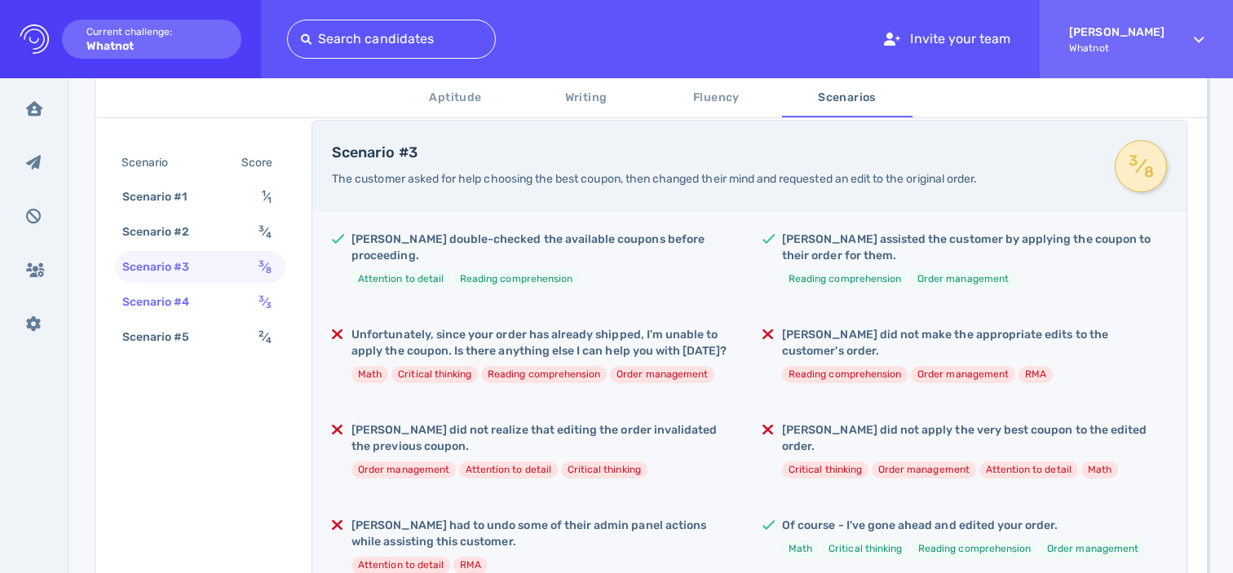
click at [227, 294] on div "Scenario #4 3 ⁄ 3" at bounding box center [200, 302] width 170 height 32
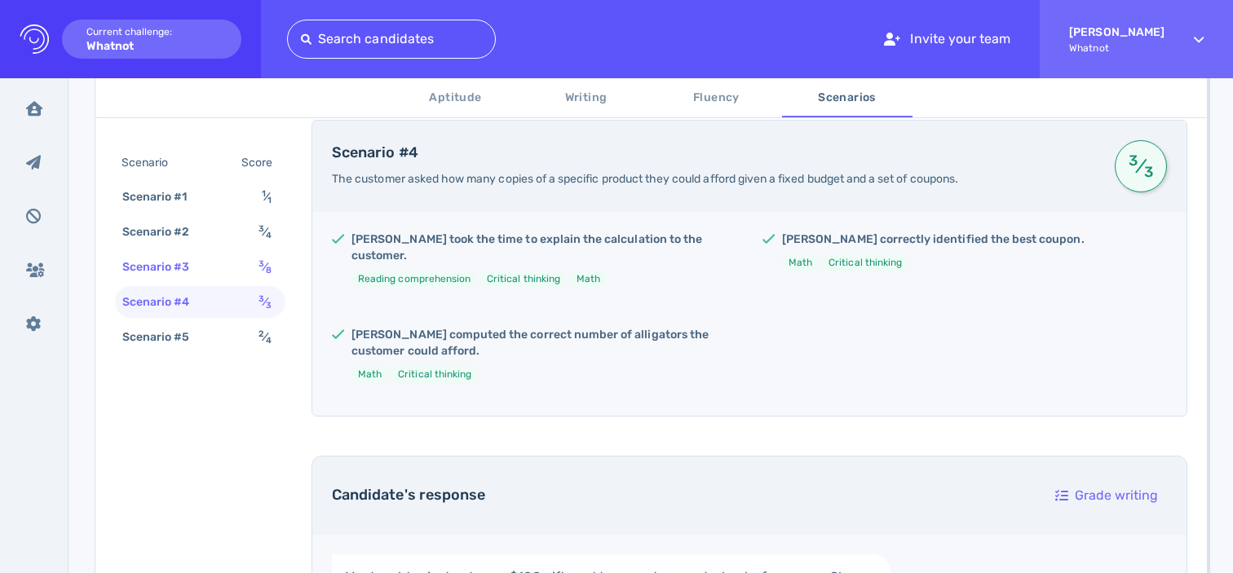
click at [228, 270] on div "Scenario #3 3 ⁄ 8" at bounding box center [200, 267] width 170 height 32
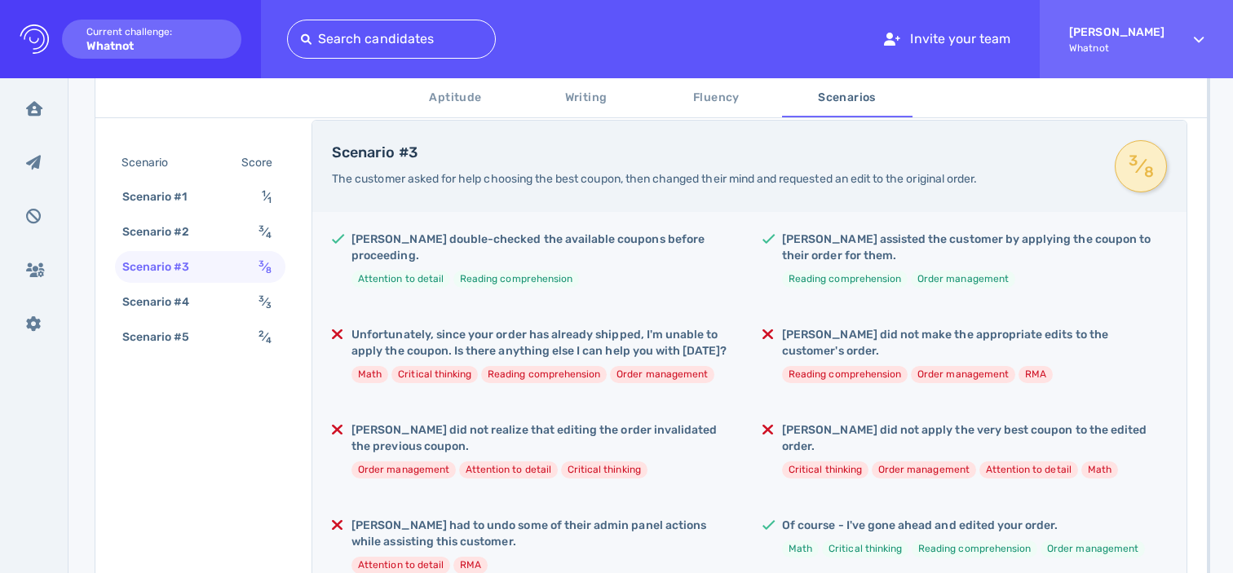
click at [404, 31] on div at bounding box center [391, 39] width 181 height 23
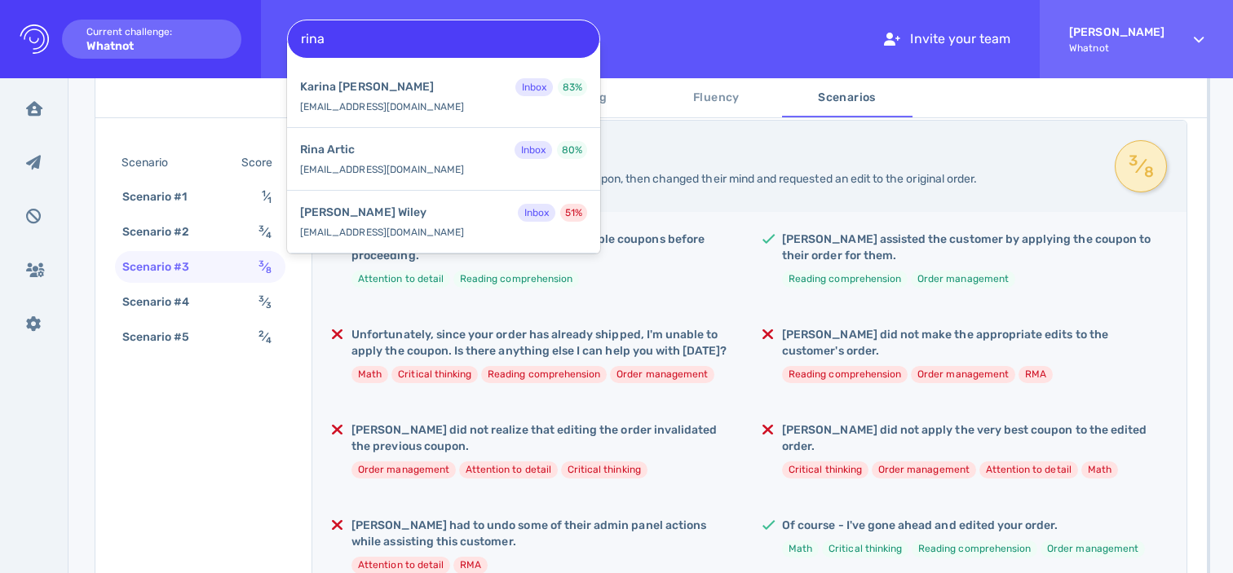
type input "rina"
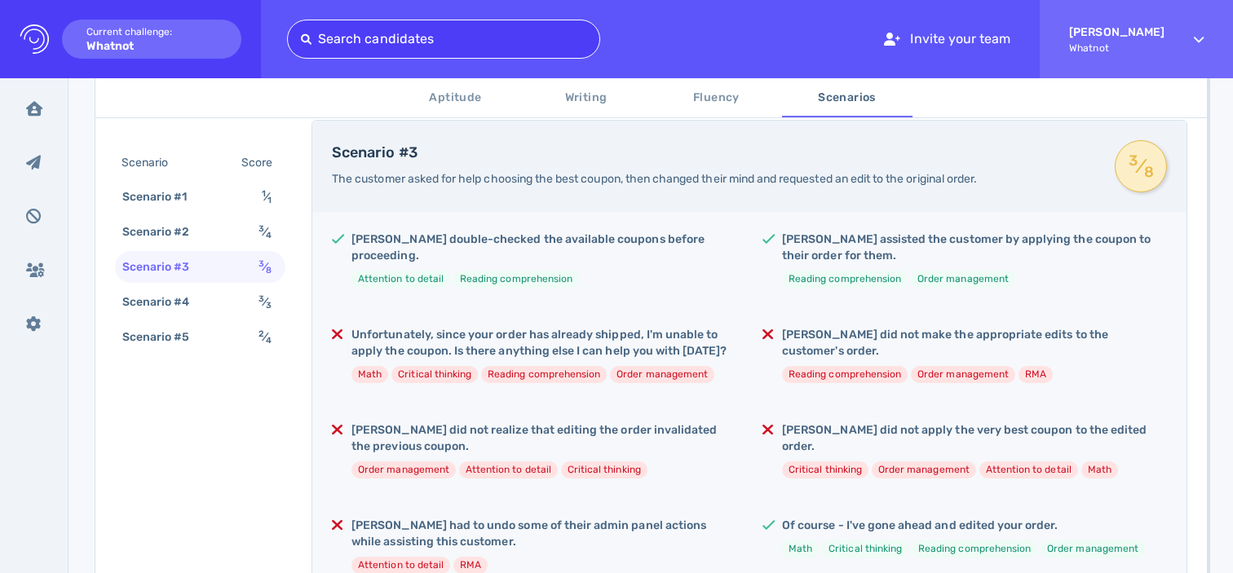
click at [471, 38] on div at bounding box center [443, 39] width 285 height 23
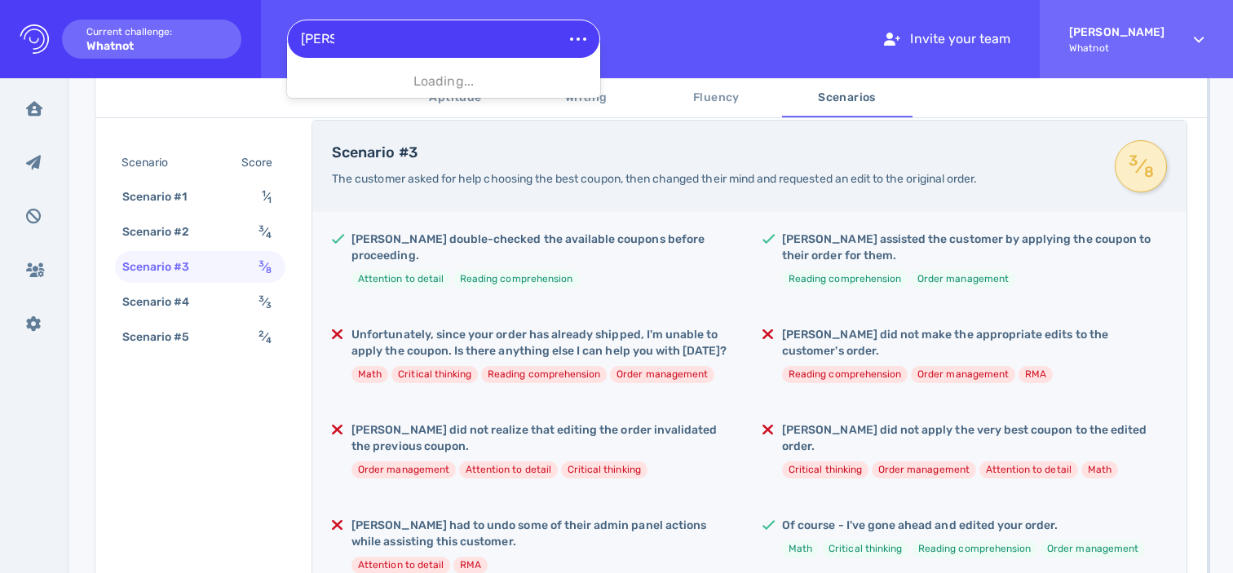
type input "markus"
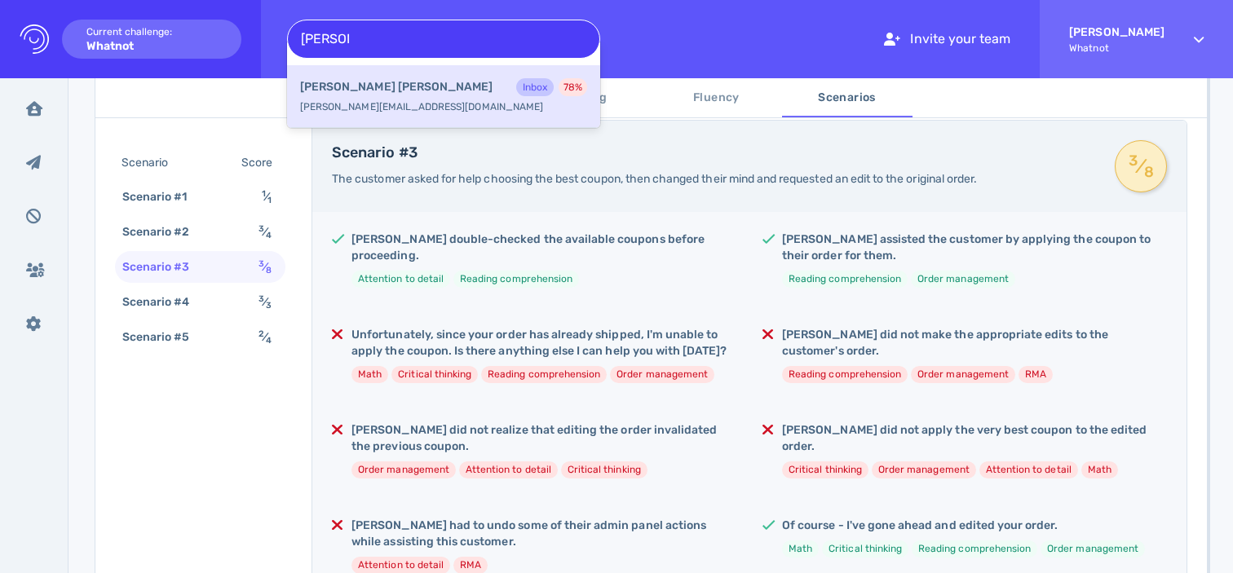
click at [451, 101] on div "Markus Juergens Inbox 78 % markus.jurgens@gmail.com" at bounding box center [443, 96] width 313 height 63
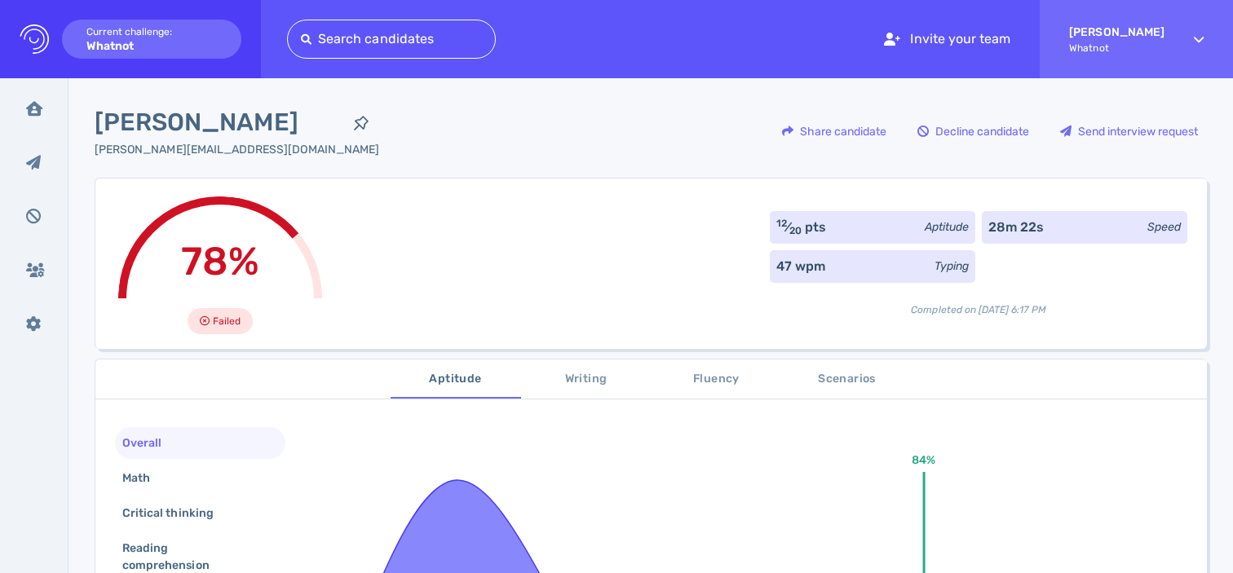
scroll to position [246, 0]
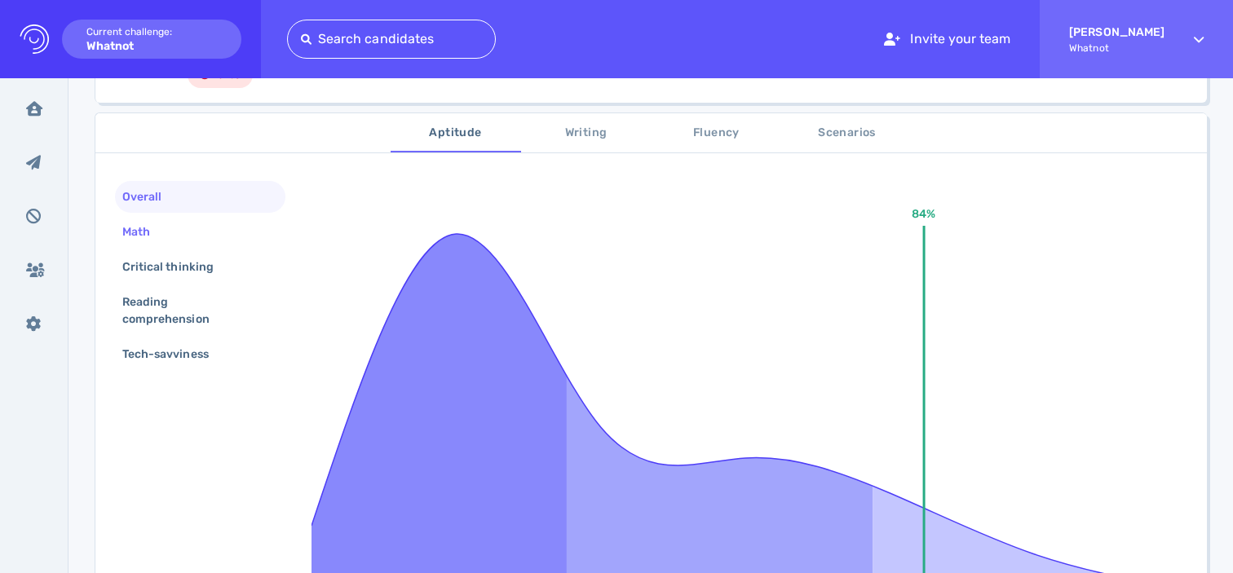
click at [159, 236] on div "Math" at bounding box center [144, 232] width 51 height 24
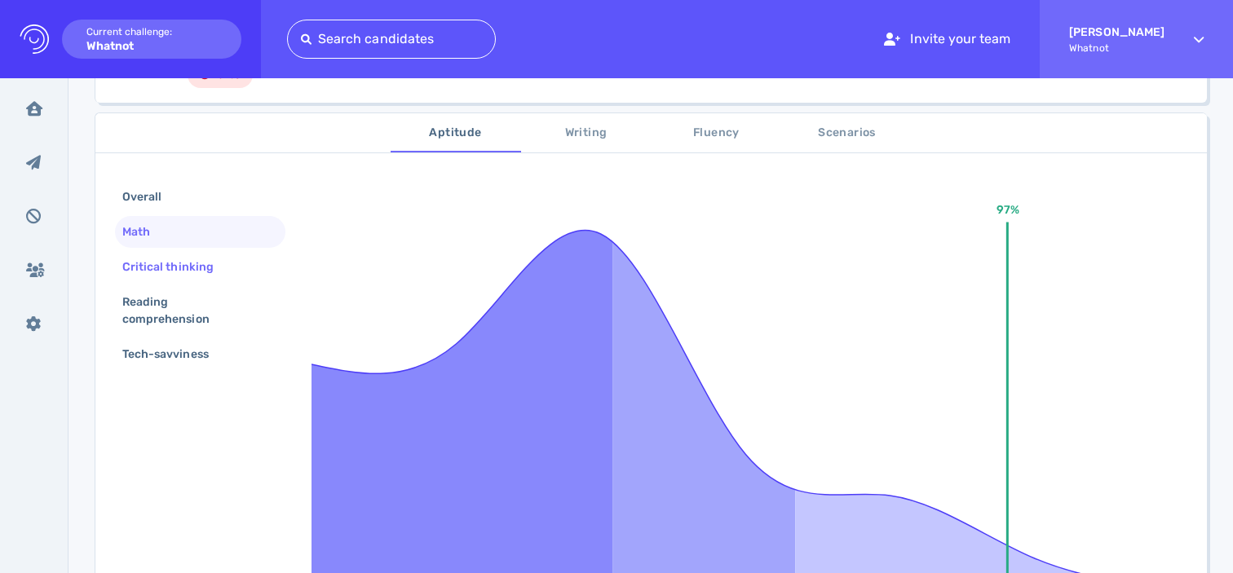
click at [167, 275] on div "Critical thinking" at bounding box center [176, 267] width 114 height 24
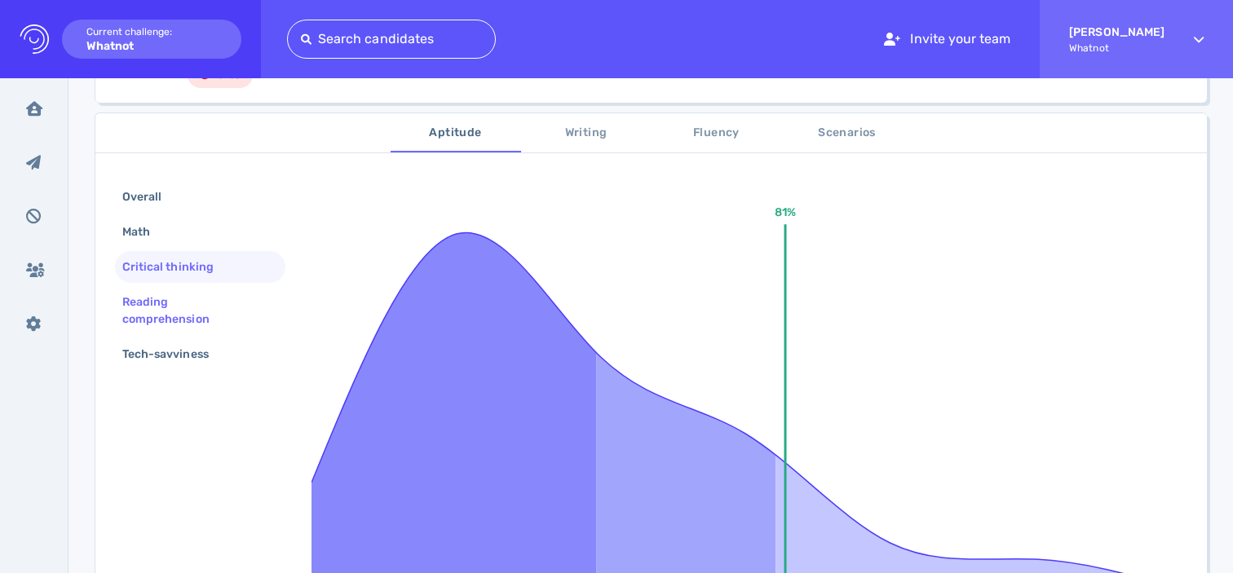
click at [171, 316] on div "Reading comprehension" at bounding box center [193, 310] width 149 height 41
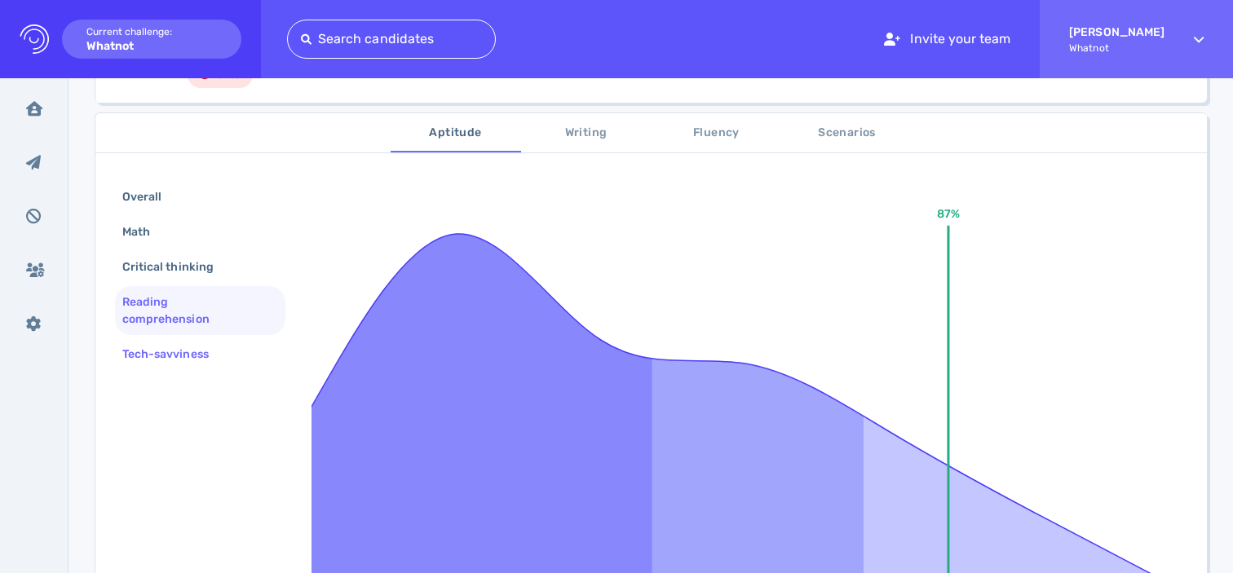
click at [180, 359] on div "Tech-savviness" at bounding box center [173, 354] width 109 height 24
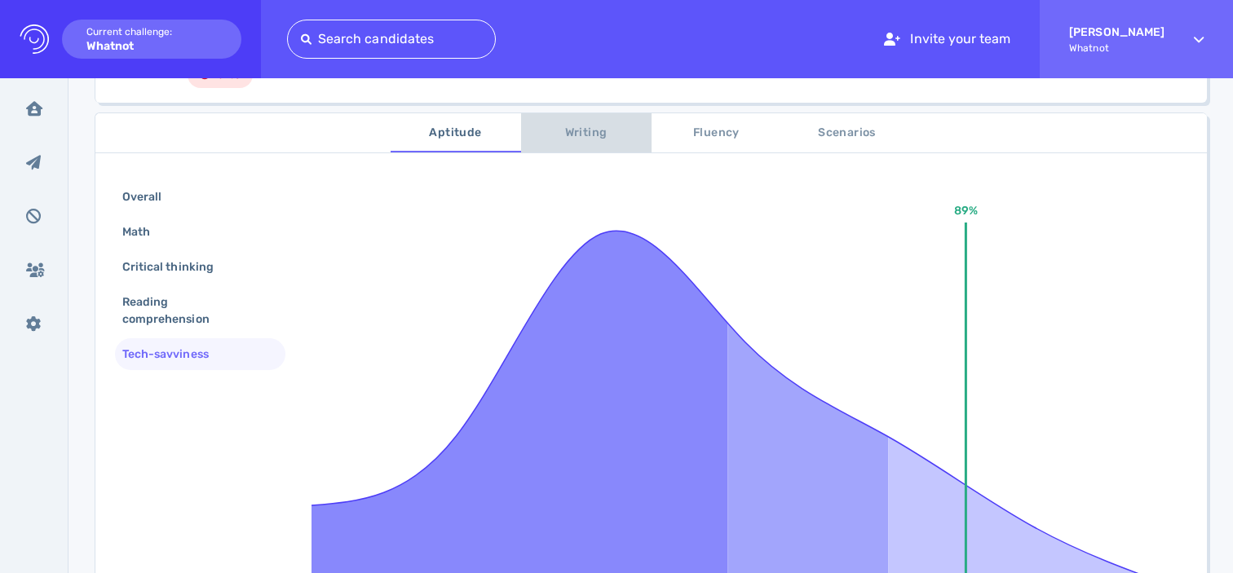
click at [569, 130] on span "Writing" at bounding box center [586, 133] width 111 height 20
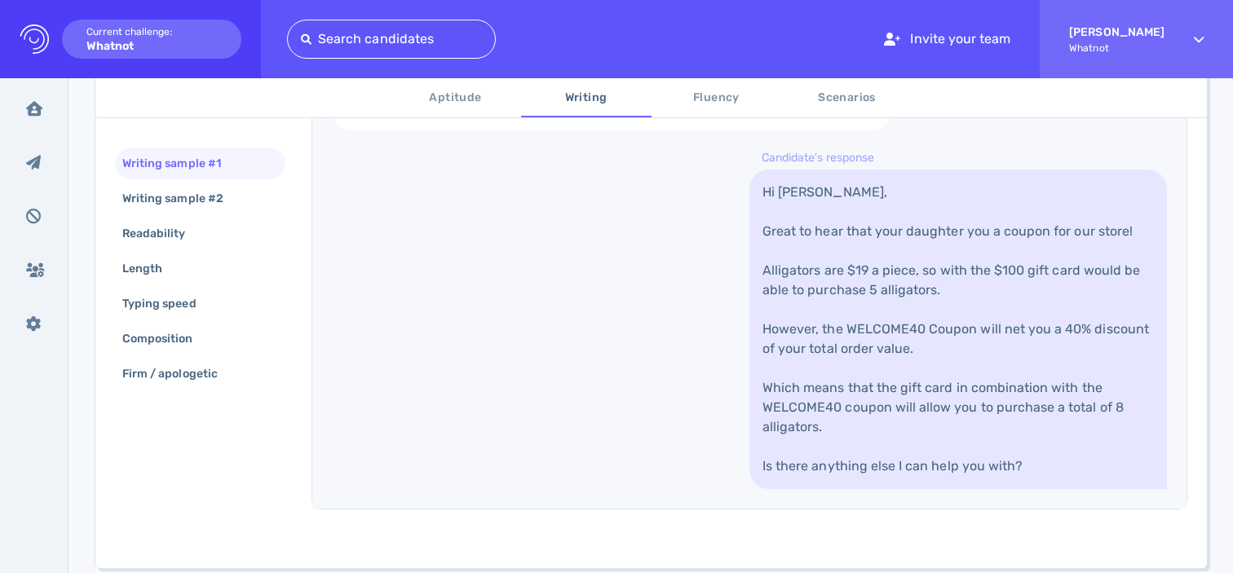
scroll to position [697, 0]
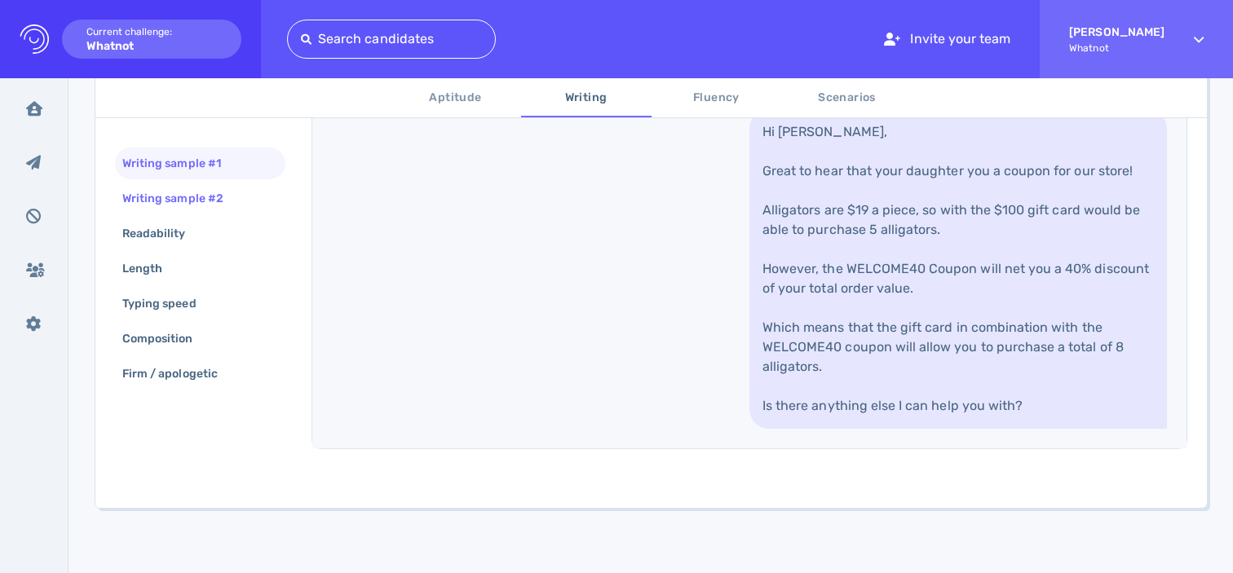
click at [231, 192] on div "Writing sample #2" at bounding box center [181, 199] width 124 height 24
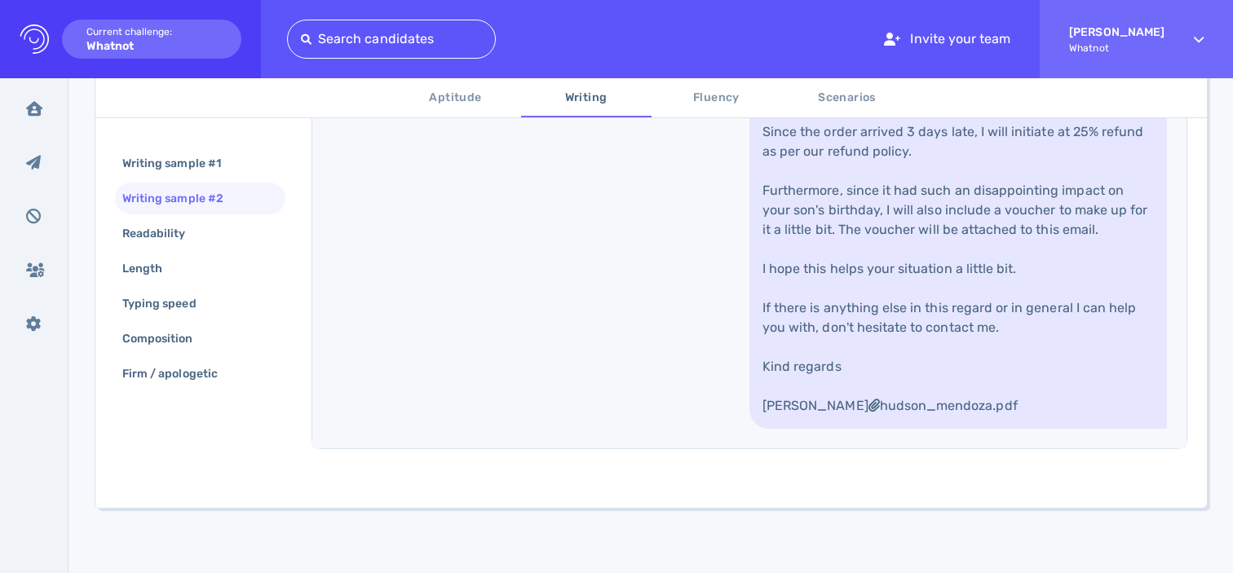
scroll to position [926, 0]
click at [686, 105] on span "Fluency" at bounding box center [716, 98] width 111 height 20
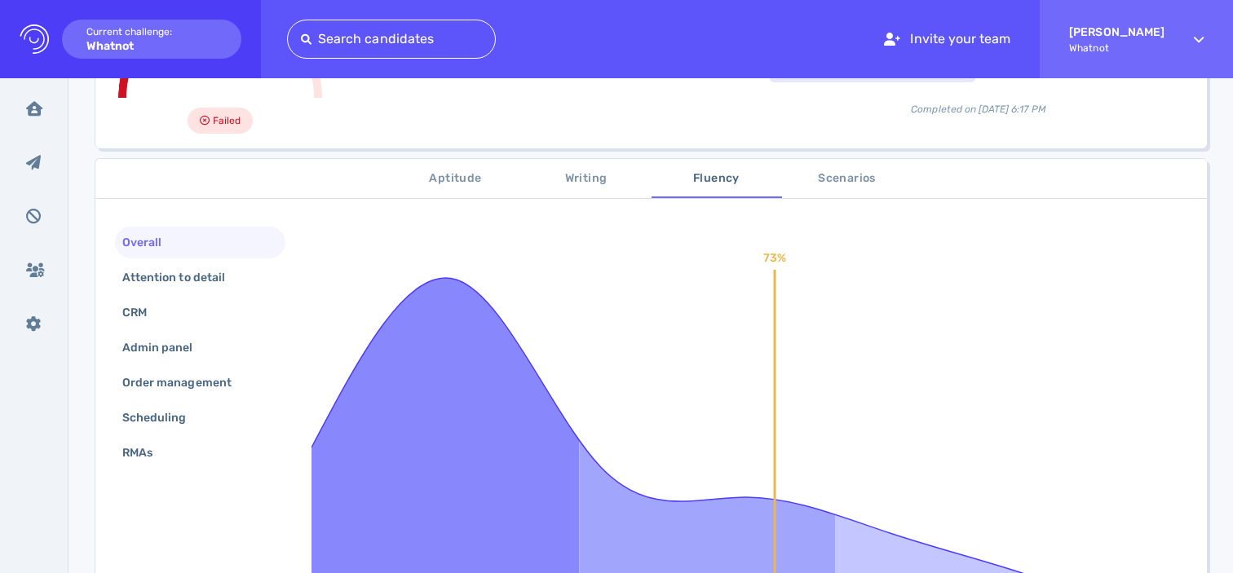
scroll to position [272, 0]
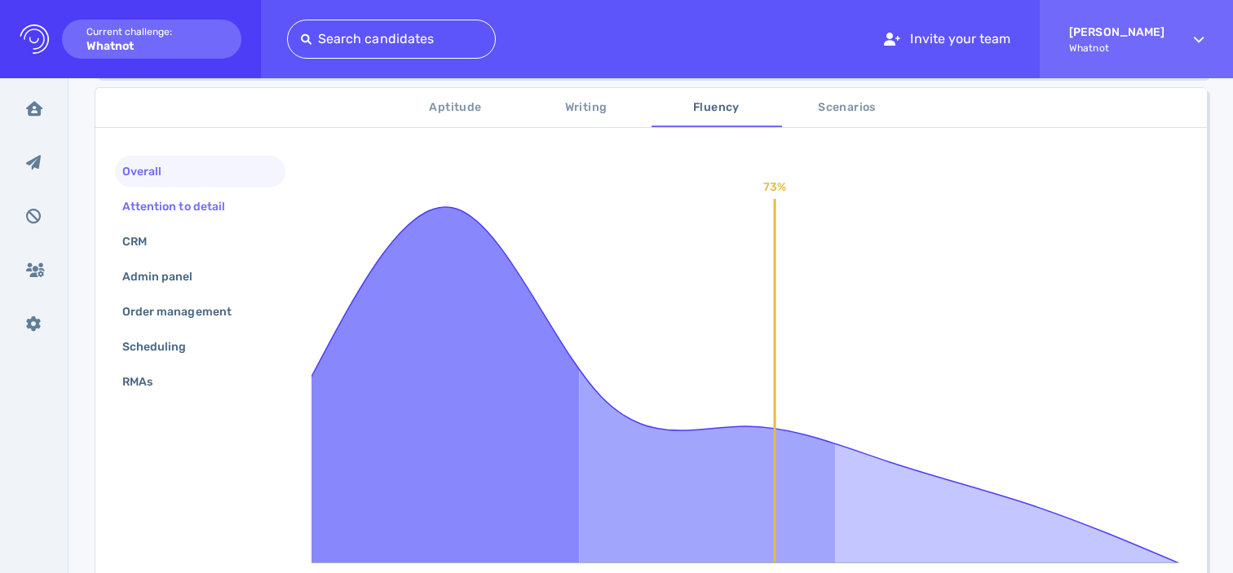
click at [188, 191] on div "Attention to detail" at bounding box center [200, 207] width 170 height 32
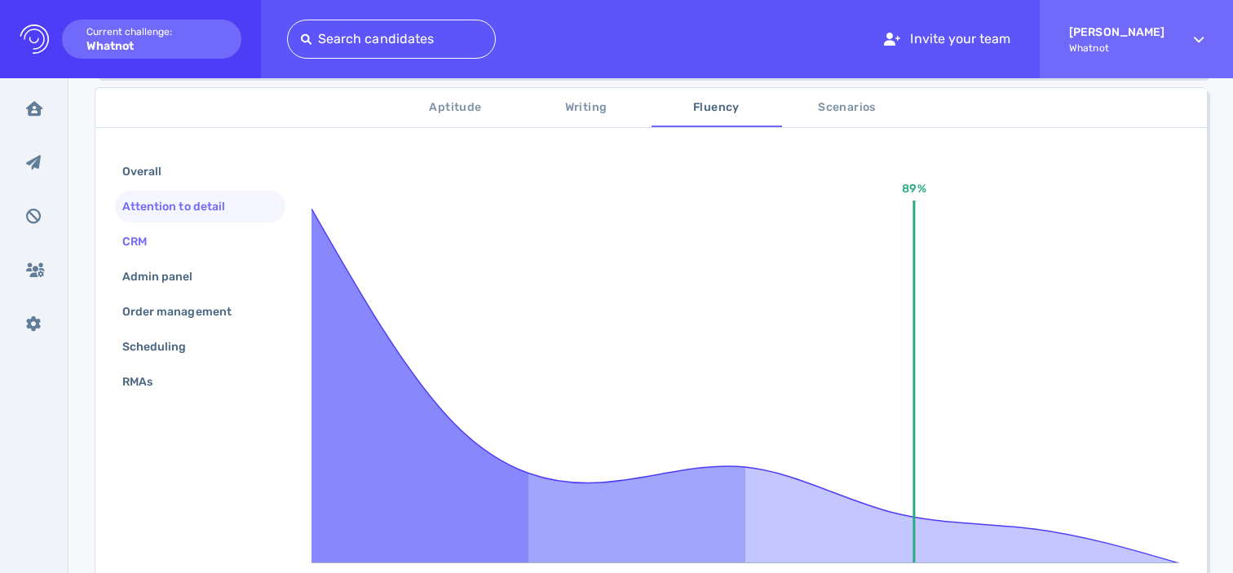
click at [173, 233] on div "CRM" at bounding box center [200, 242] width 170 height 32
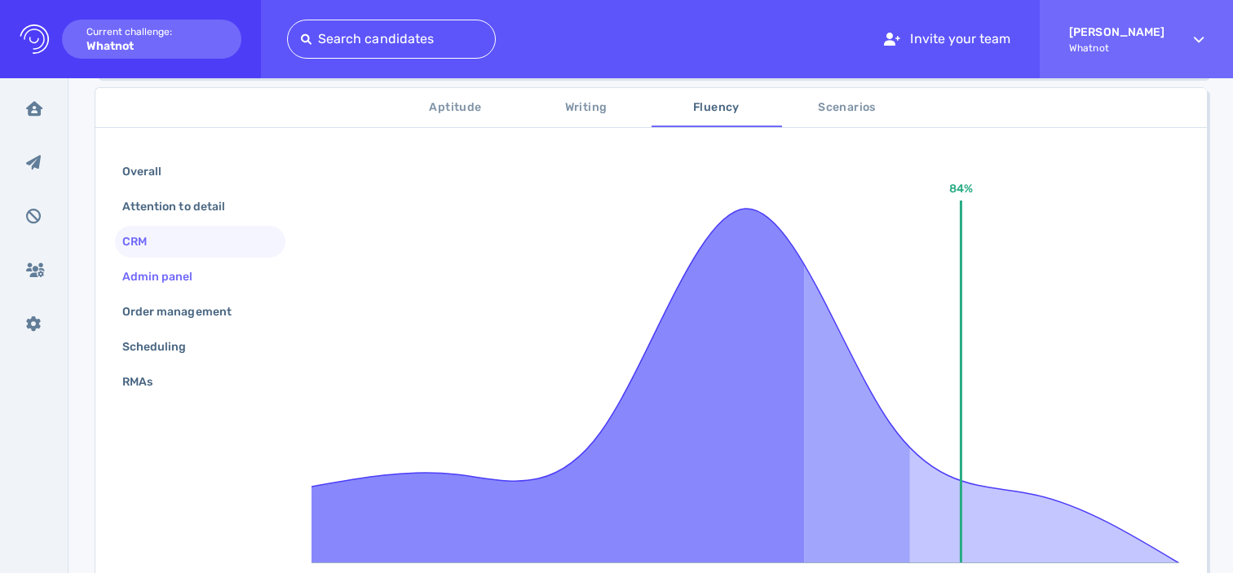
click at [173, 263] on div "Admin panel" at bounding box center [200, 277] width 170 height 32
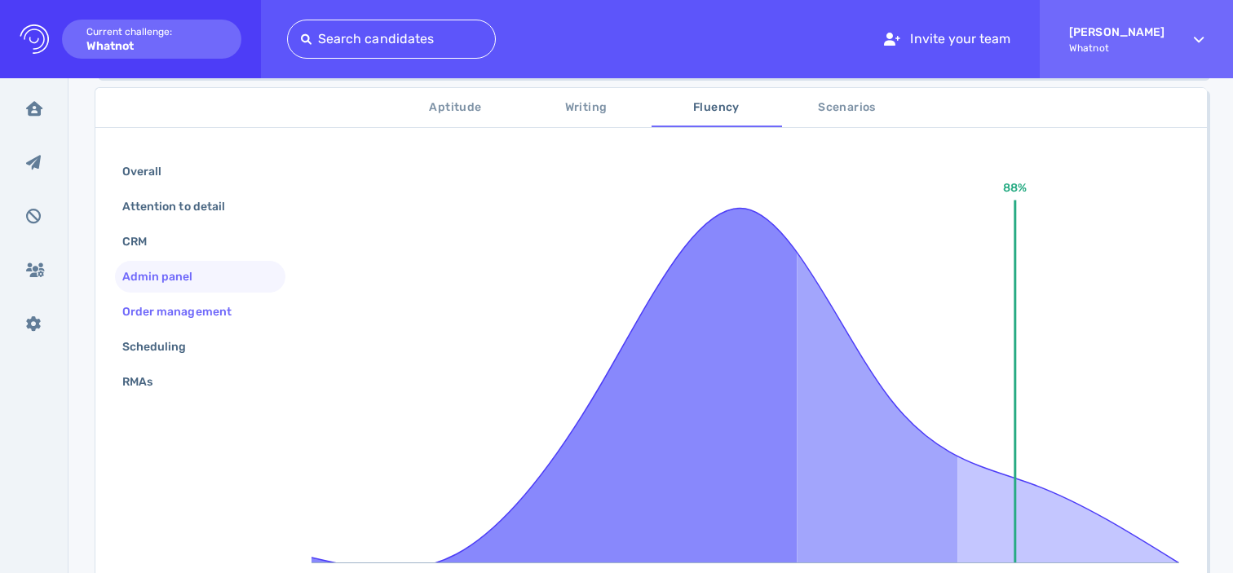
click at [175, 300] on div "Order management" at bounding box center [185, 312] width 132 height 24
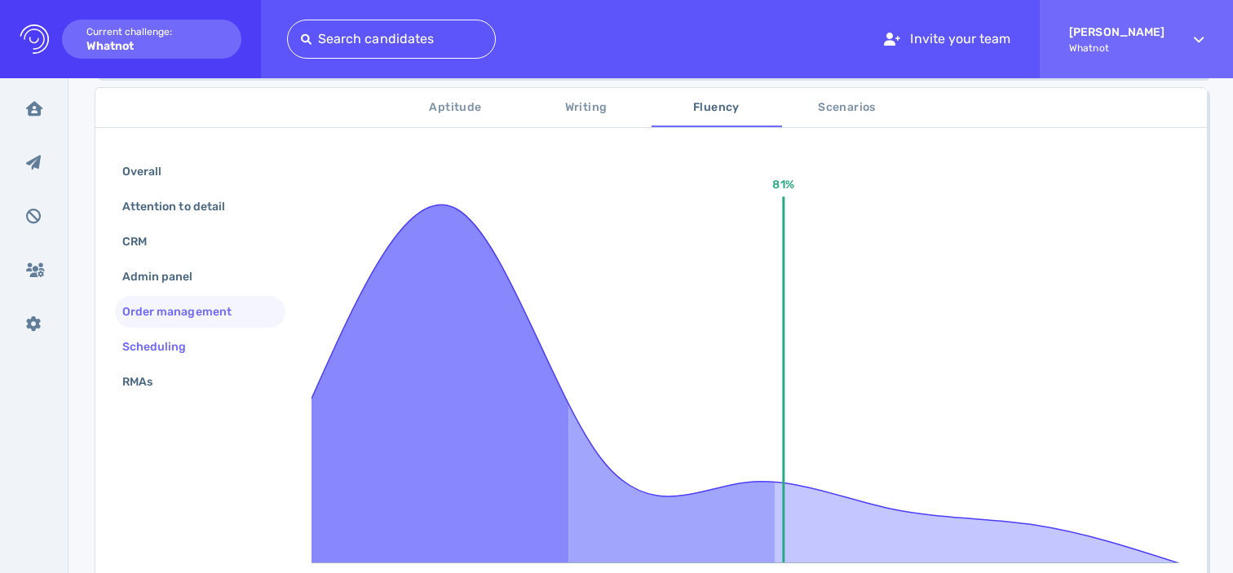
click at [175, 342] on div "Scheduling" at bounding box center [162, 347] width 87 height 24
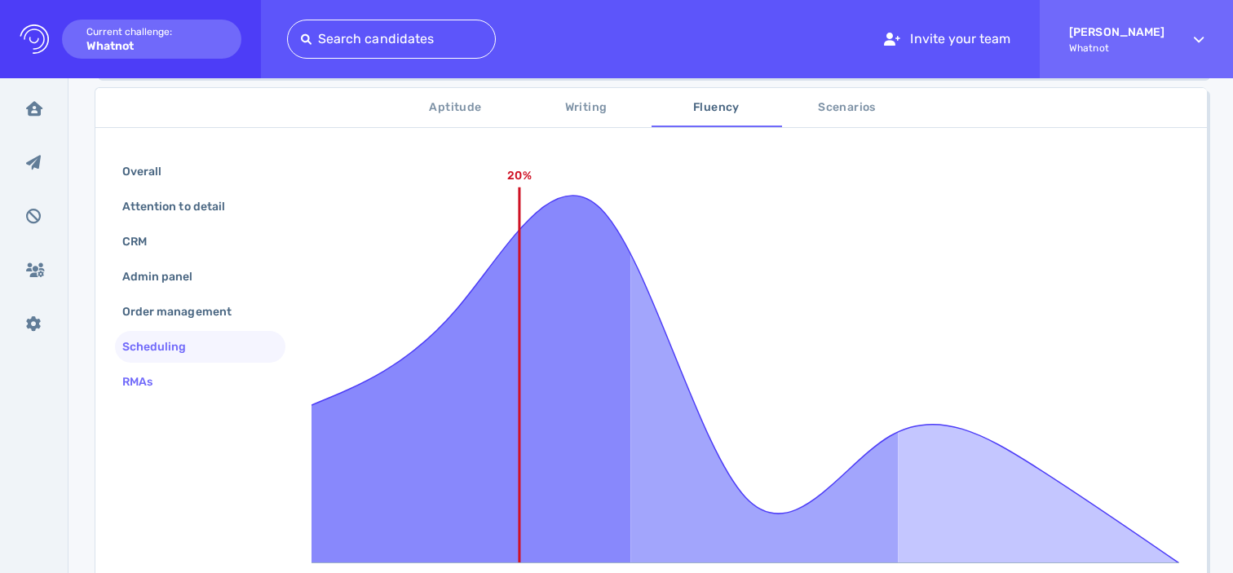
click at [135, 378] on div "RMAs" at bounding box center [145, 382] width 53 height 24
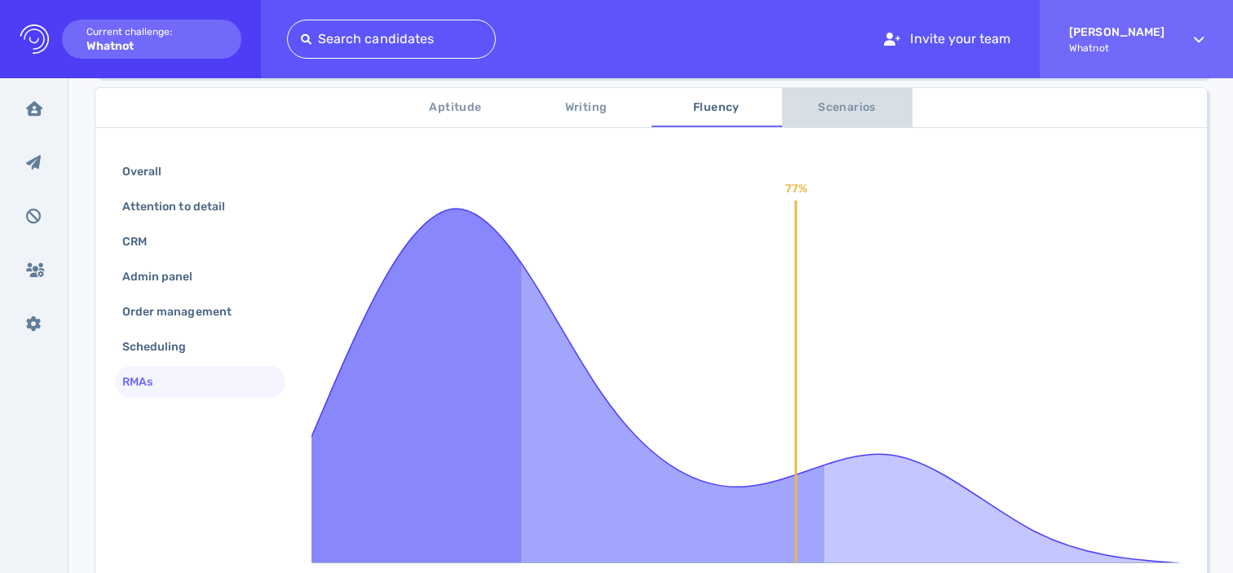
click at [840, 105] on span "Scenarios" at bounding box center [847, 108] width 111 height 20
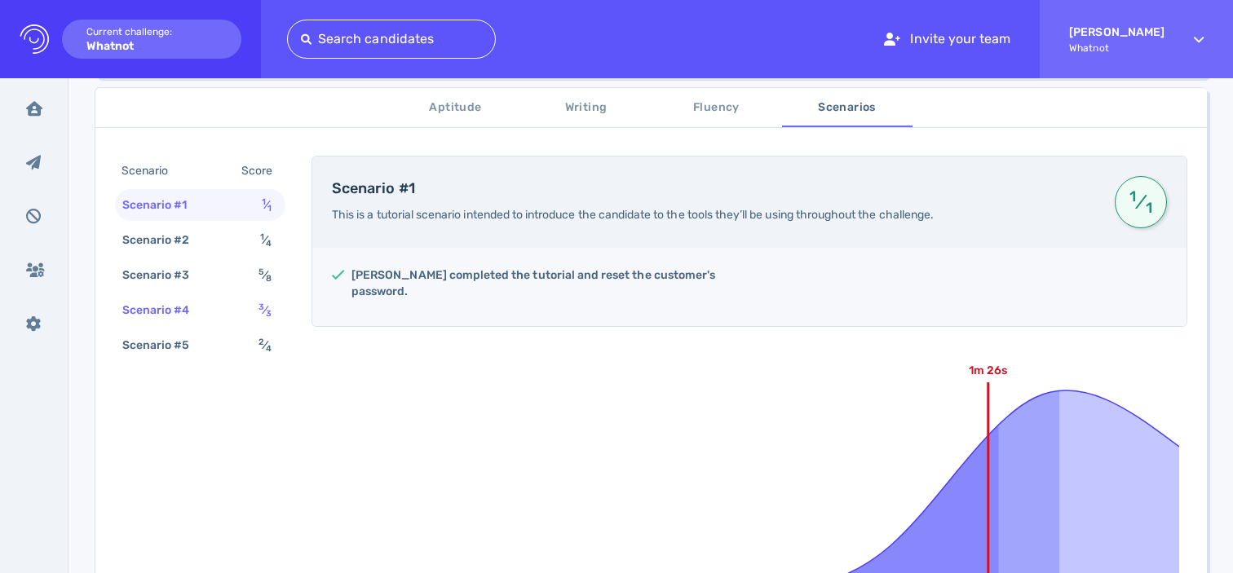
click at [180, 311] on div "Scenario #4" at bounding box center [164, 310] width 91 height 24
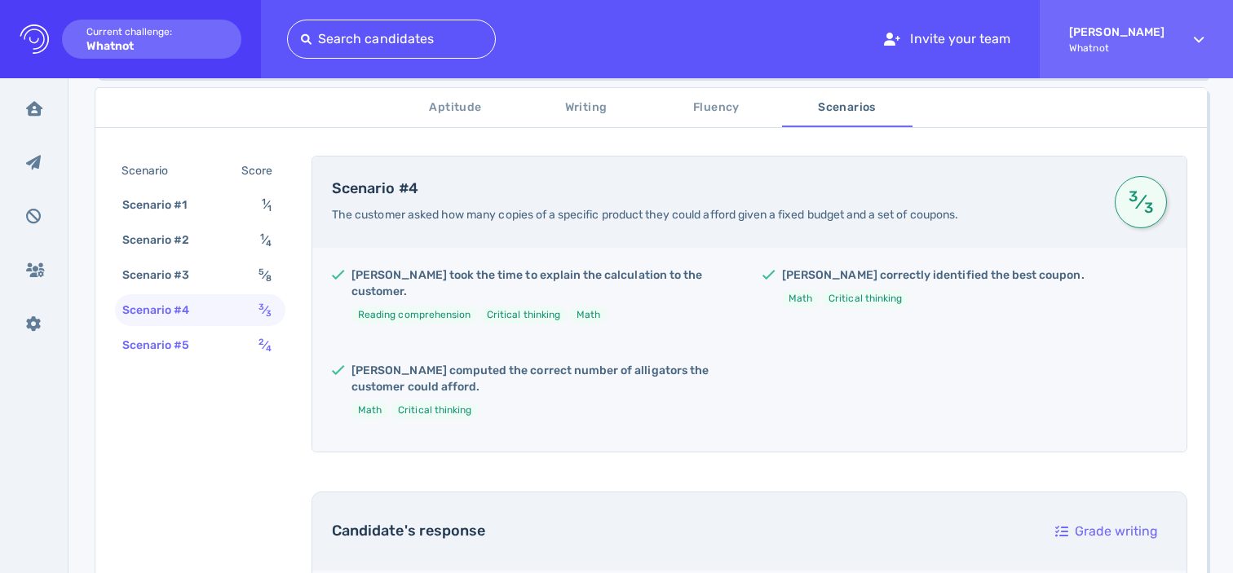
click at [180, 343] on div "Scenario #5" at bounding box center [164, 345] width 91 height 24
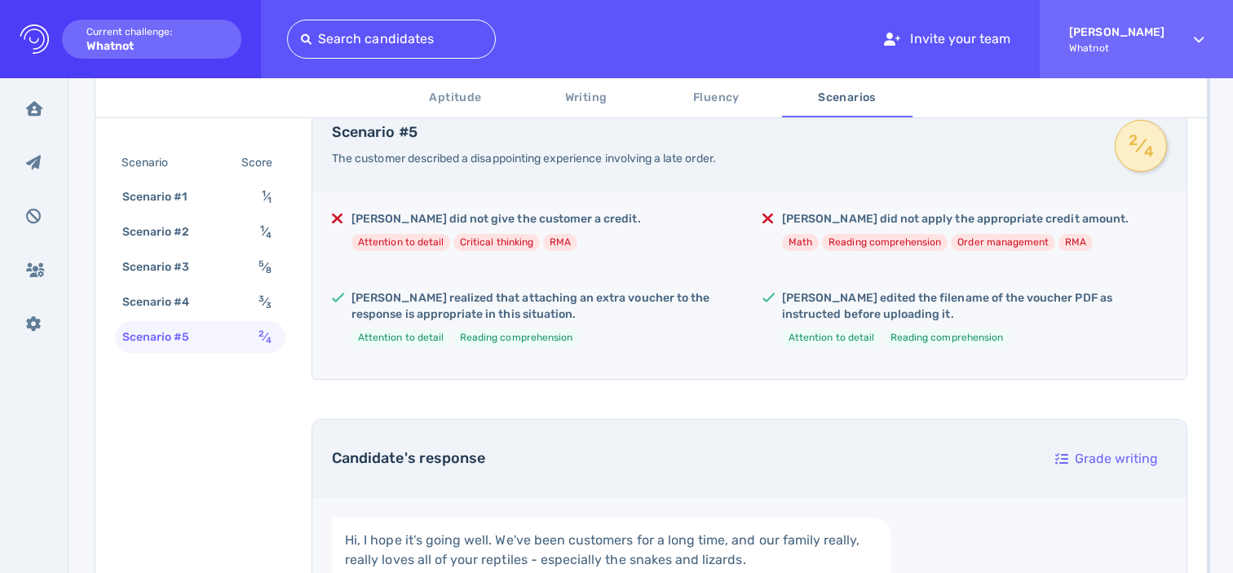
scroll to position [316, 0]
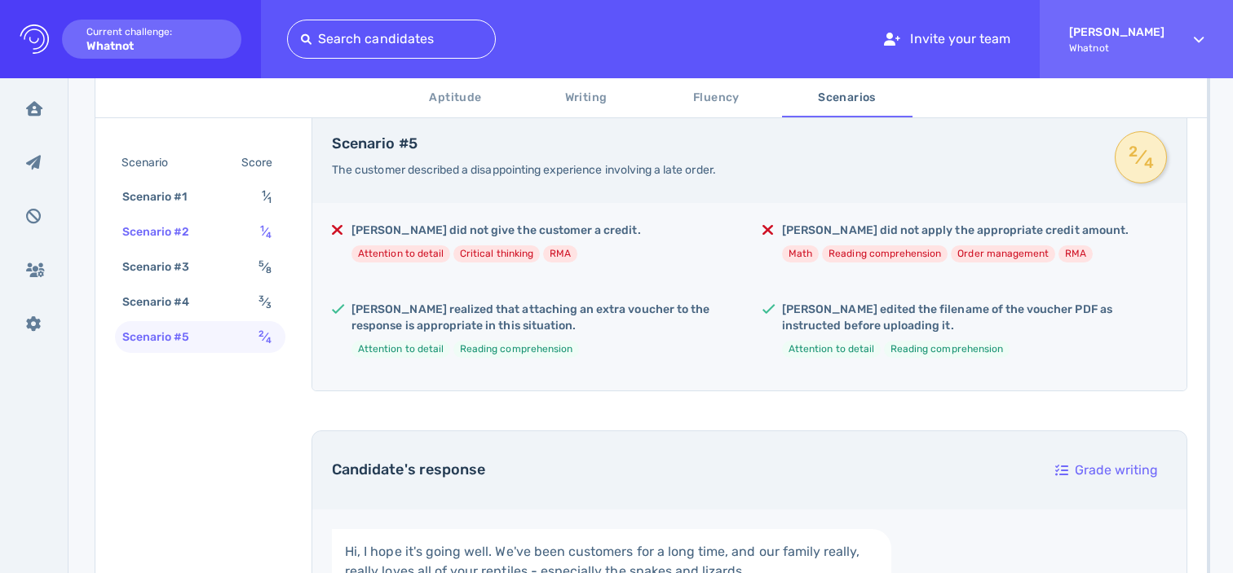
click at [189, 233] on div "Scenario #2" at bounding box center [164, 232] width 91 height 24
